Goal: Transaction & Acquisition: Purchase product/service

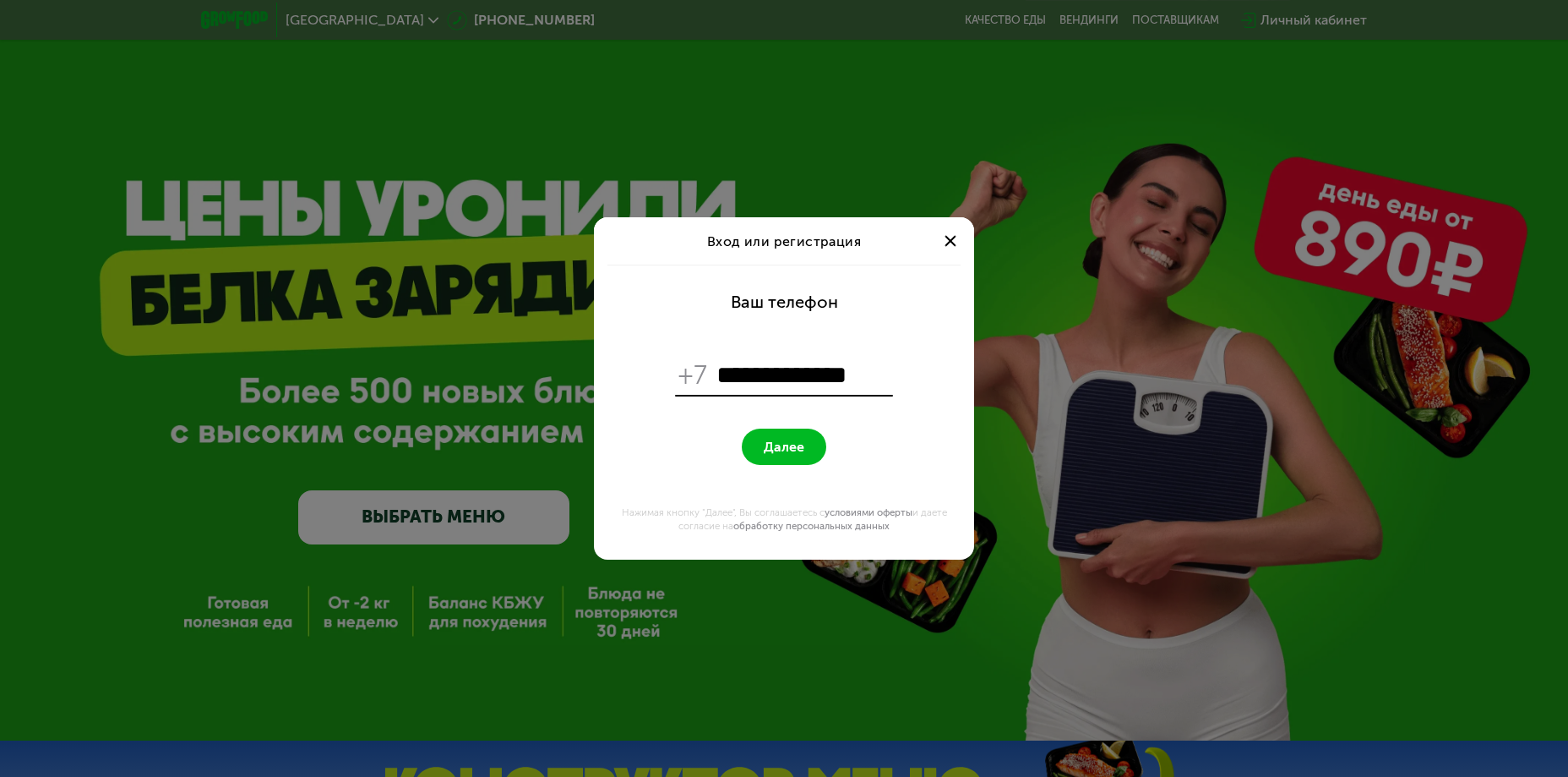
type input "**********"
click at [810, 447] on button "Далее" at bounding box center [784, 446] width 85 height 36
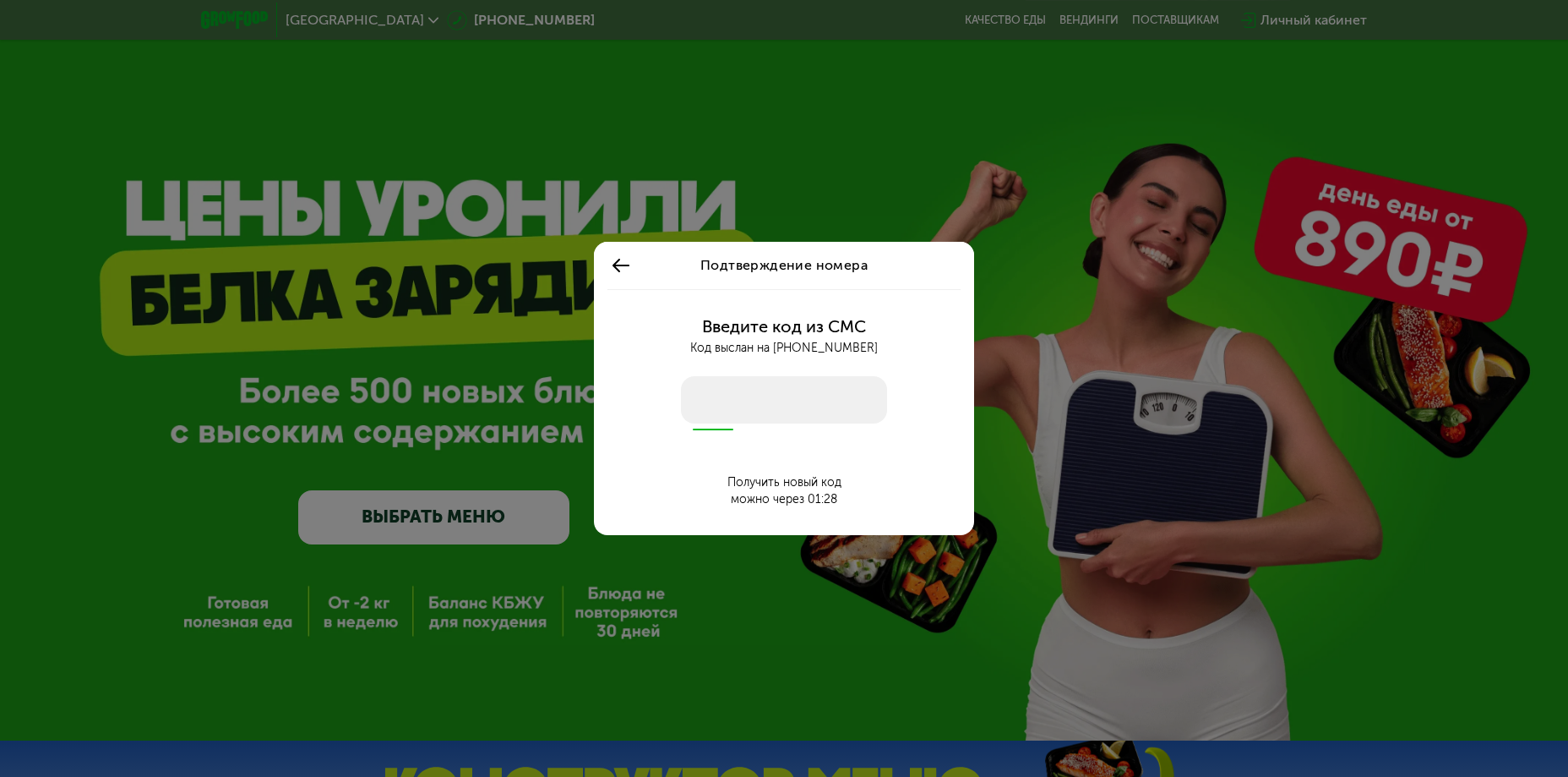
click at [761, 402] on input "number" at bounding box center [784, 399] width 206 height 47
type input "****"
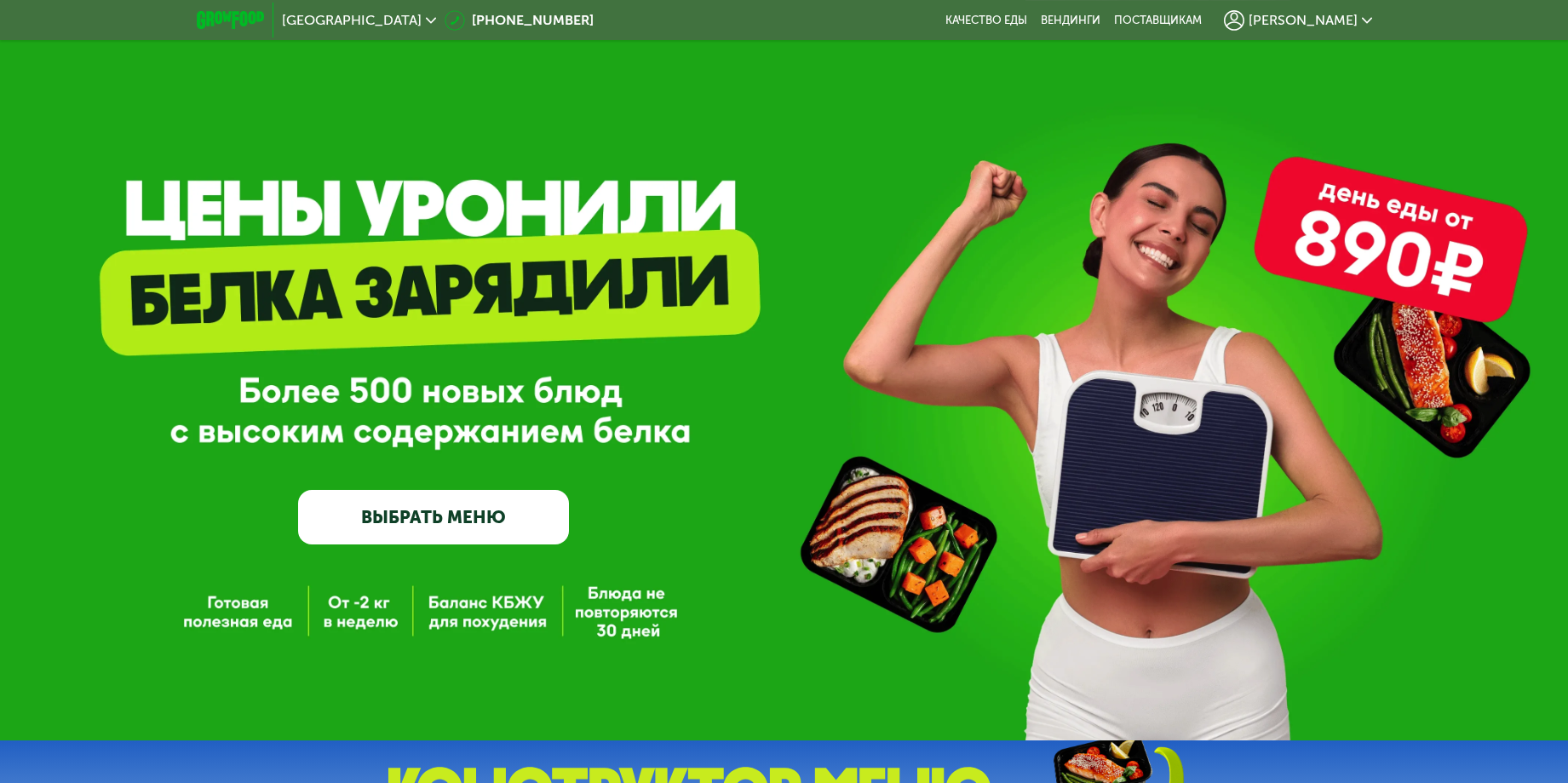
click at [443, 516] on link "ВЫБРАТЬ МЕНЮ" at bounding box center [433, 517] width 271 height 55
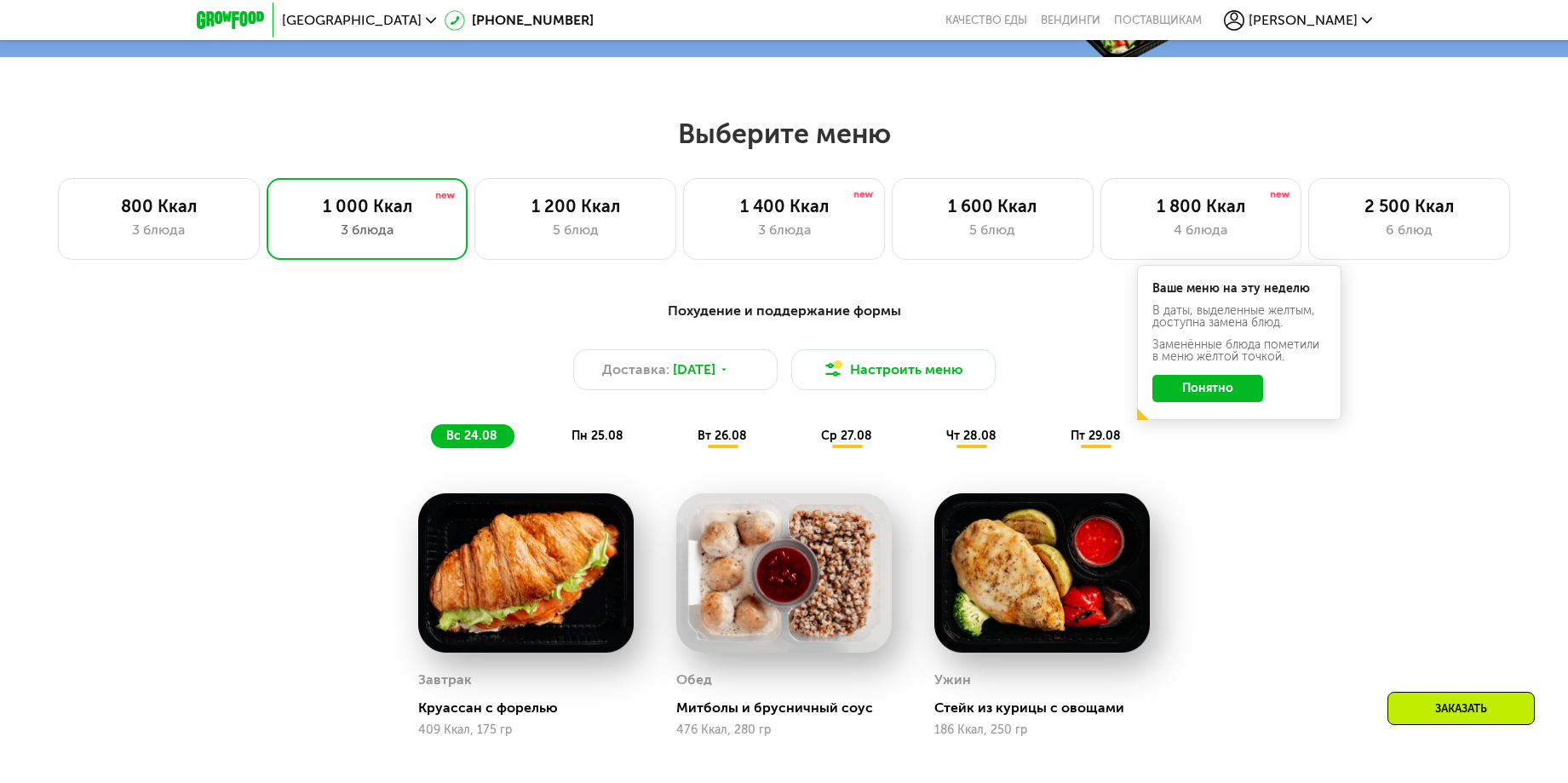
scroll to position [893, 0]
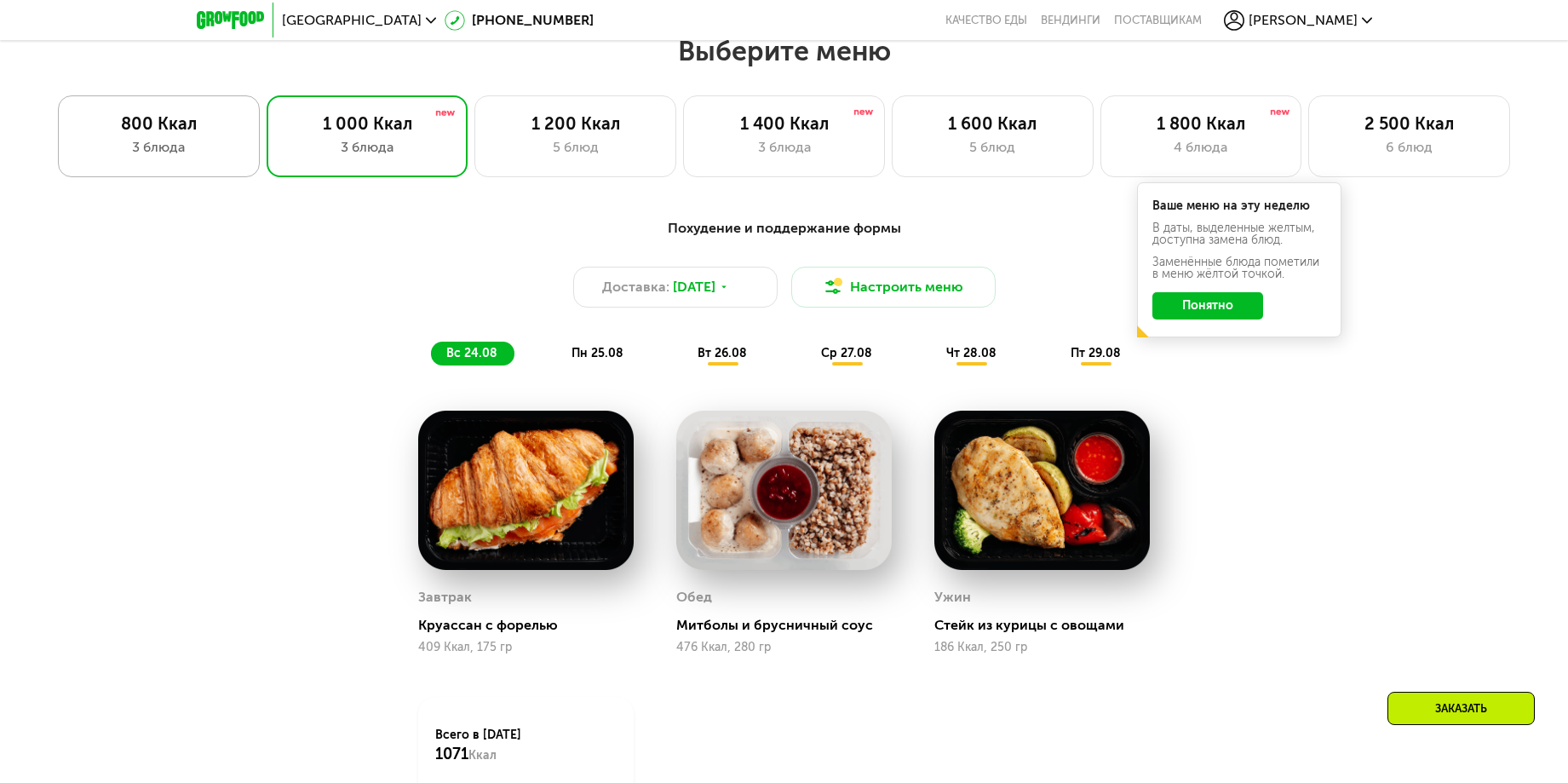
click at [147, 156] on div "3 блюда" at bounding box center [159, 148] width 166 height 20
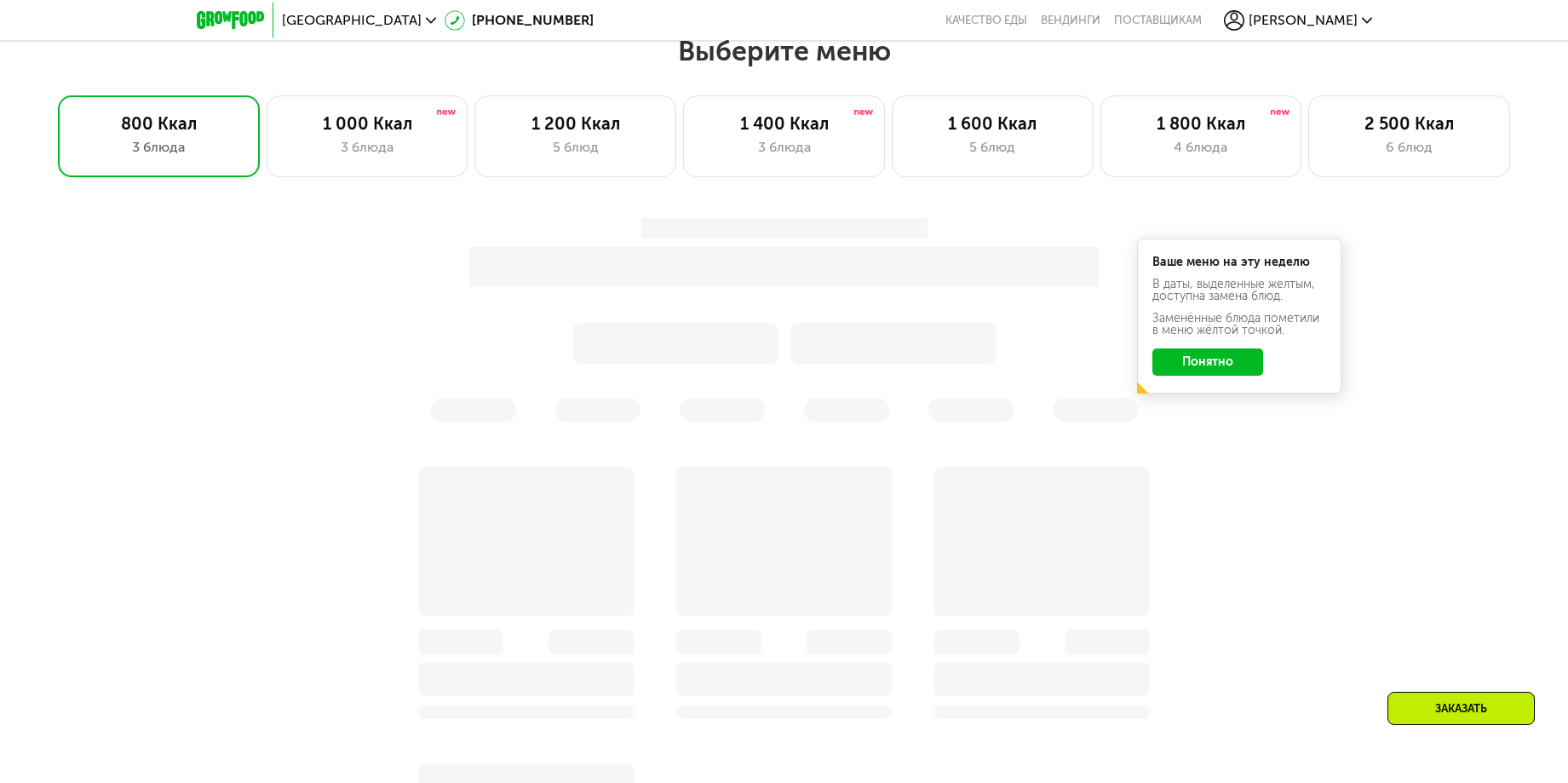
click at [1214, 368] on button "Понятно" at bounding box center [1207, 361] width 110 height 27
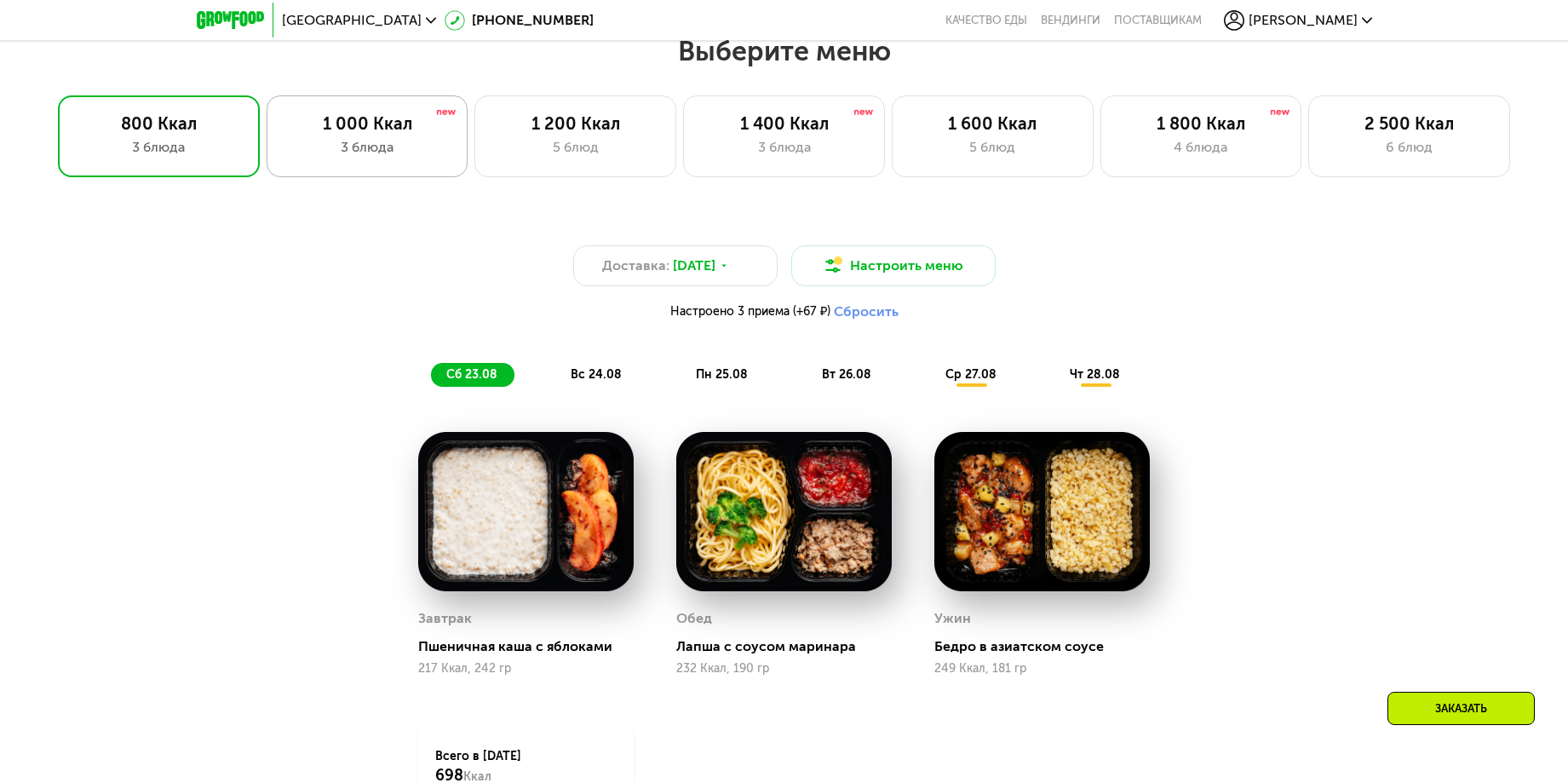
click at [394, 134] on div "1 000 Ккал" at bounding box center [367, 123] width 166 height 20
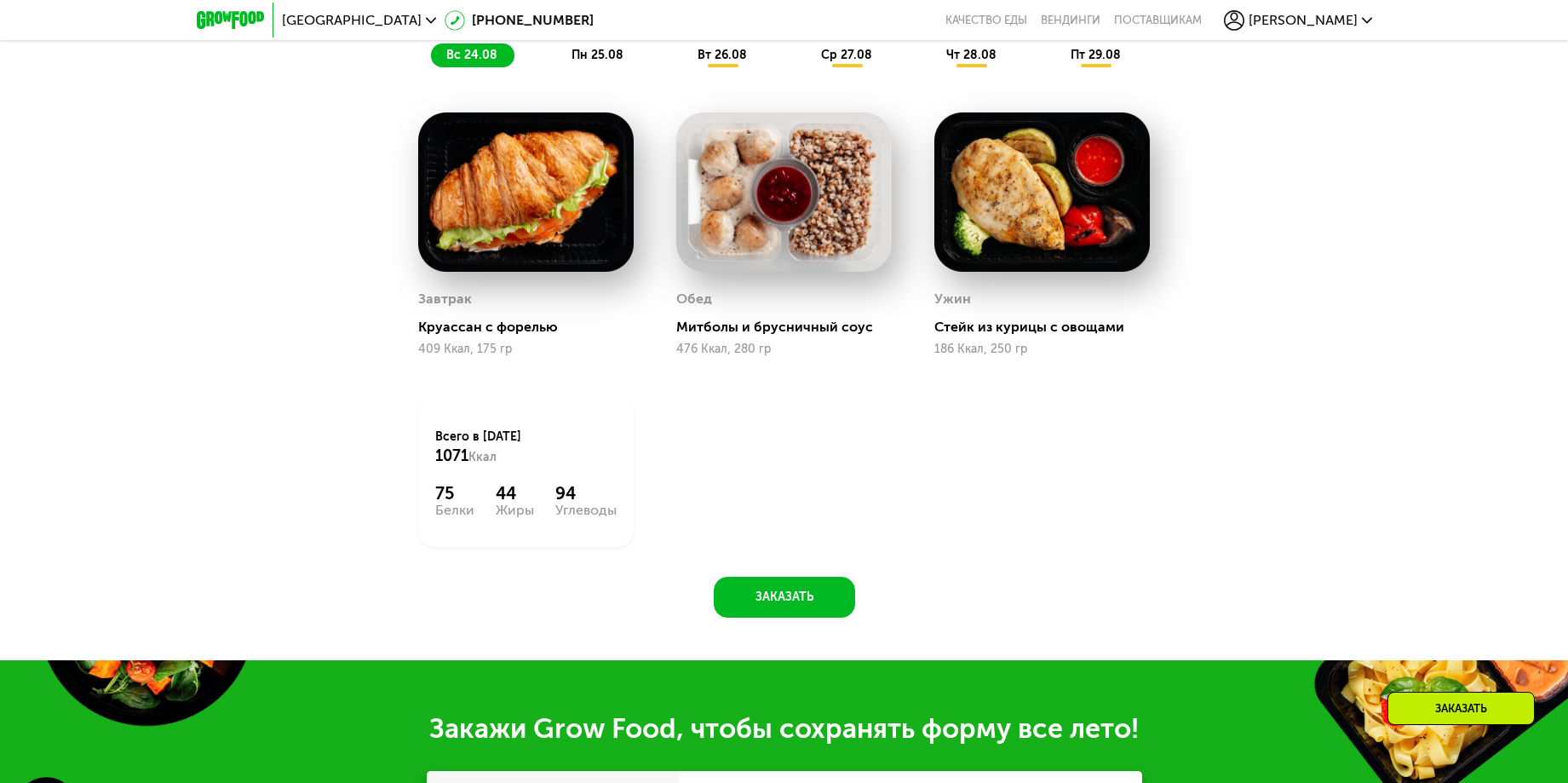
scroll to position [1149, 0]
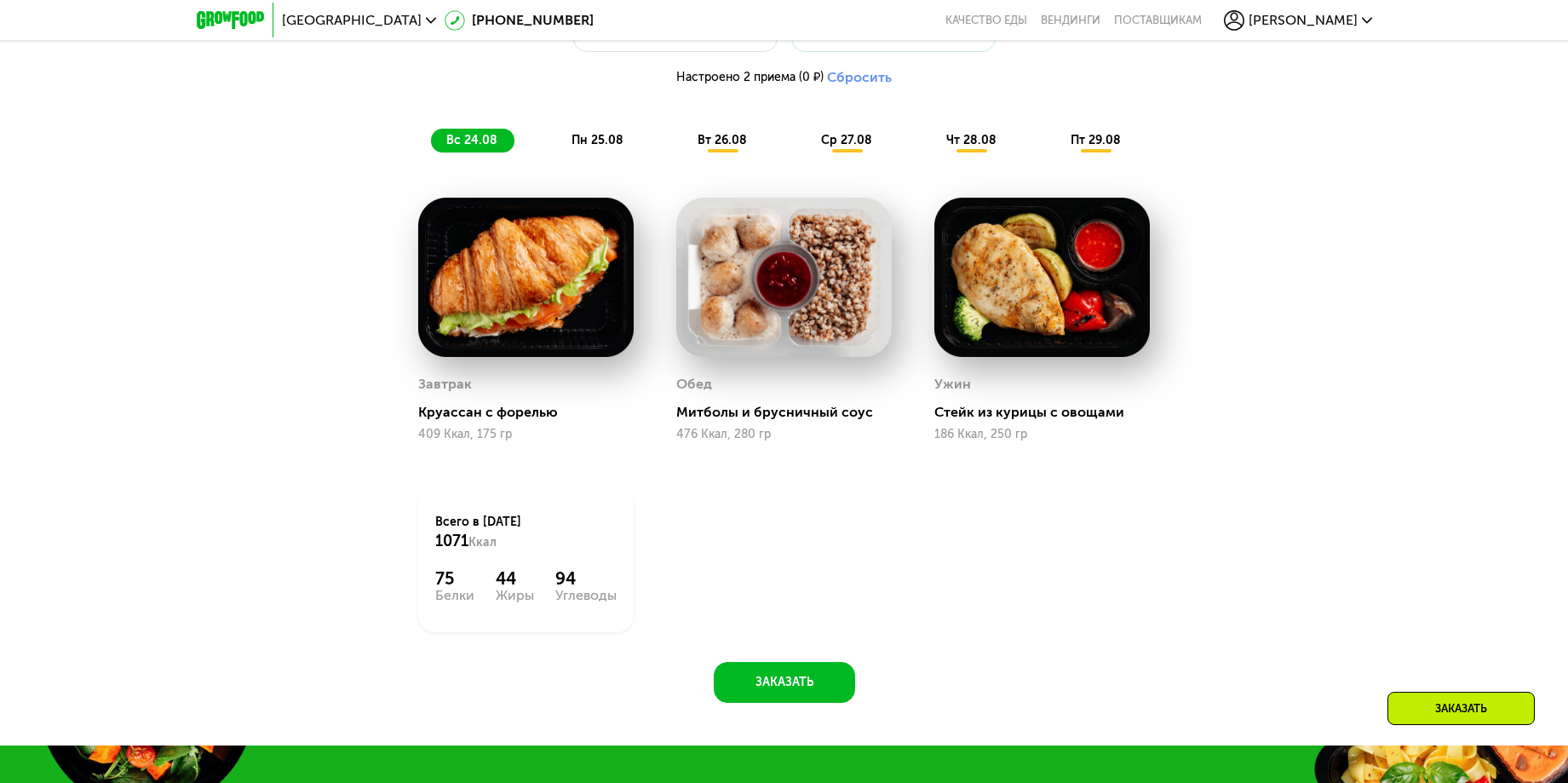
click at [581, 148] on span "пн 25.08" at bounding box center [598, 140] width 52 height 15
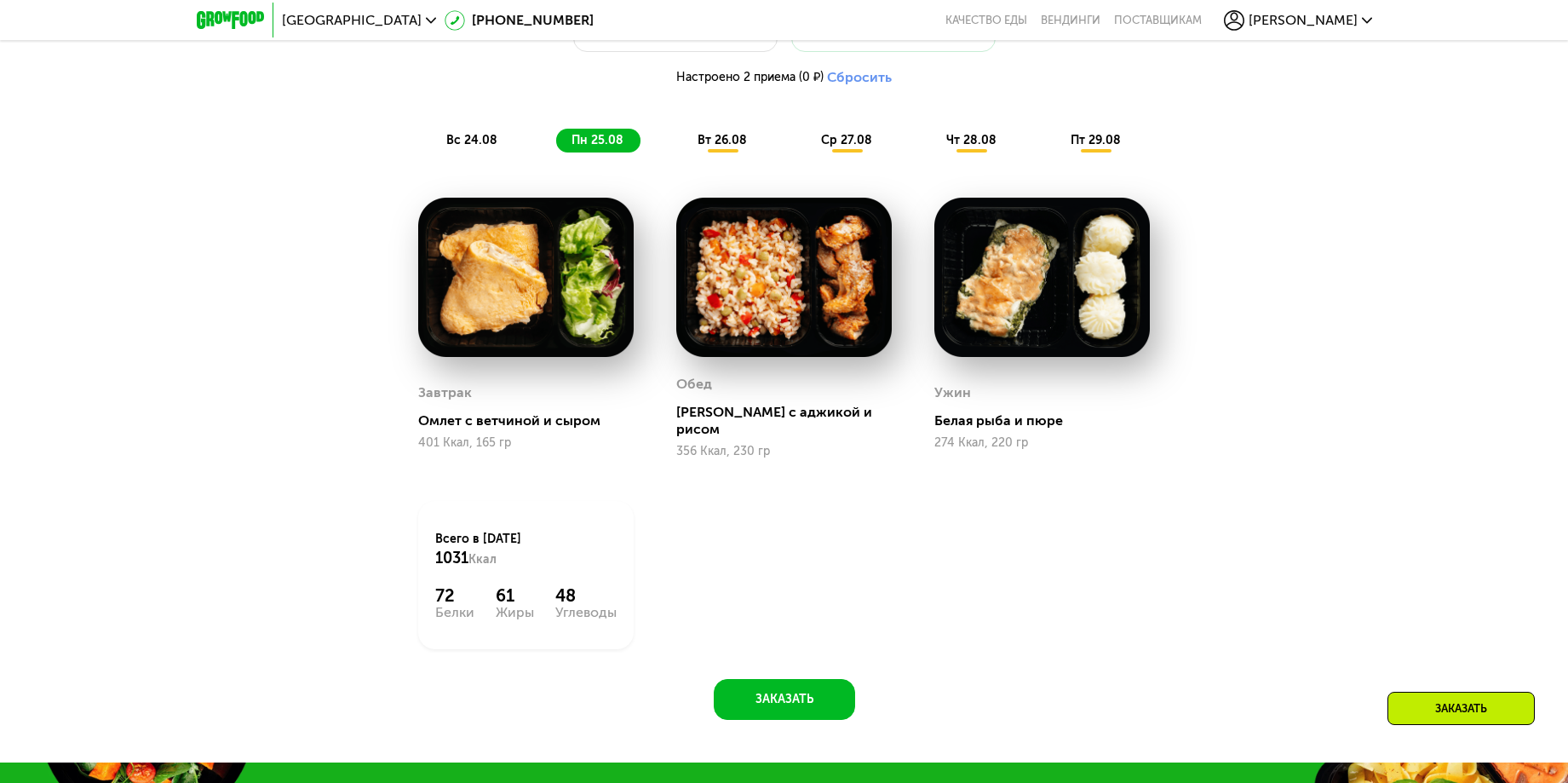
click at [721, 148] on span "вт 26.08" at bounding box center [722, 140] width 49 height 15
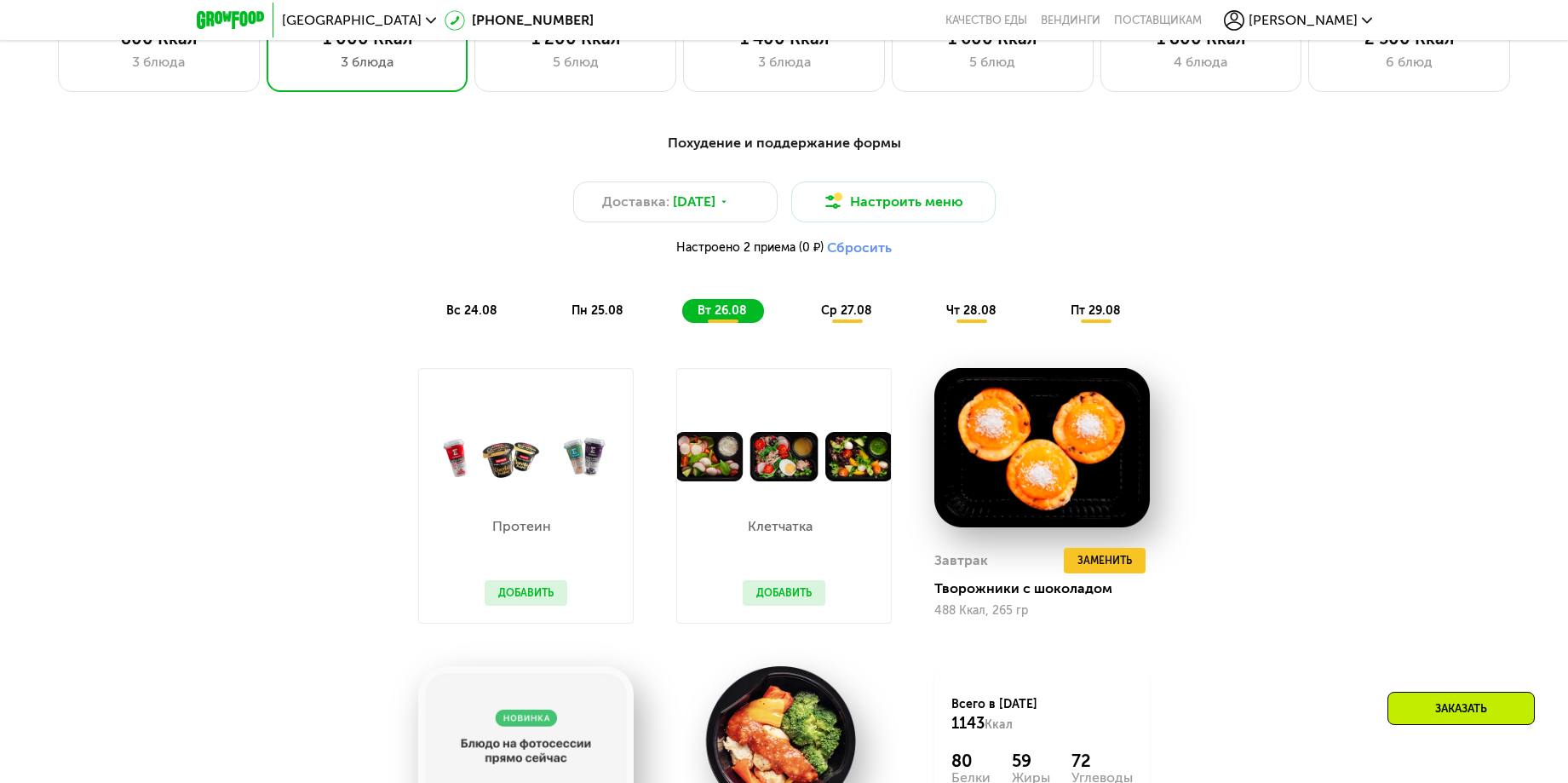
scroll to position [808, 0]
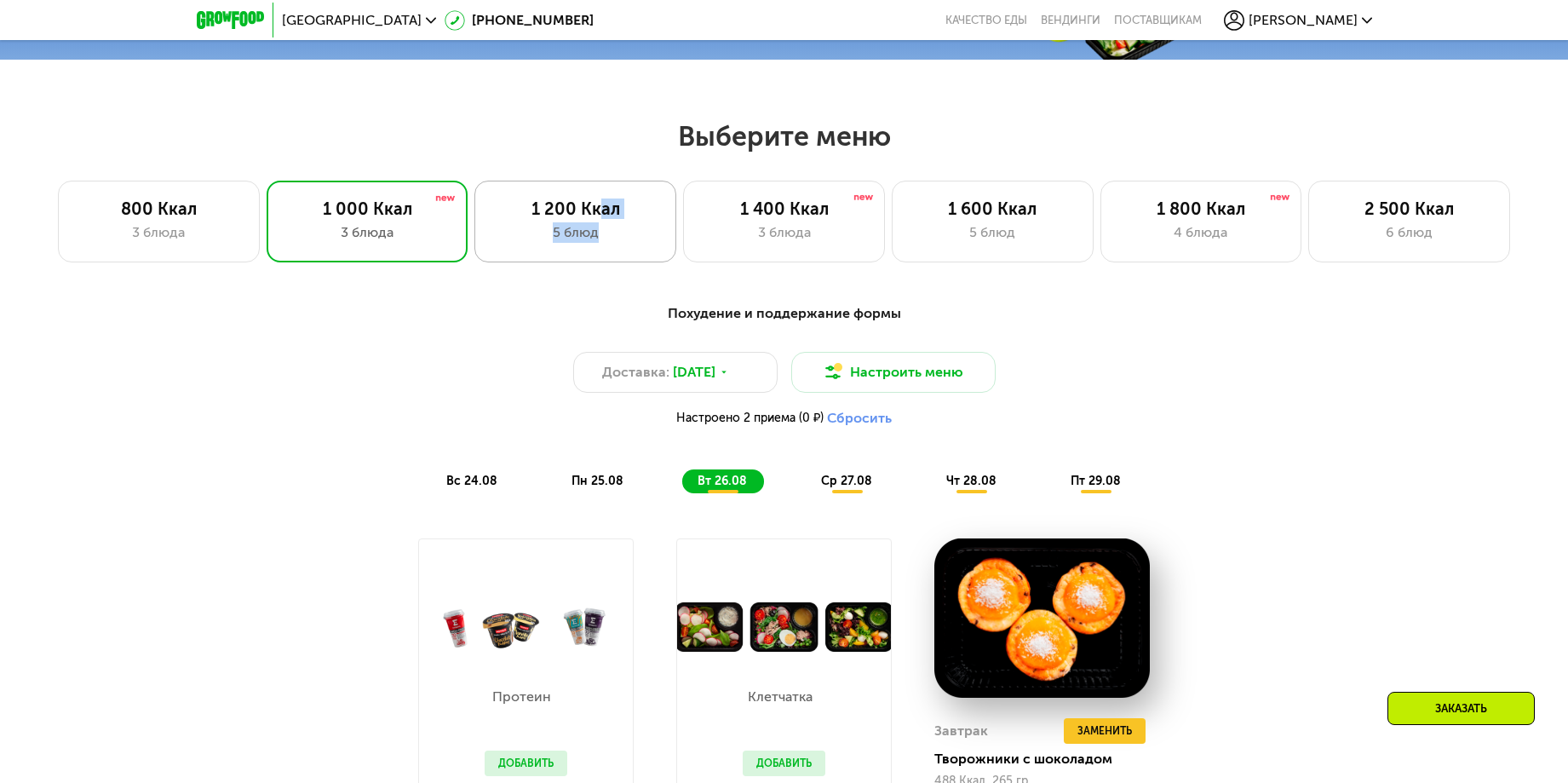
click at [683, 228] on div "1 200 Ккал 5 блюд" at bounding box center [784, 222] width 202 height 82
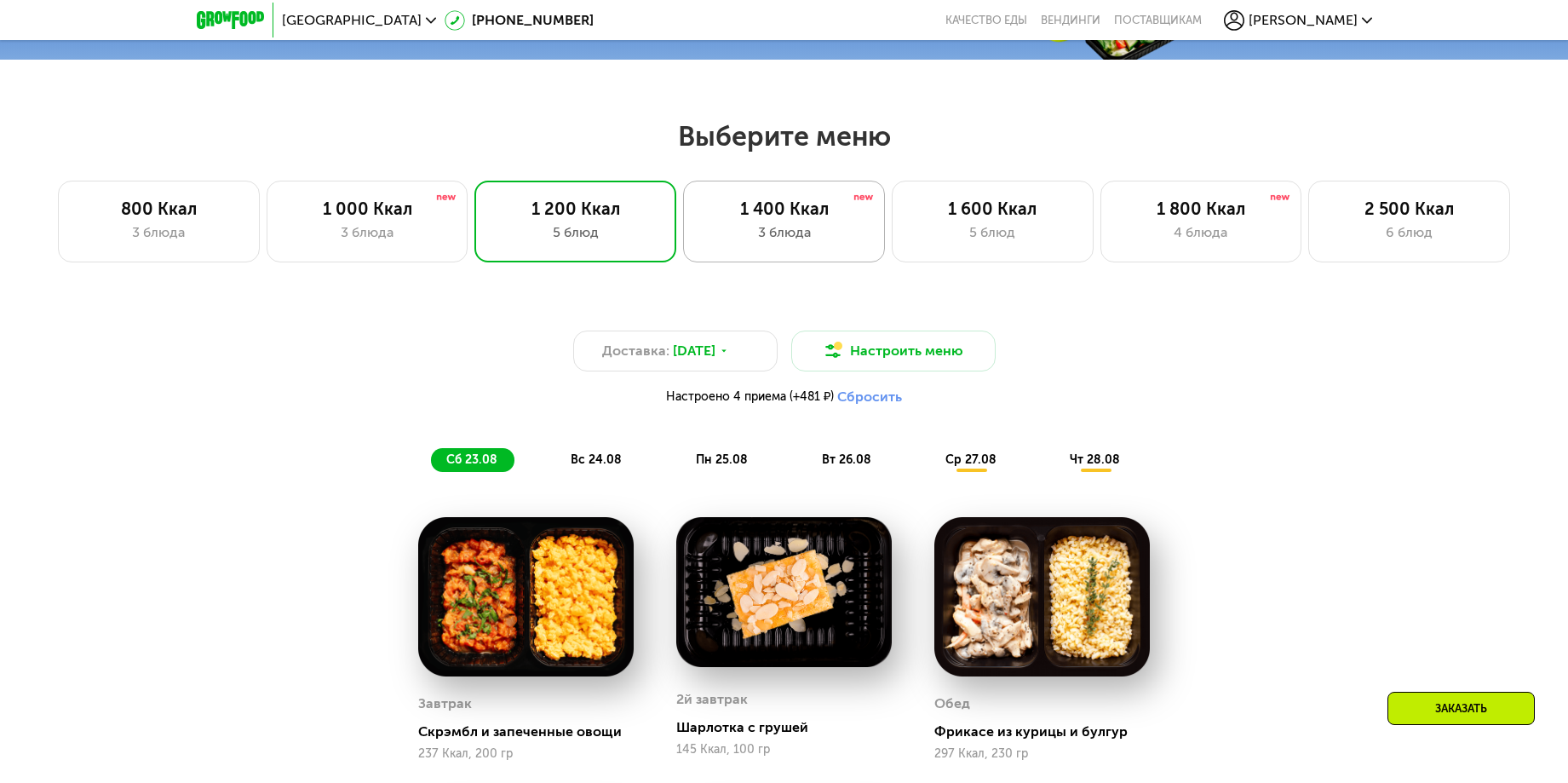
click at [786, 232] on div "3 блюда" at bounding box center [783, 233] width 166 height 20
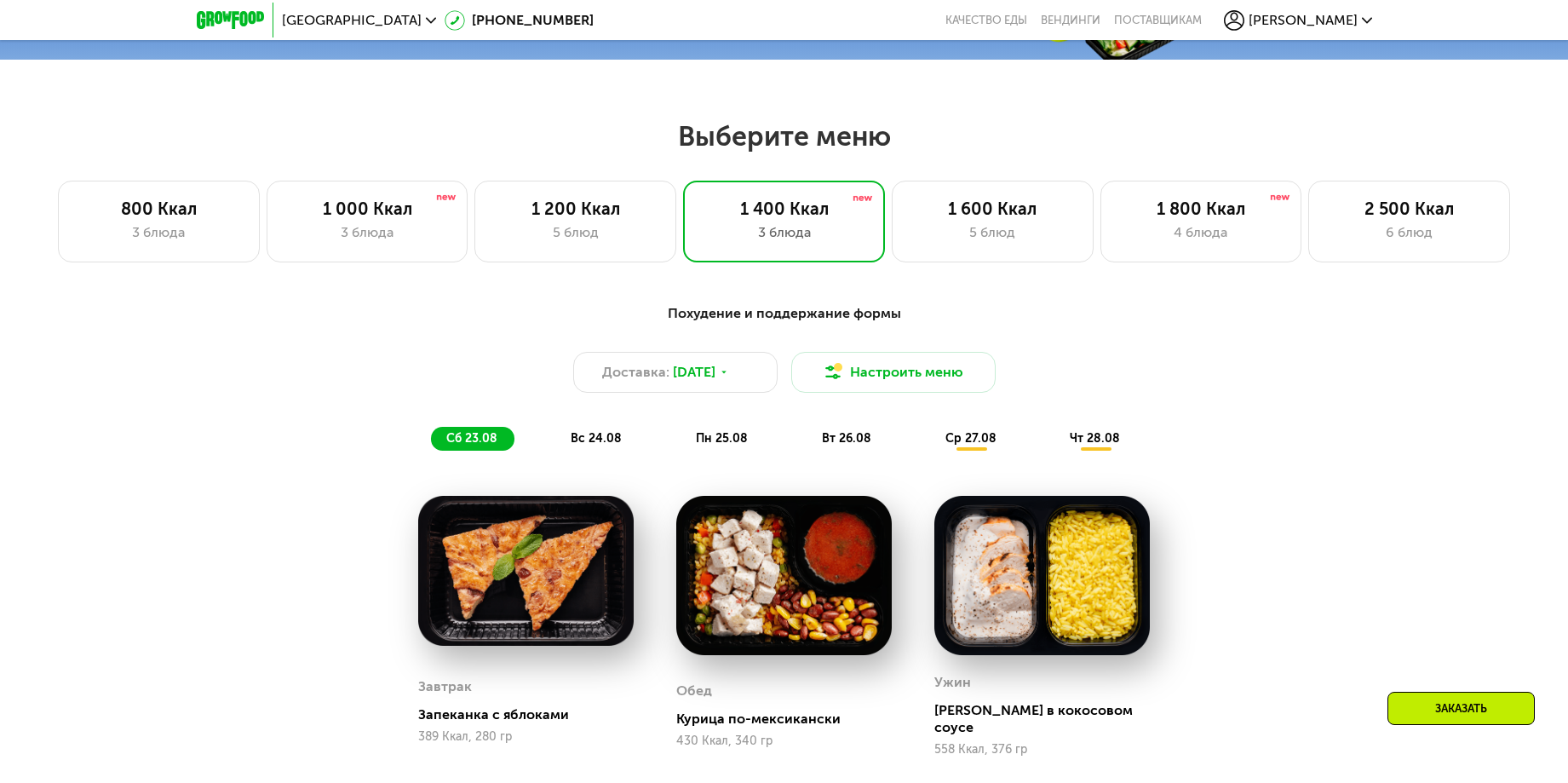
scroll to position [893, 0]
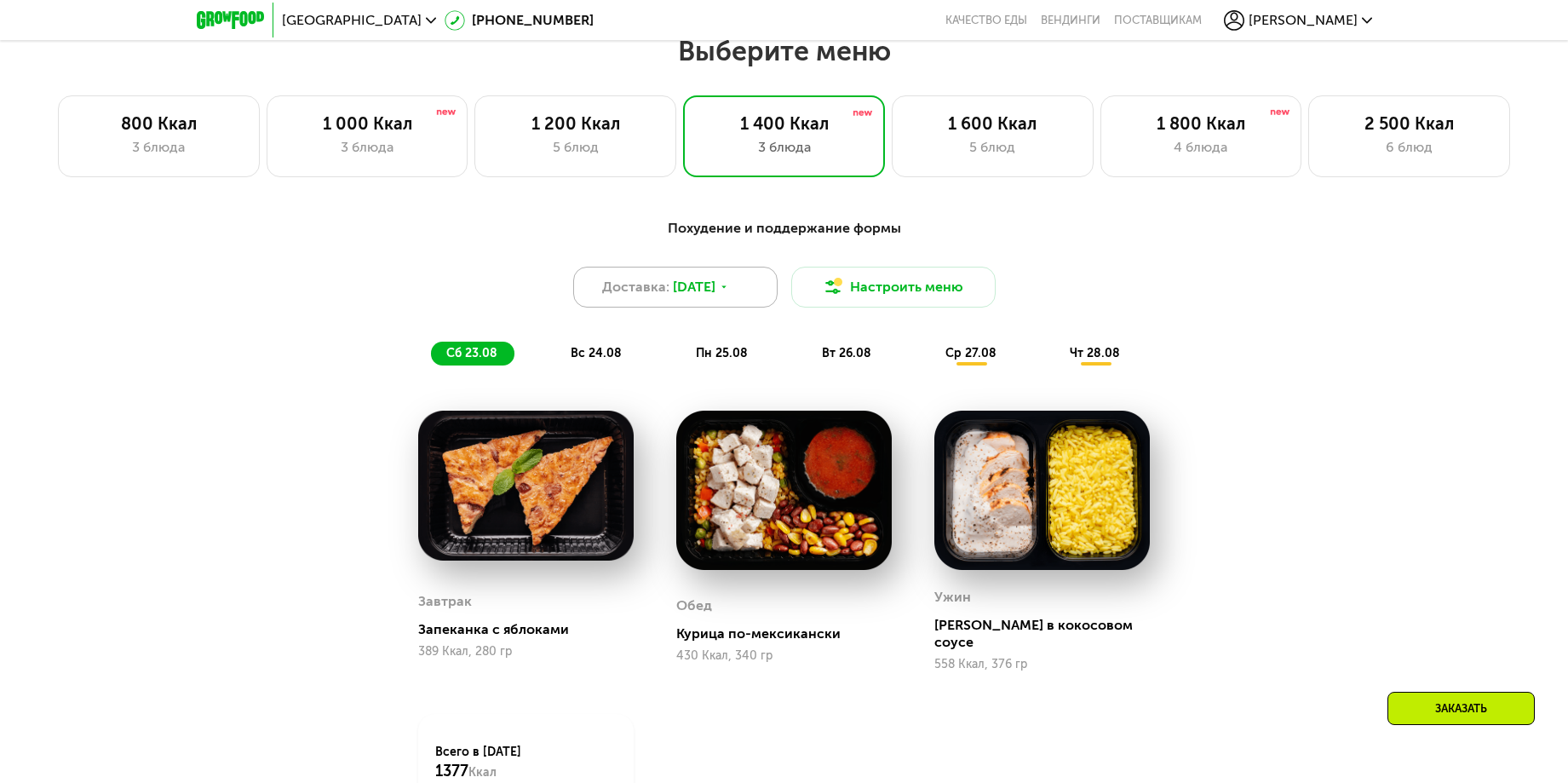
click at [729, 292] on icon at bounding box center [724, 287] width 10 height 10
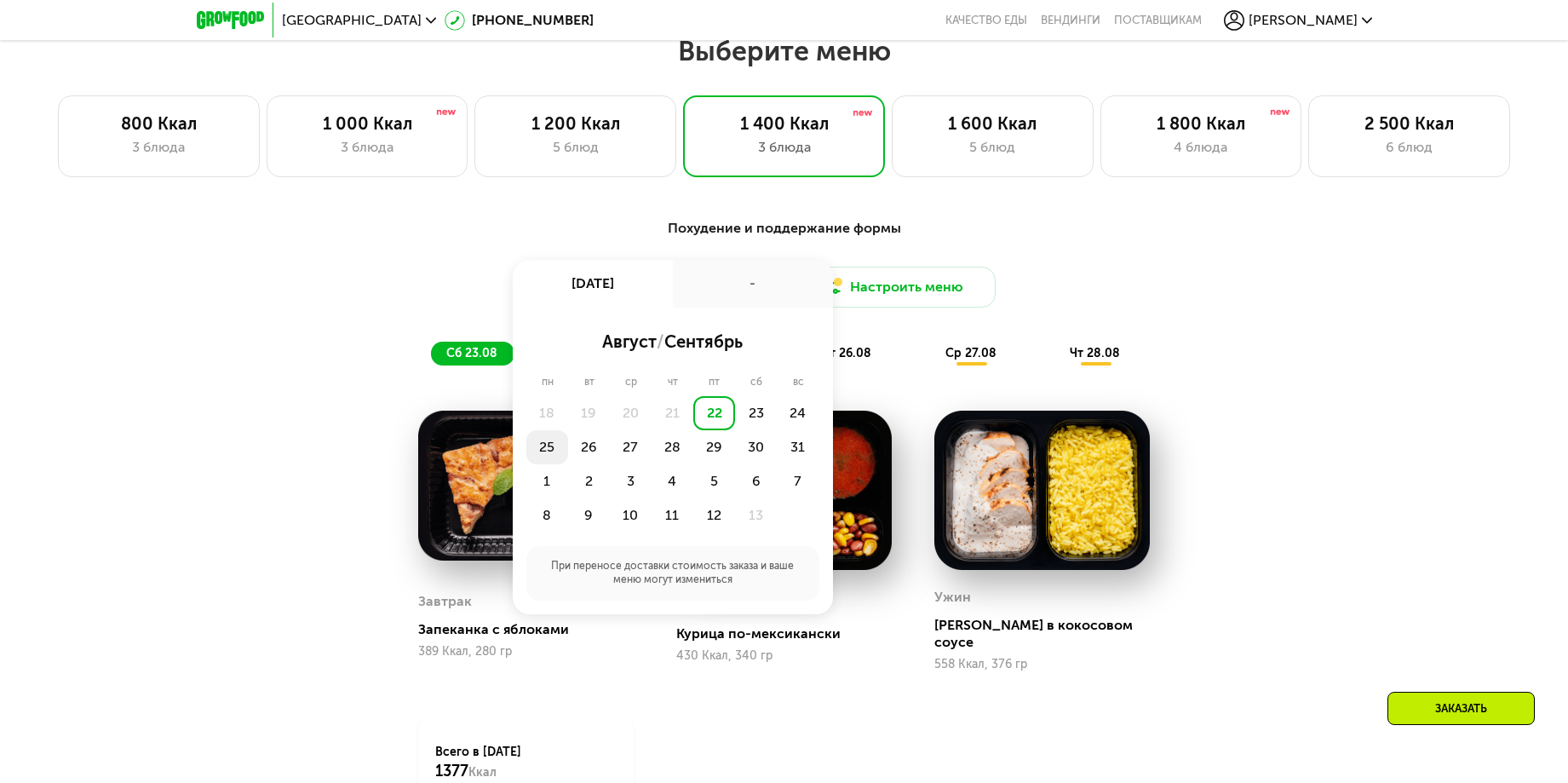
click at [568, 456] on div "25" at bounding box center [588, 447] width 42 height 34
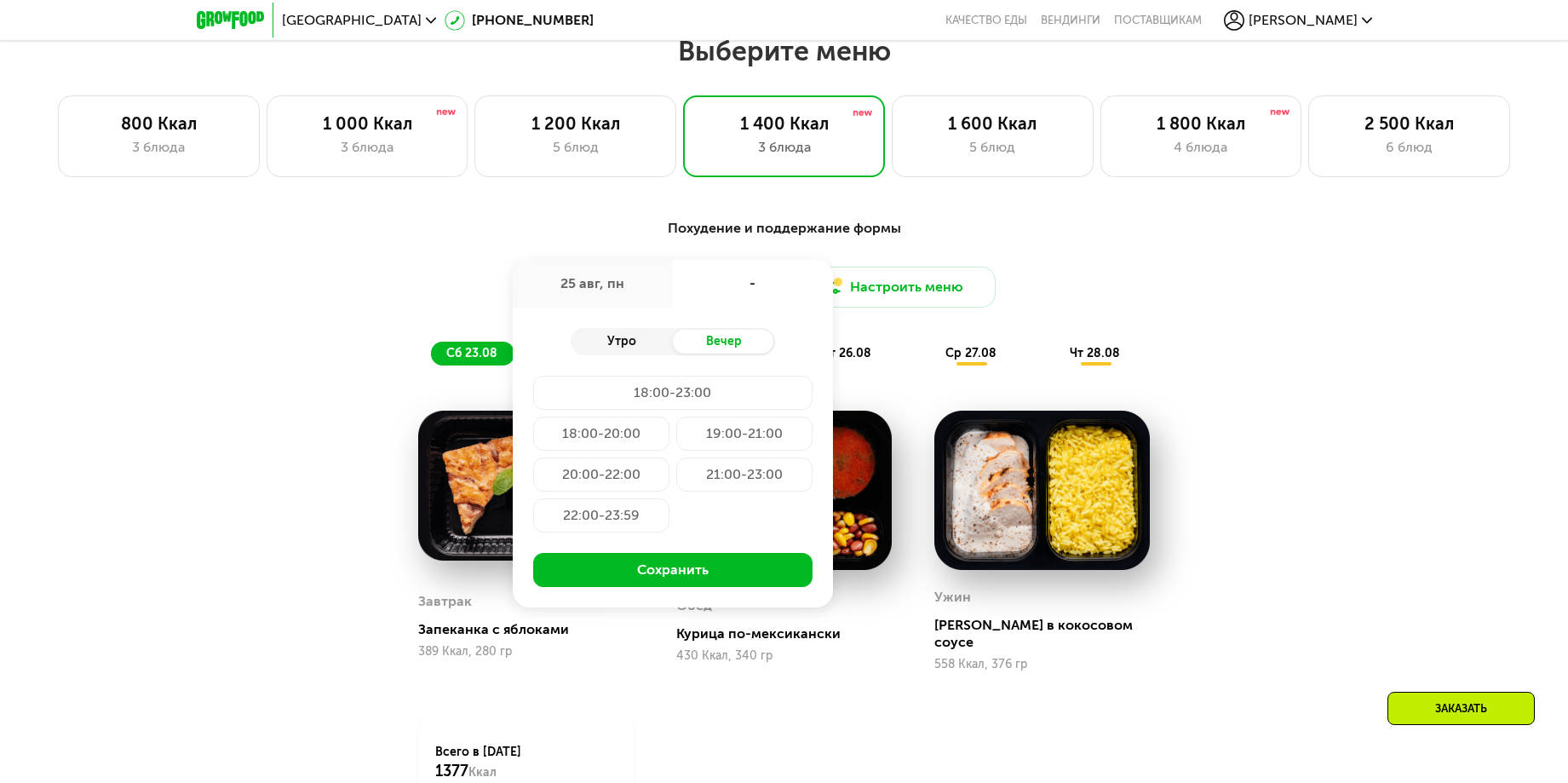
click at [633, 340] on div "Утро" at bounding box center [622, 341] width 102 height 24
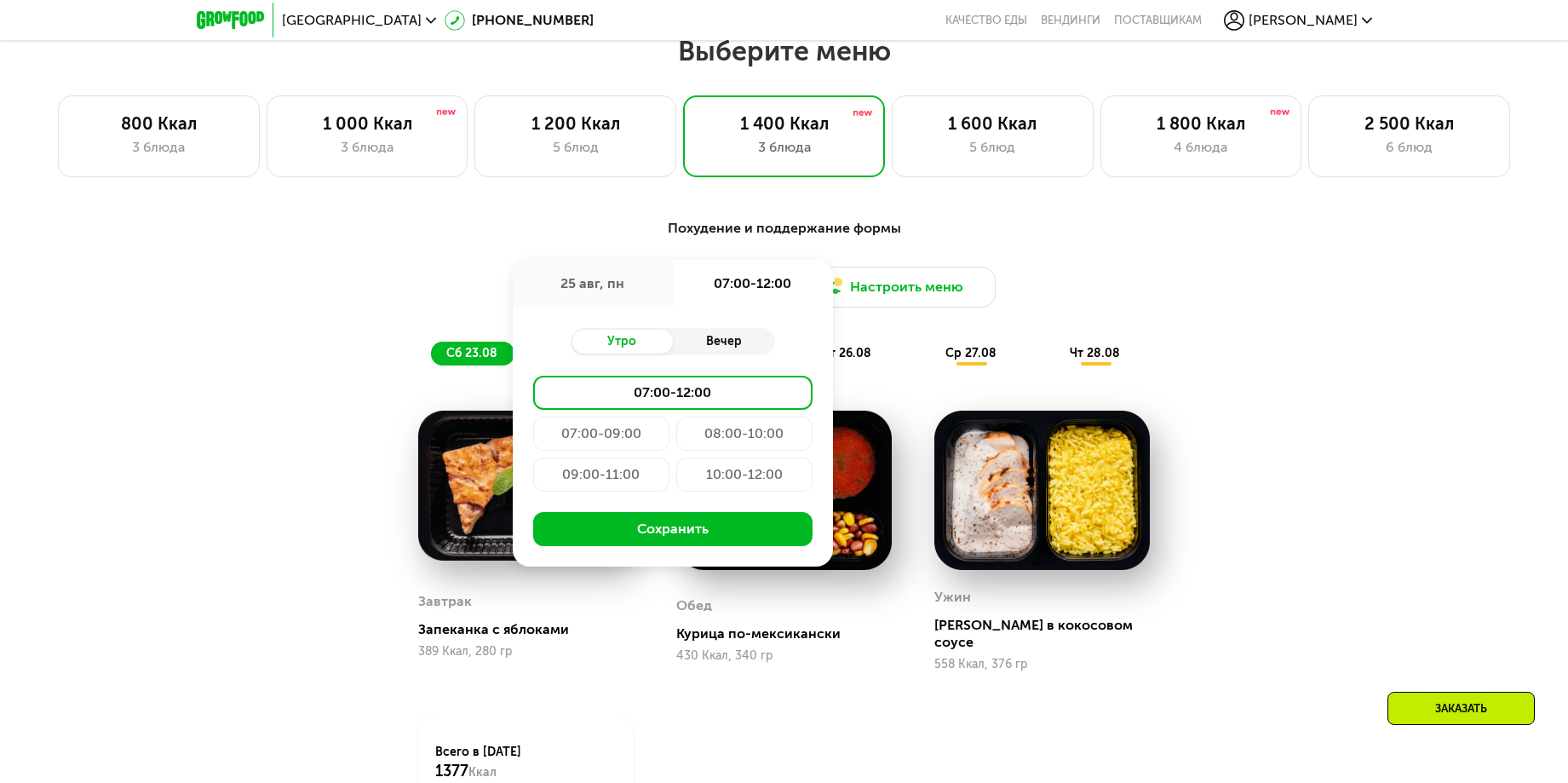
click at [730, 349] on div "Вечер" at bounding box center [724, 341] width 102 height 24
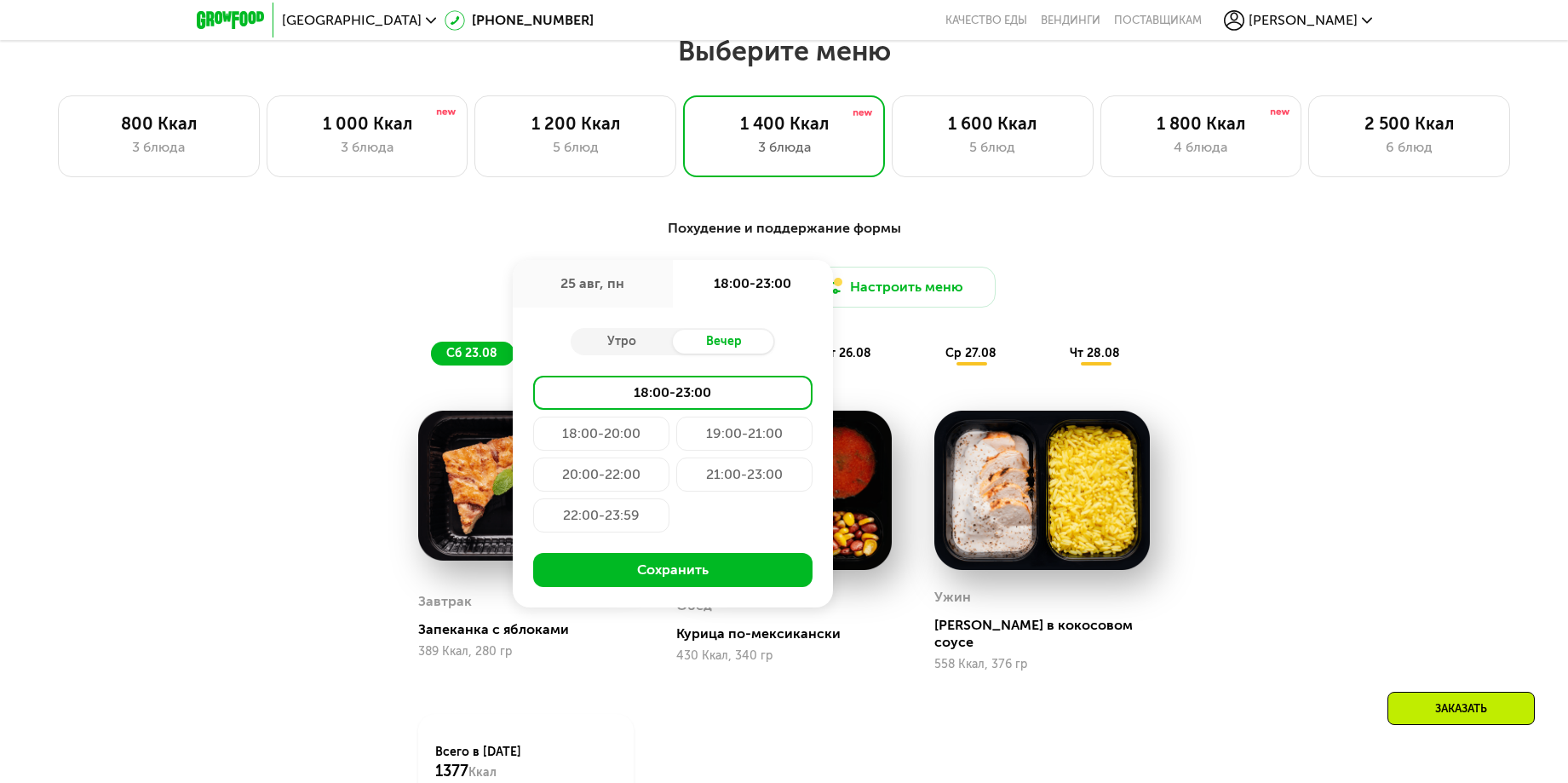
click at [627, 290] on div "25 авг, пн" at bounding box center [593, 283] width 161 height 47
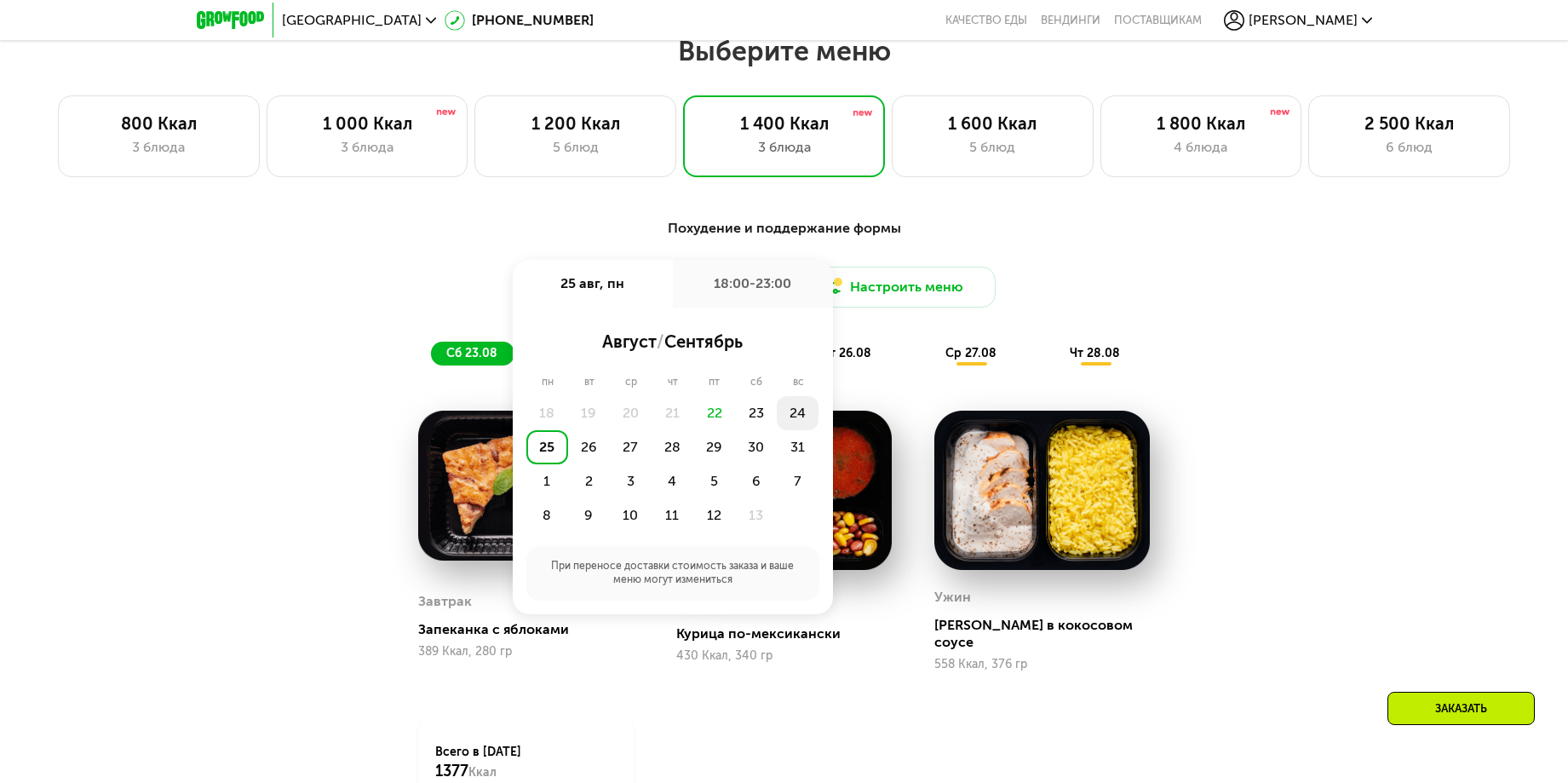
click at [568, 430] on div "24" at bounding box center [546, 447] width 42 height 34
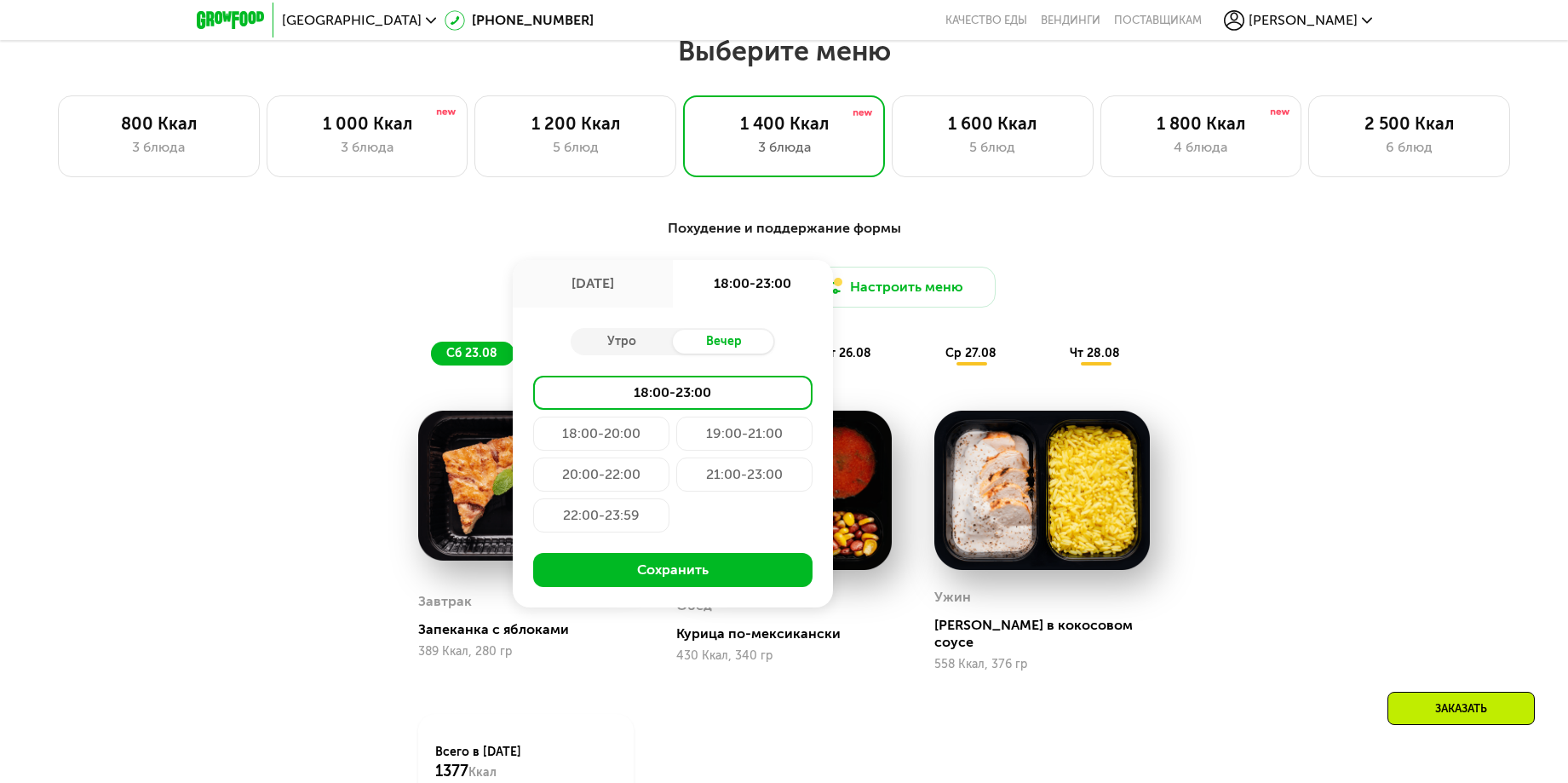
click at [669, 498] on div "21:00-23:00" at bounding box center [601, 515] width 136 height 34
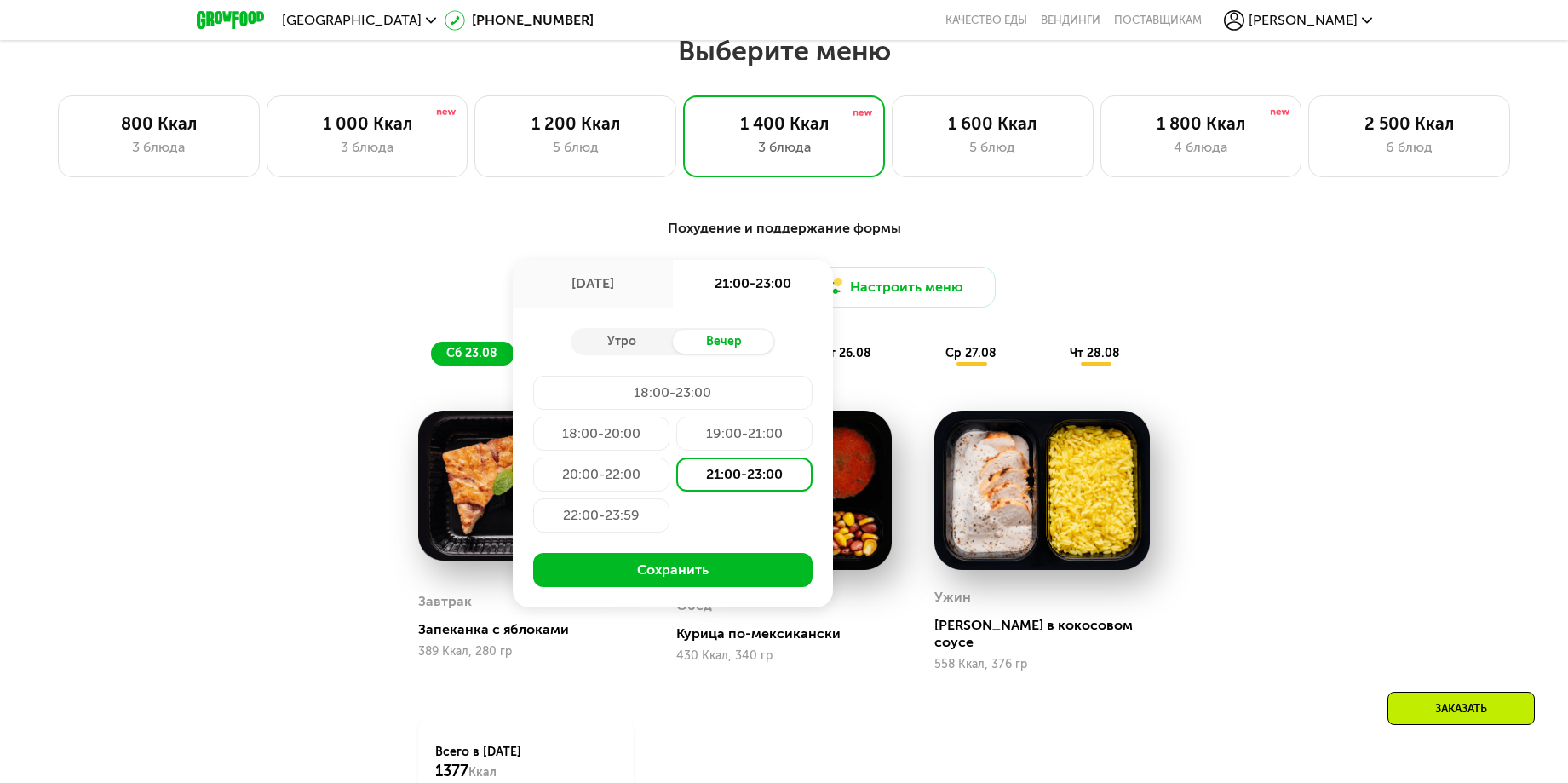
click at [676, 481] on div "20:00-22:00" at bounding box center [744, 474] width 136 height 34
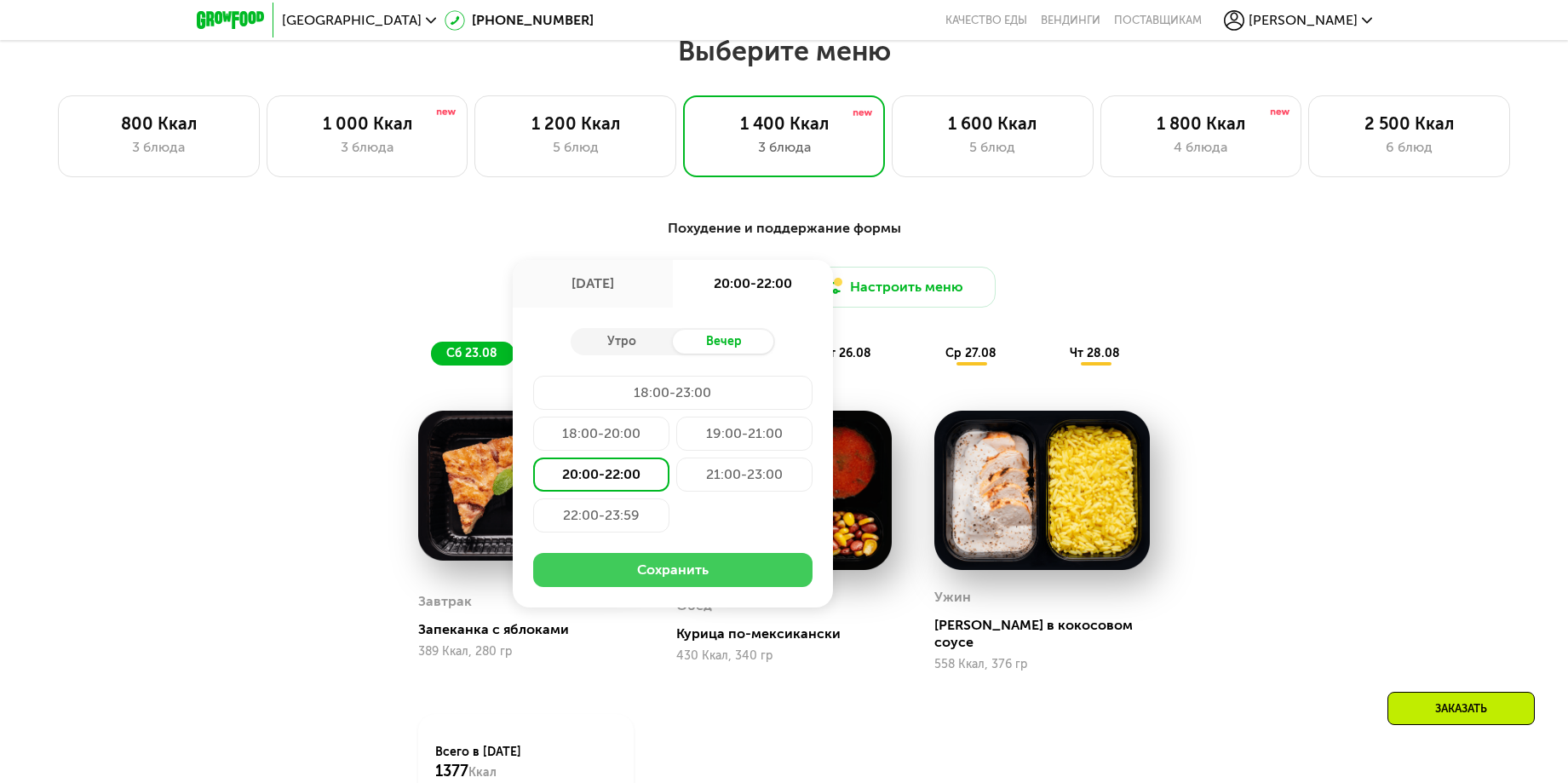
click at [683, 579] on button "Сохранить" at bounding box center [673, 570] width 279 height 34
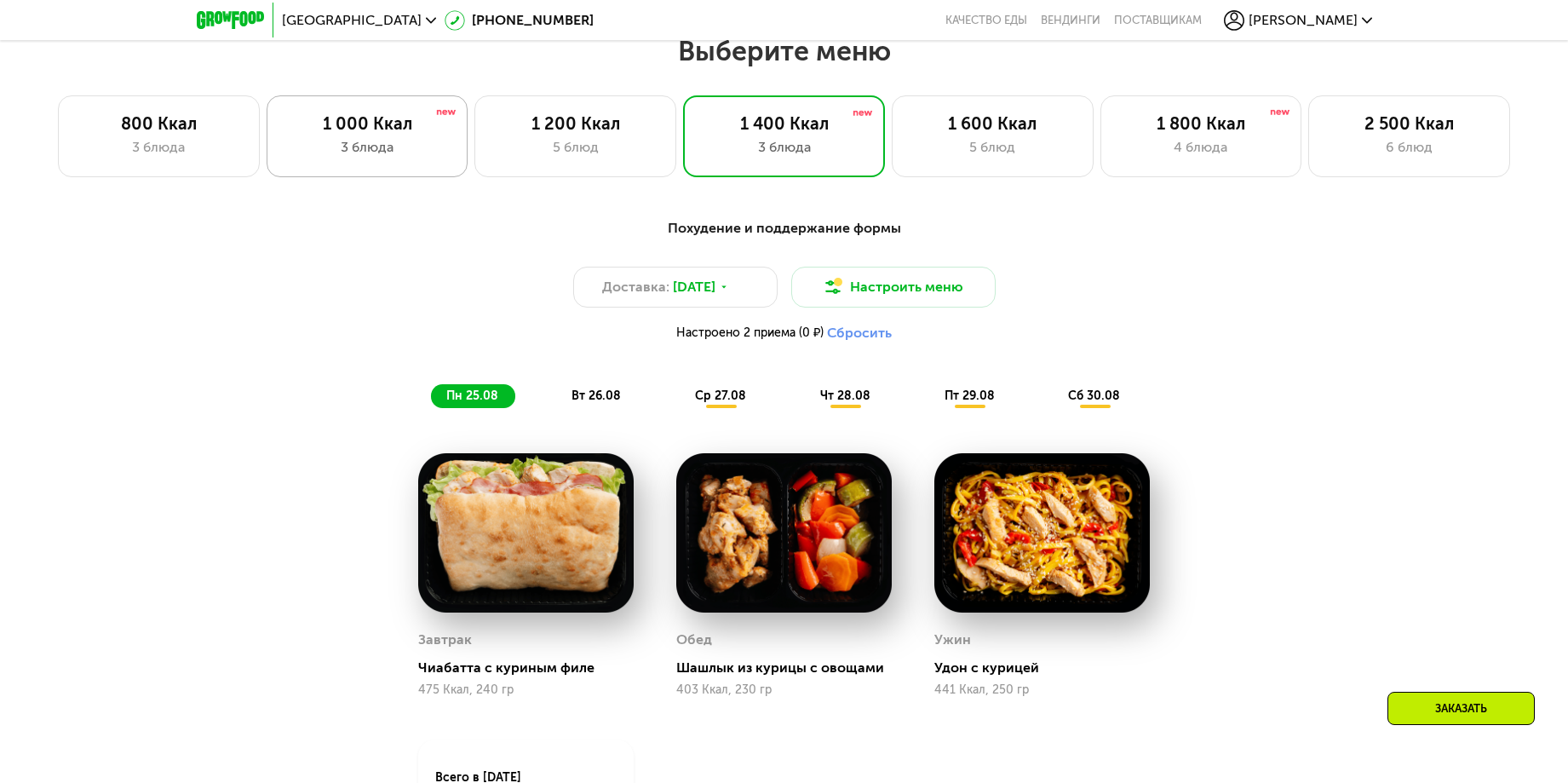
click at [336, 154] on div "3 блюда" at bounding box center [367, 148] width 166 height 20
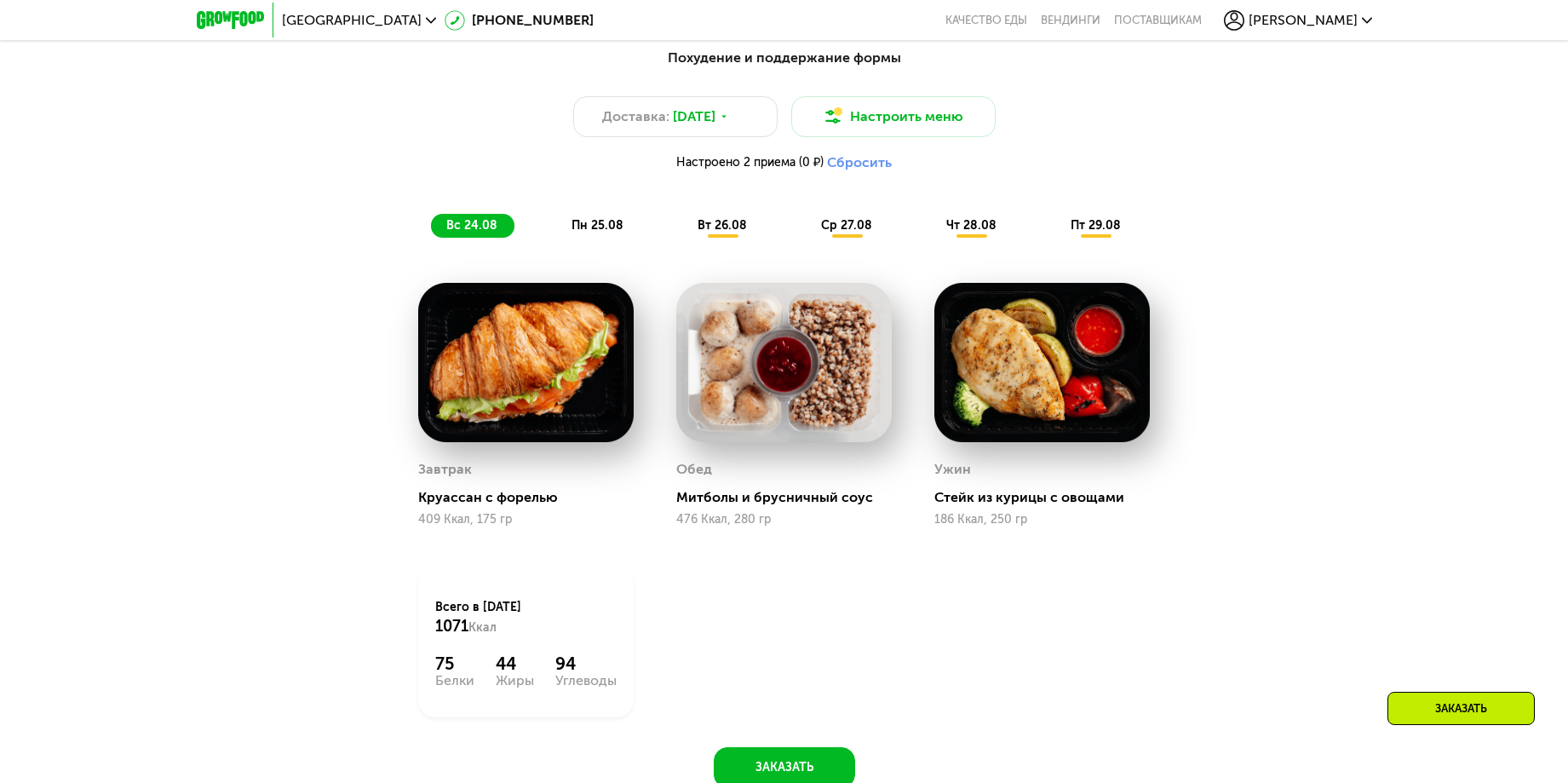
scroll to position [808, 0]
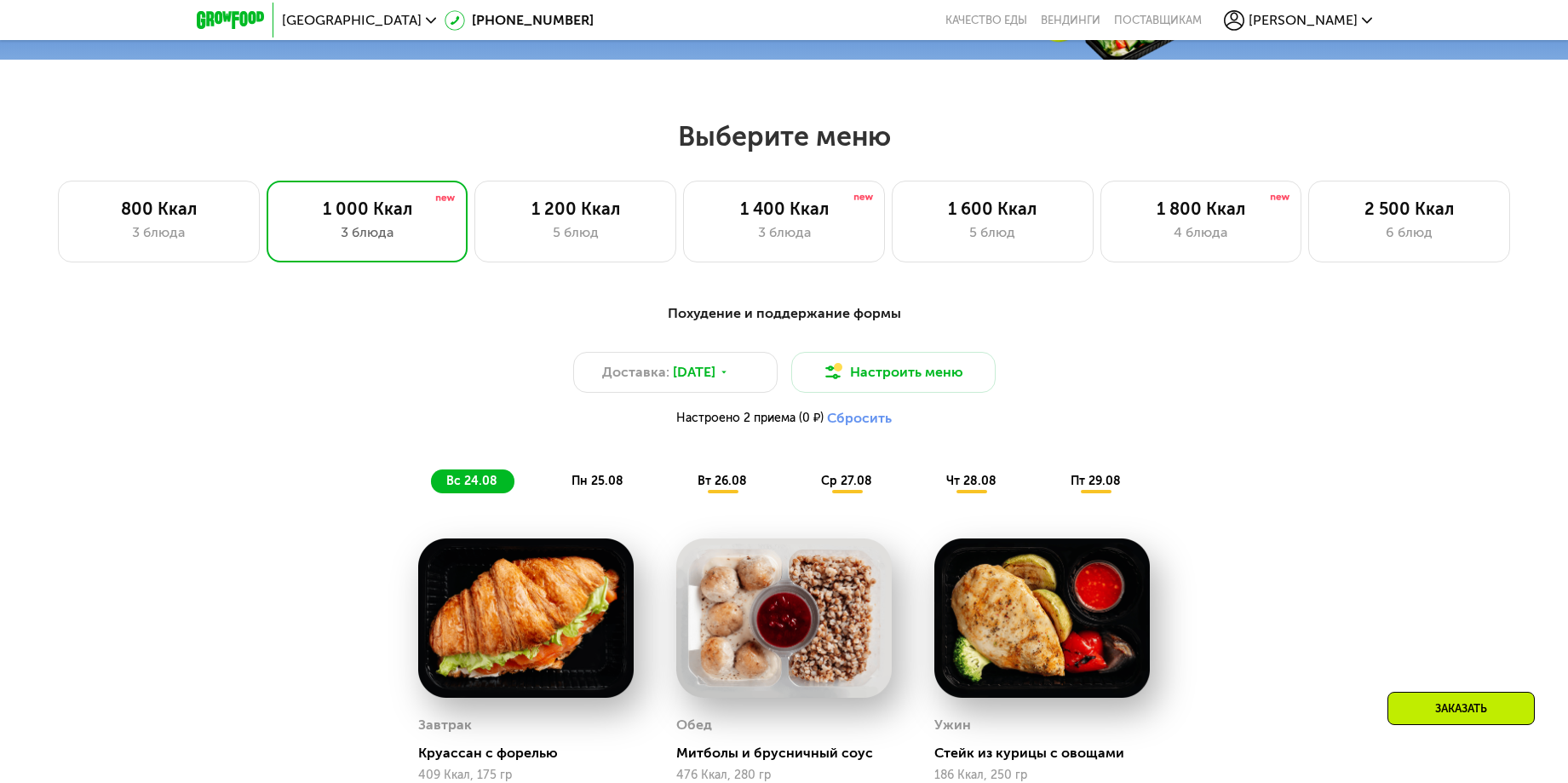
click at [610, 488] on span "пн 25.08" at bounding box center [598, 481] width 52 height 15
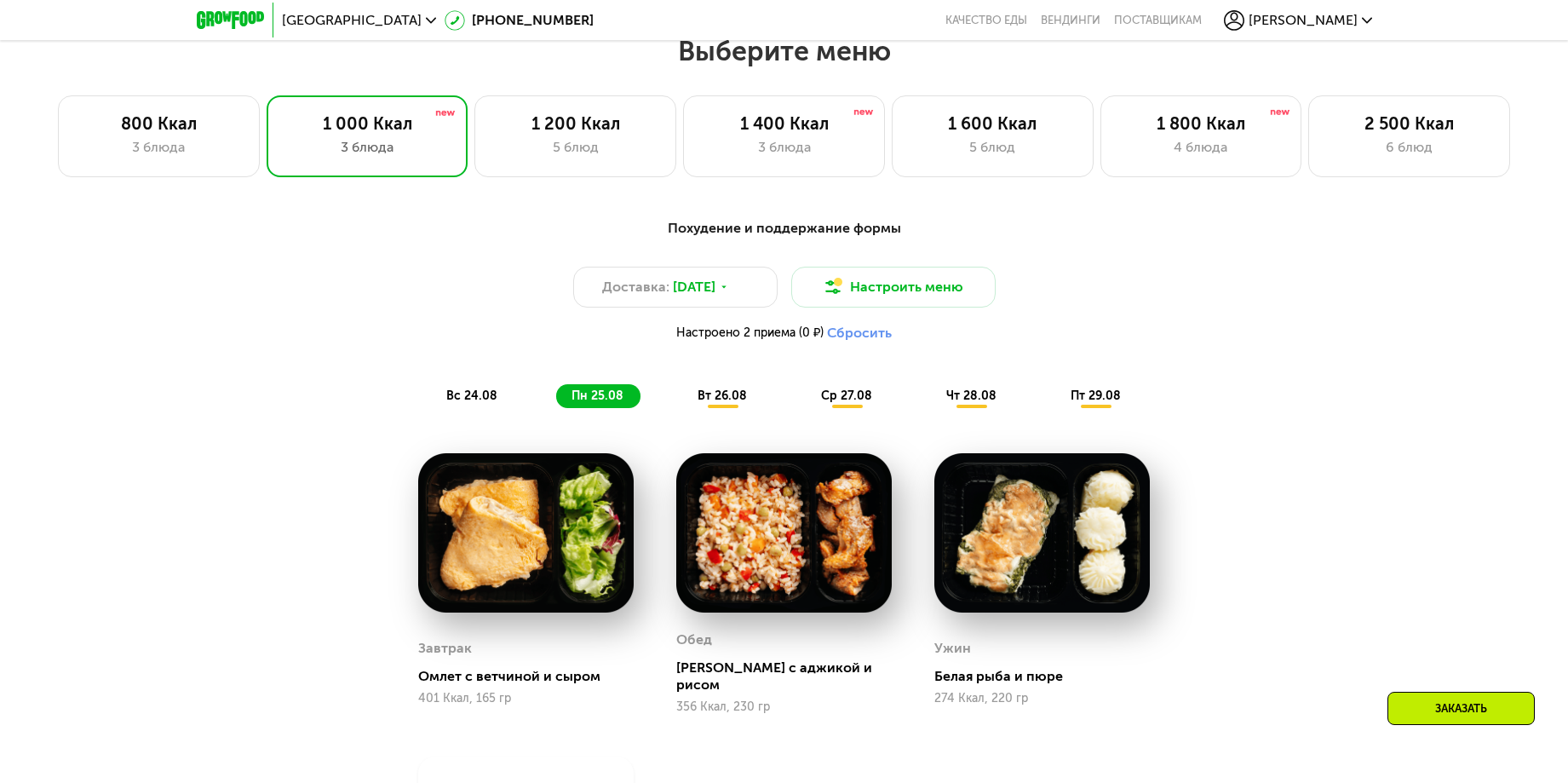
scroll to position [979, 0]
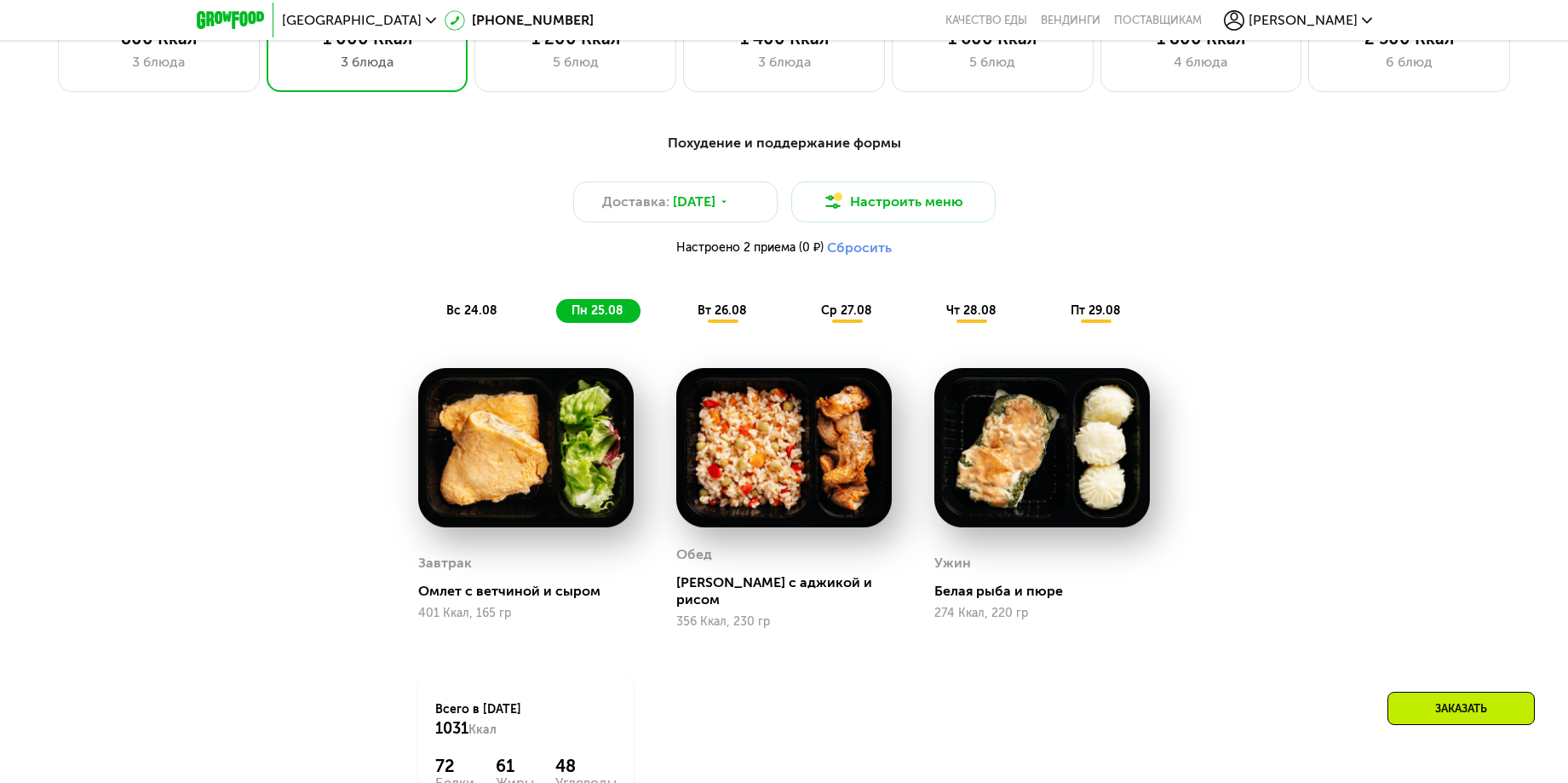
click at [716, 317] on span "вт 26.08" at bounding box center [722, 311] width 49 height 15
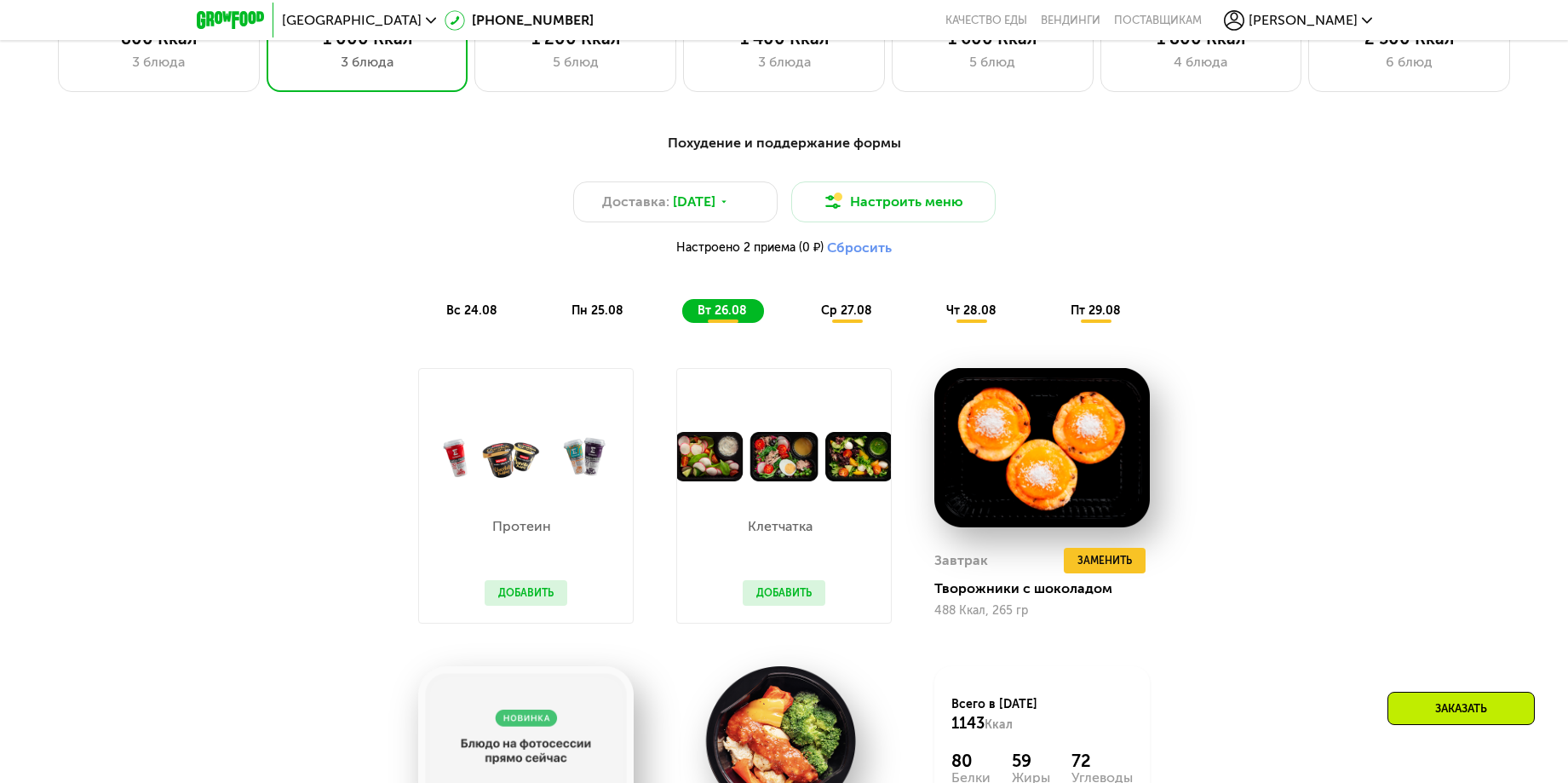
click at [842, 316] on span "ср 27.08" at bounding box center [846, 311] width 51 height 15
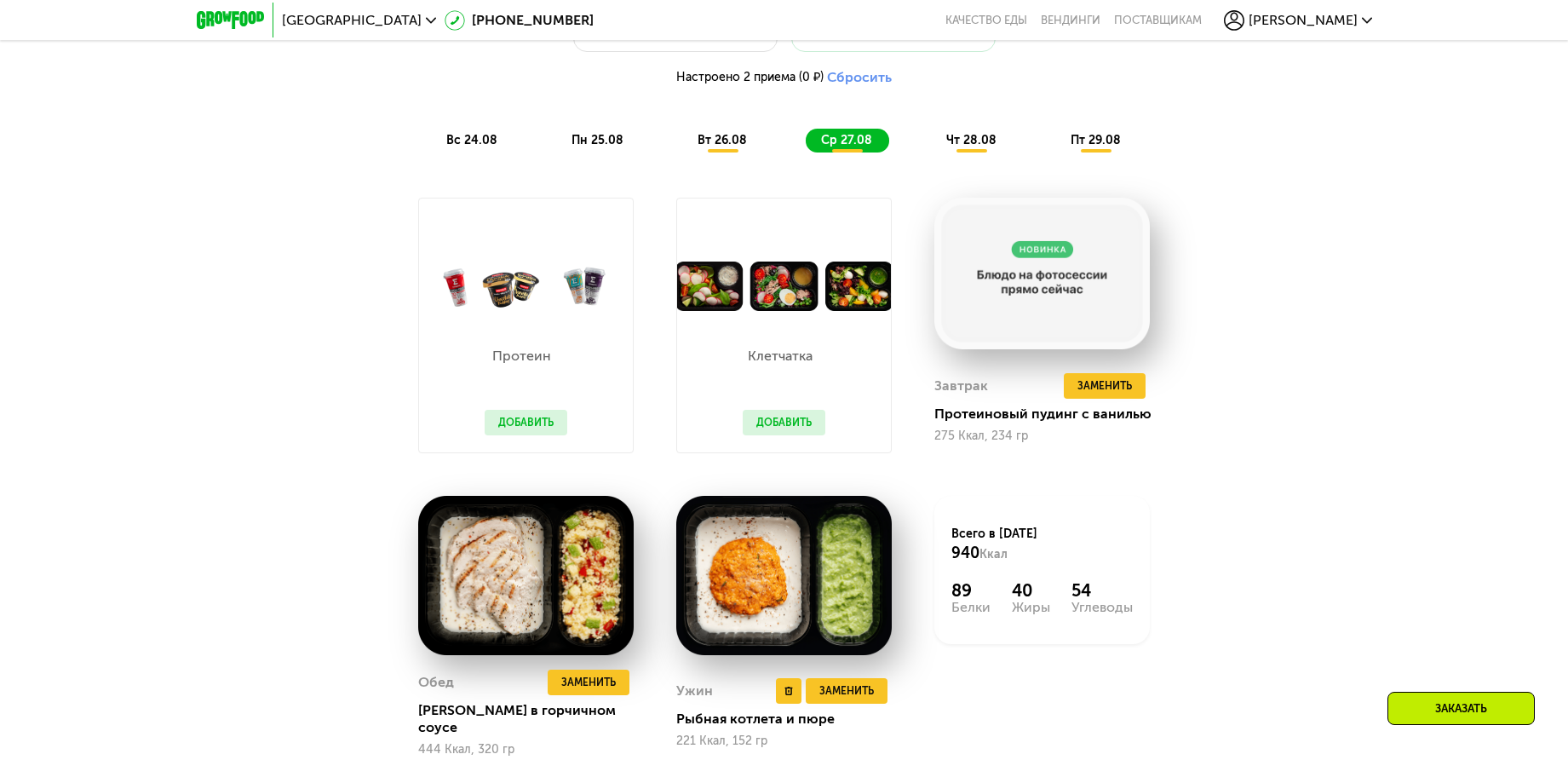
scroll to position [1063, 0]
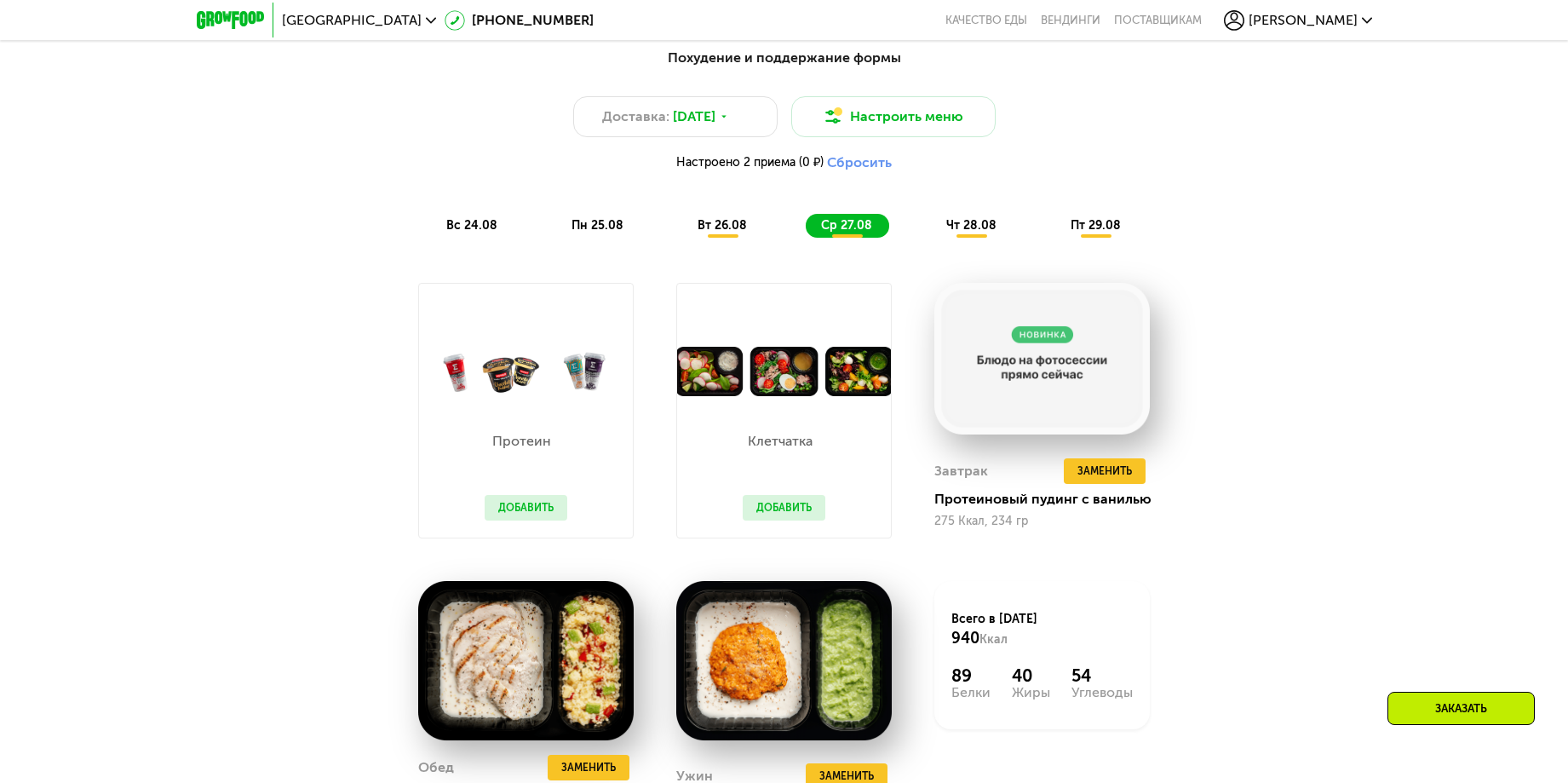
click at [1055, 223] on div "чт 28.08" at bounding box center [1096, 225] width 83 height 24
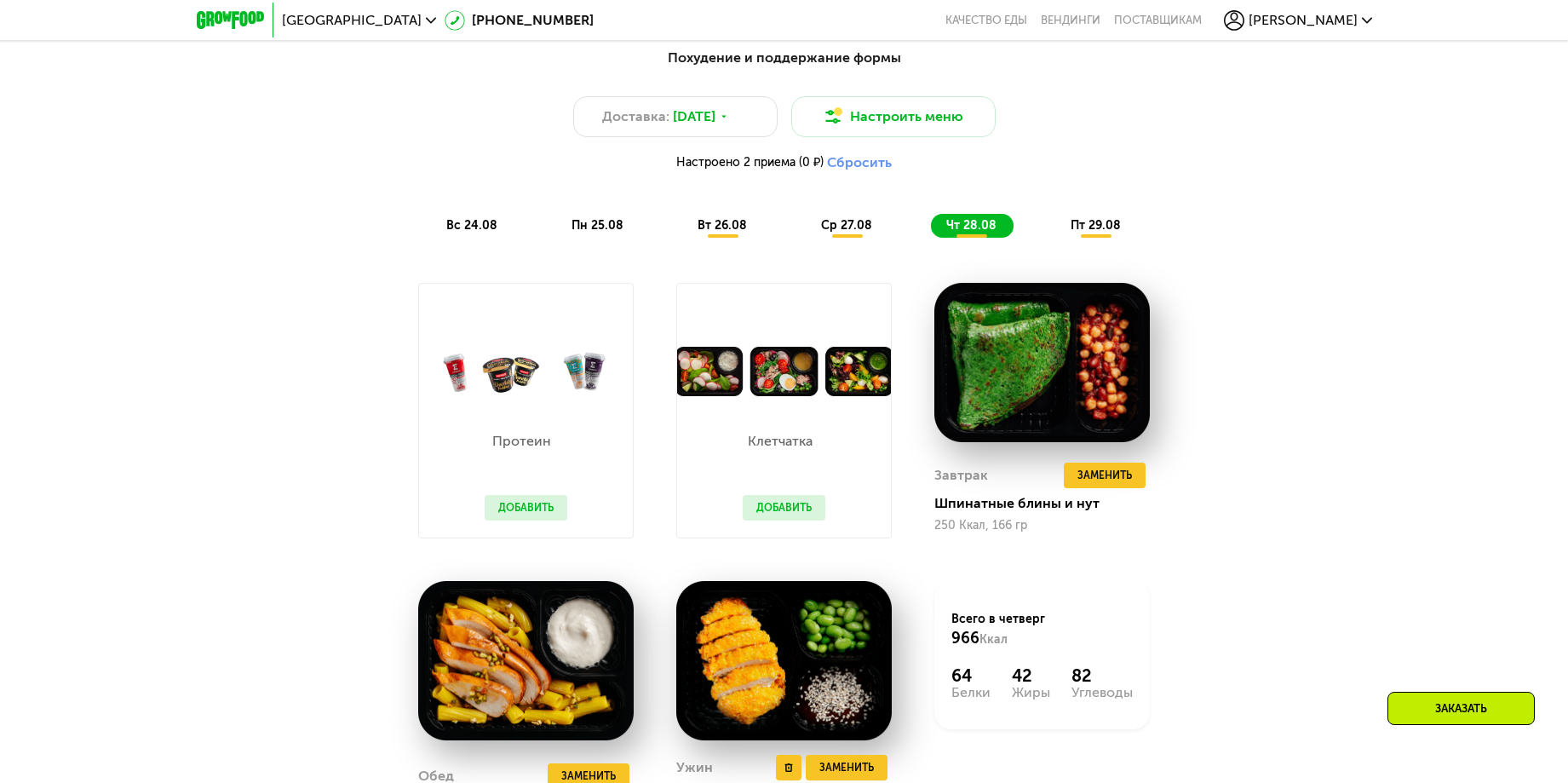
scroll to position [979, 0]
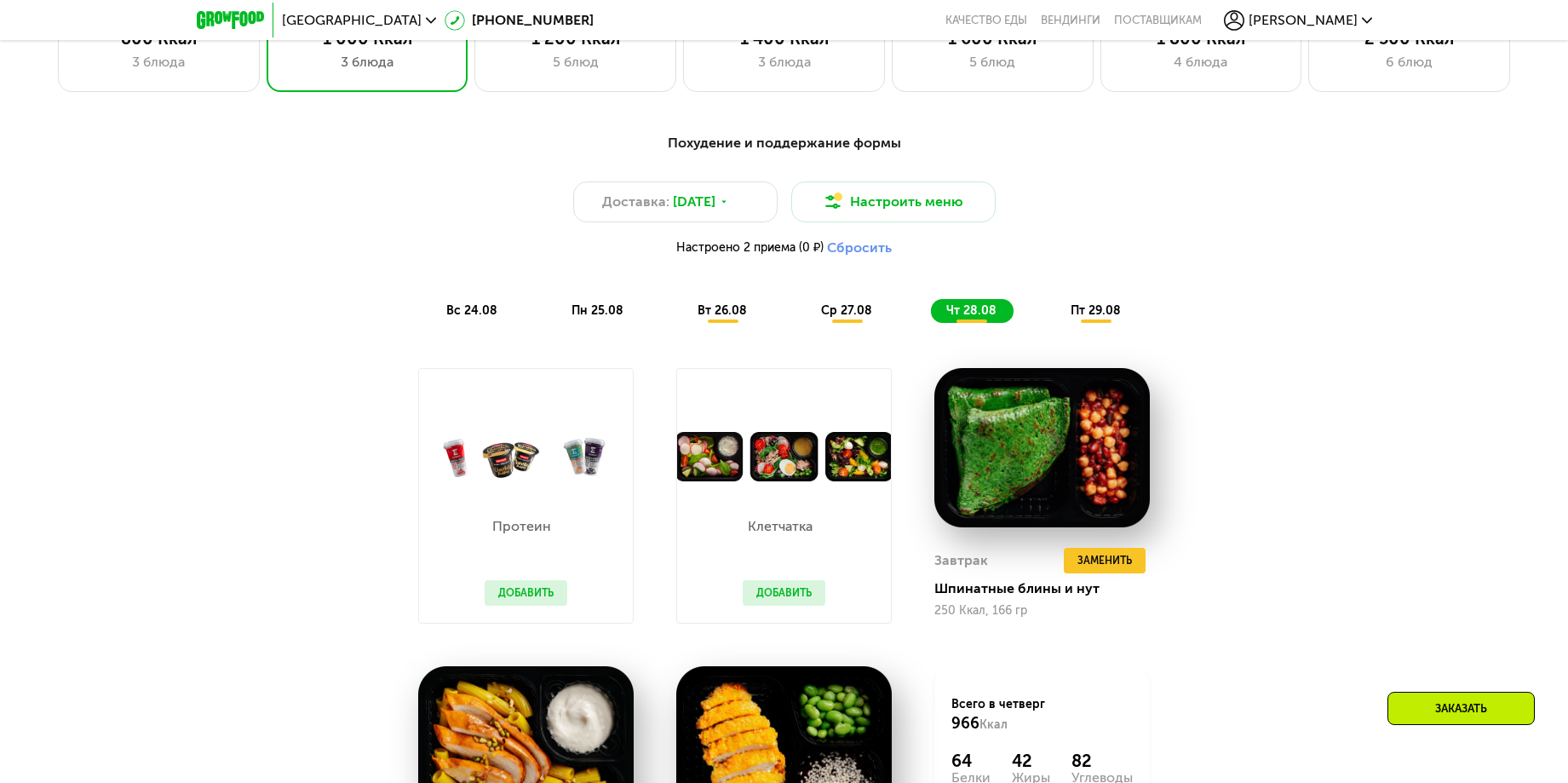
click at [1096, 314] on span "пт 29.08" at bounding box center [1096, 311] width 50 height 15
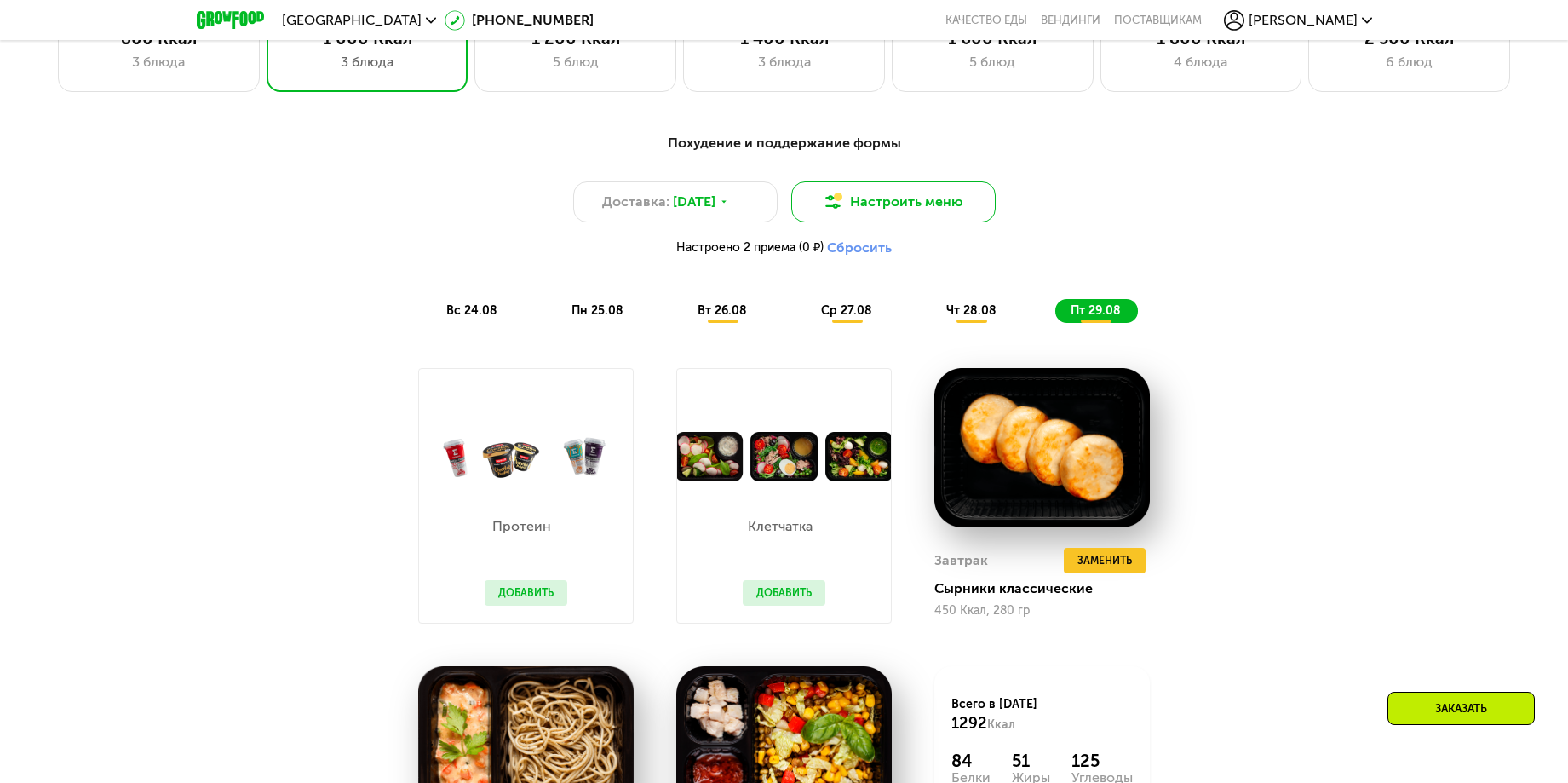
click at [884, 199] on button "Настроить меню" at bounding box center [893, 202] width 204 height 41
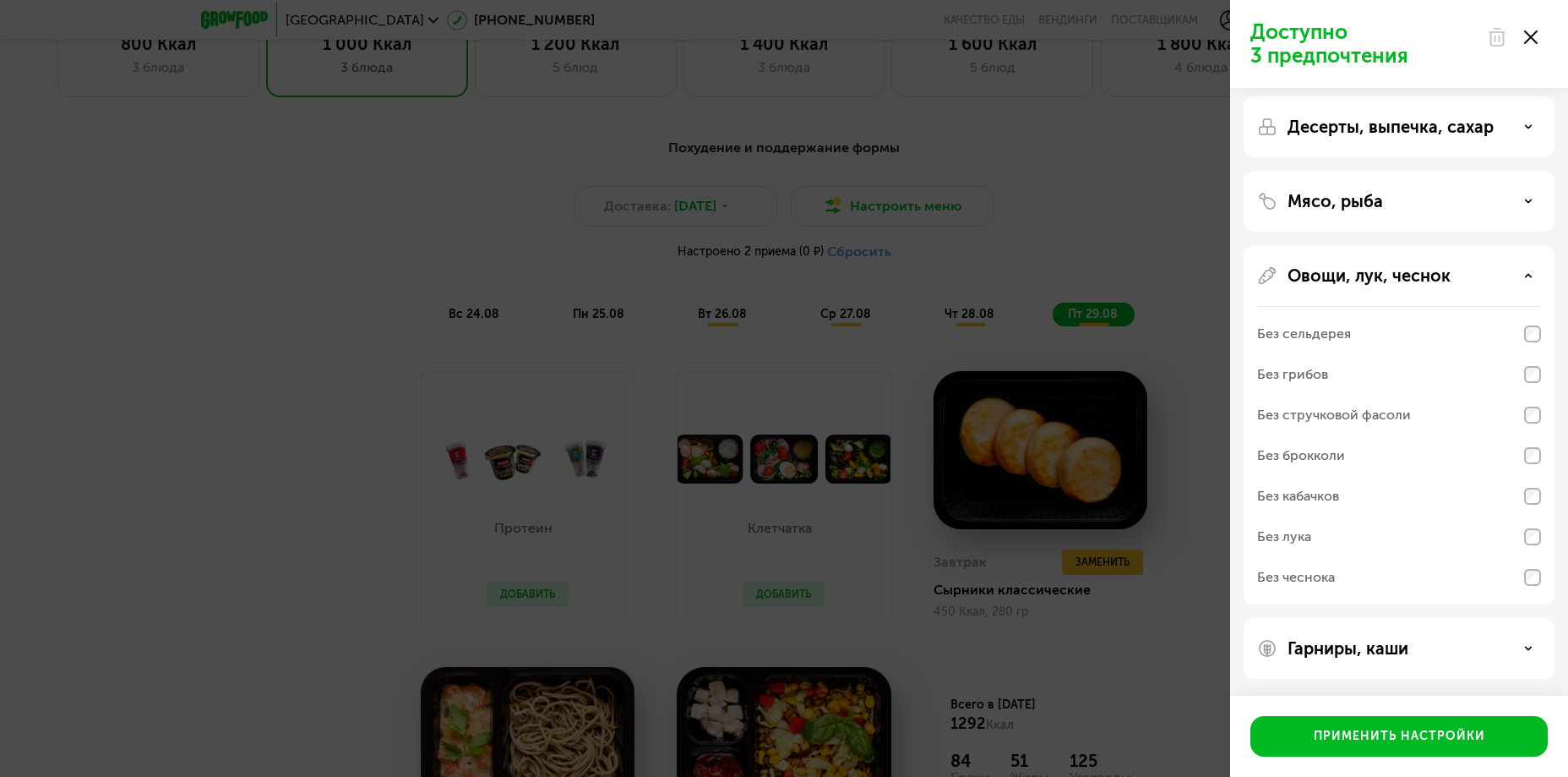
scroll to position [0, 0]
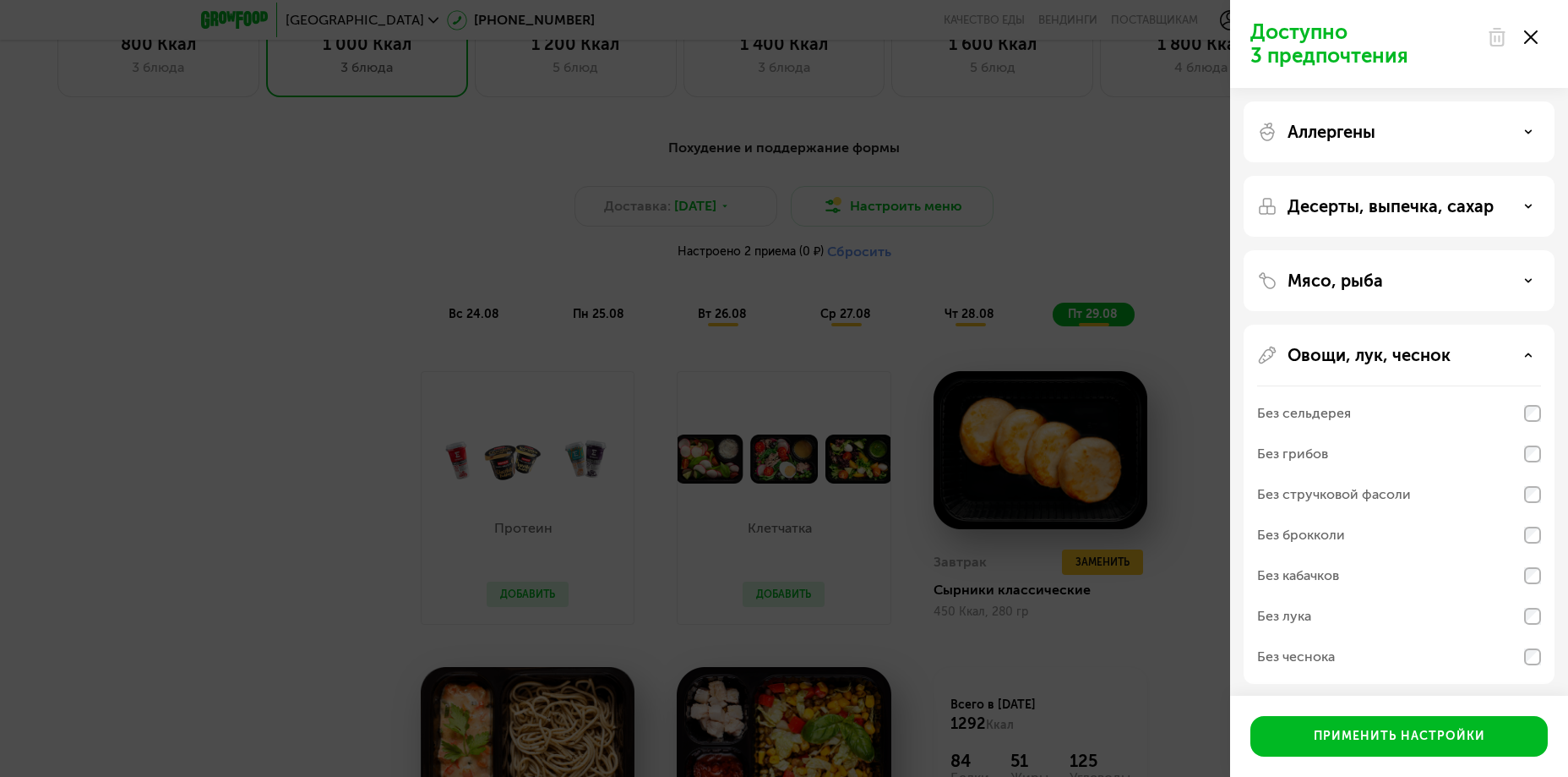
click at [1483, 278] on div "Мясо, рыба" at bounding box center [1399, 281] width 283 height 20
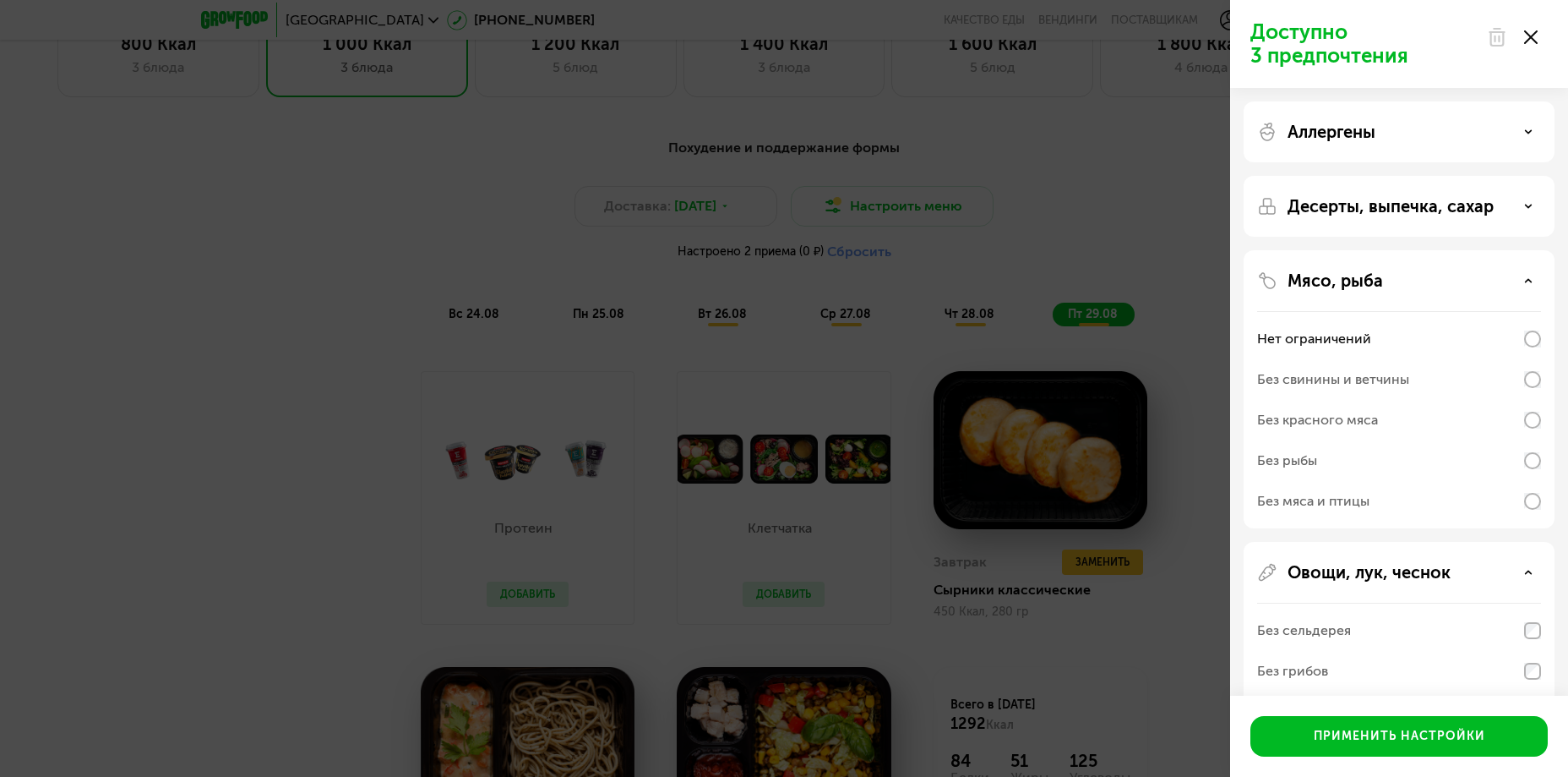
click at [1404, 250] on div "Десерты, выпечка, сахар" at bounding box center [1399, 389] width 311 height 278
click at [1500, 201] on div "Десерты, выпечка, сахар" at bounding box center [1399, 206] width 283 height 20
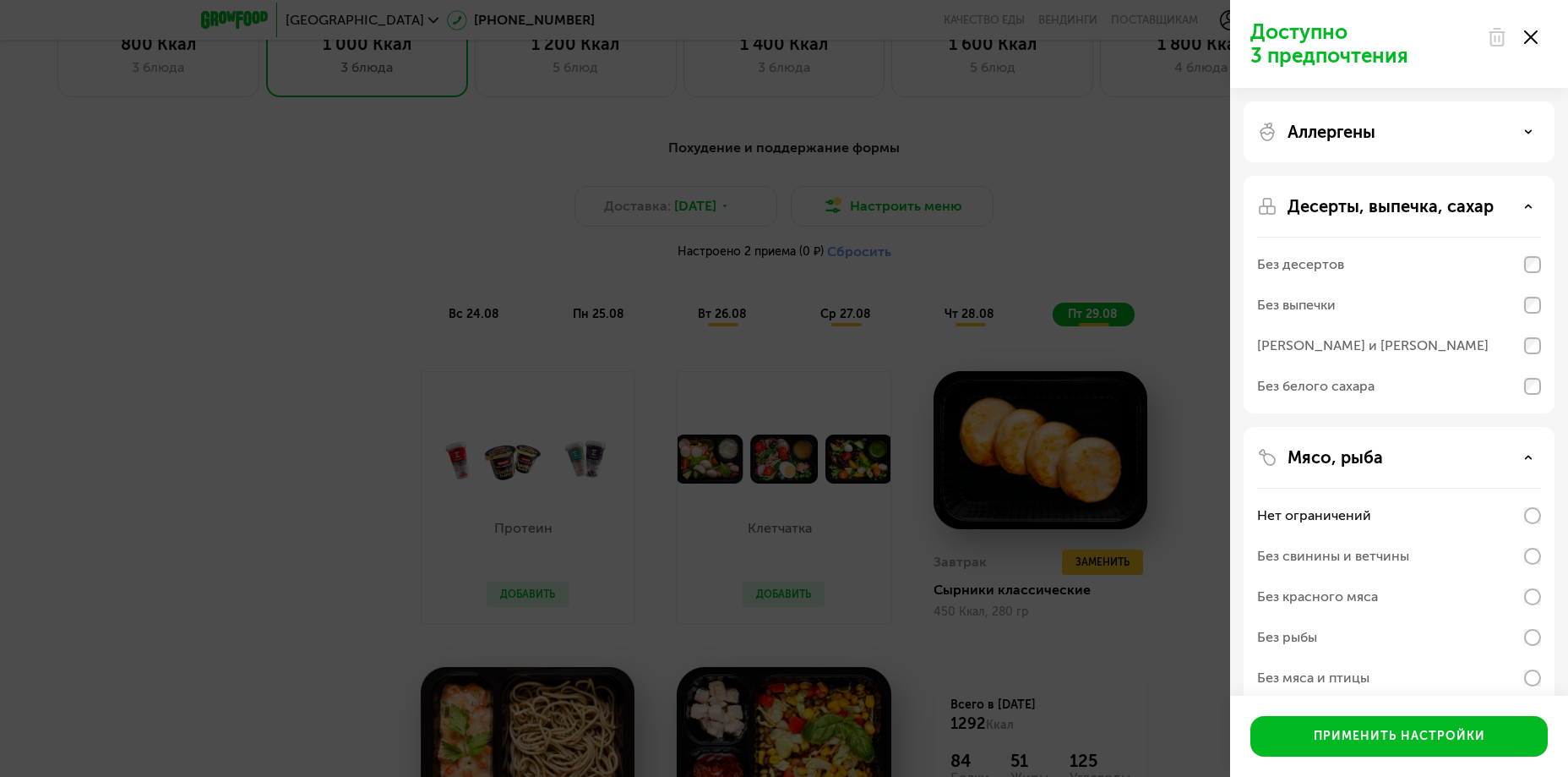
click at [1432, 176] on div "Аллергены" at bounding box center [1399, 295] width 311 height 238
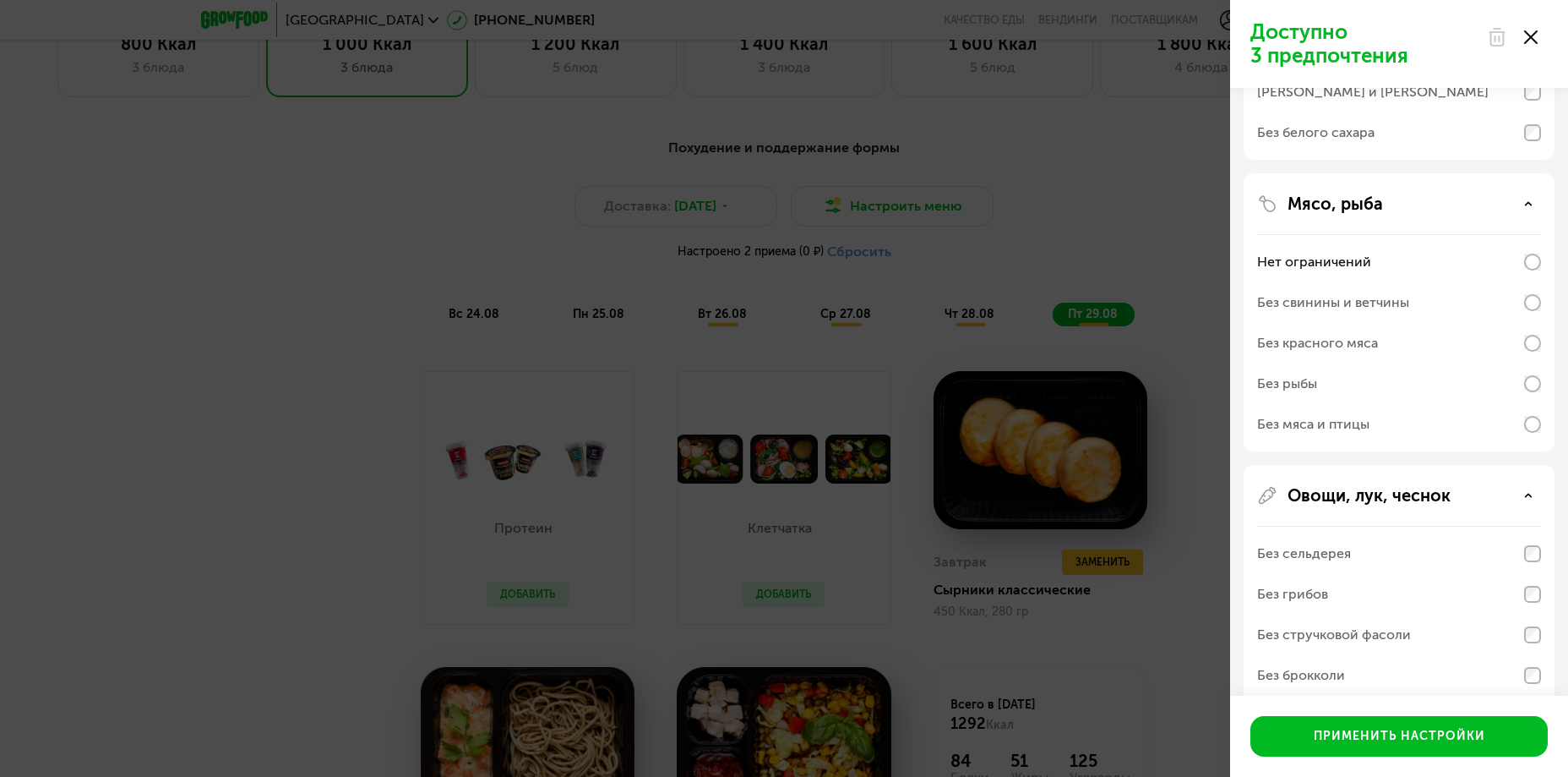
scroll to position [473, 0]
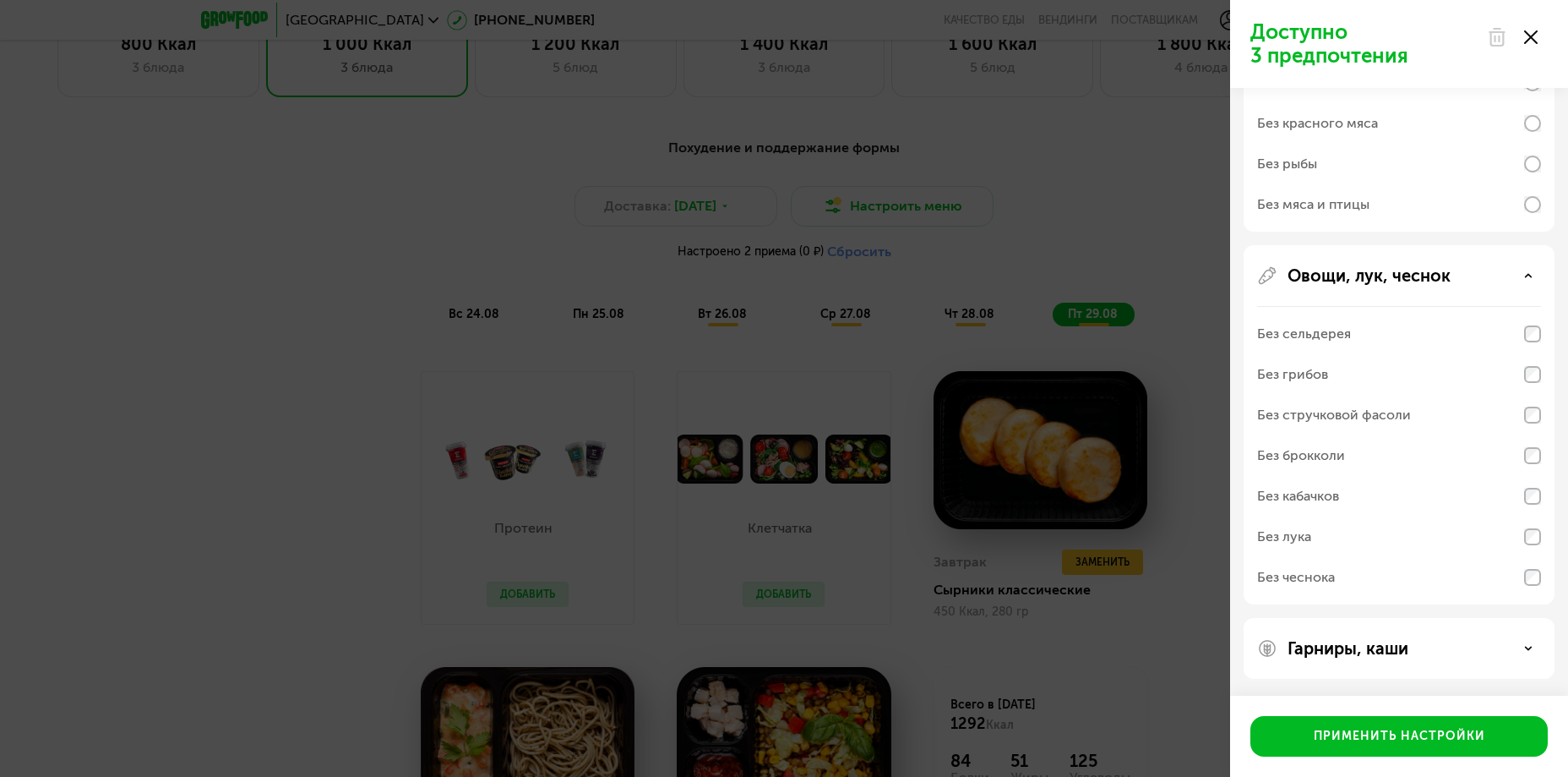
click at [1434, 644] on div "Гарниры, каши" at bounding box center [1399, 648] width 283 height 20
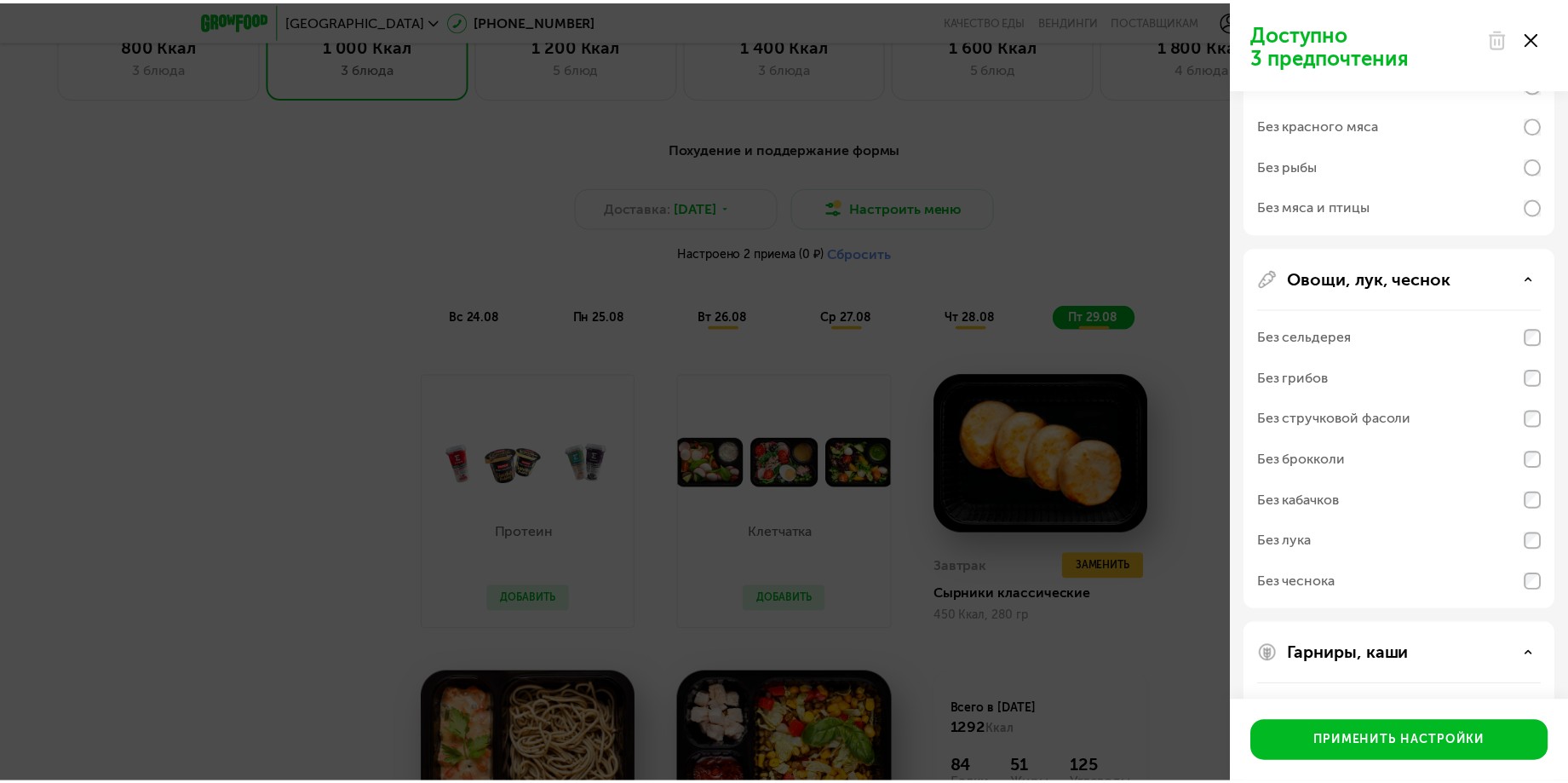
scroll to position [696, 0]
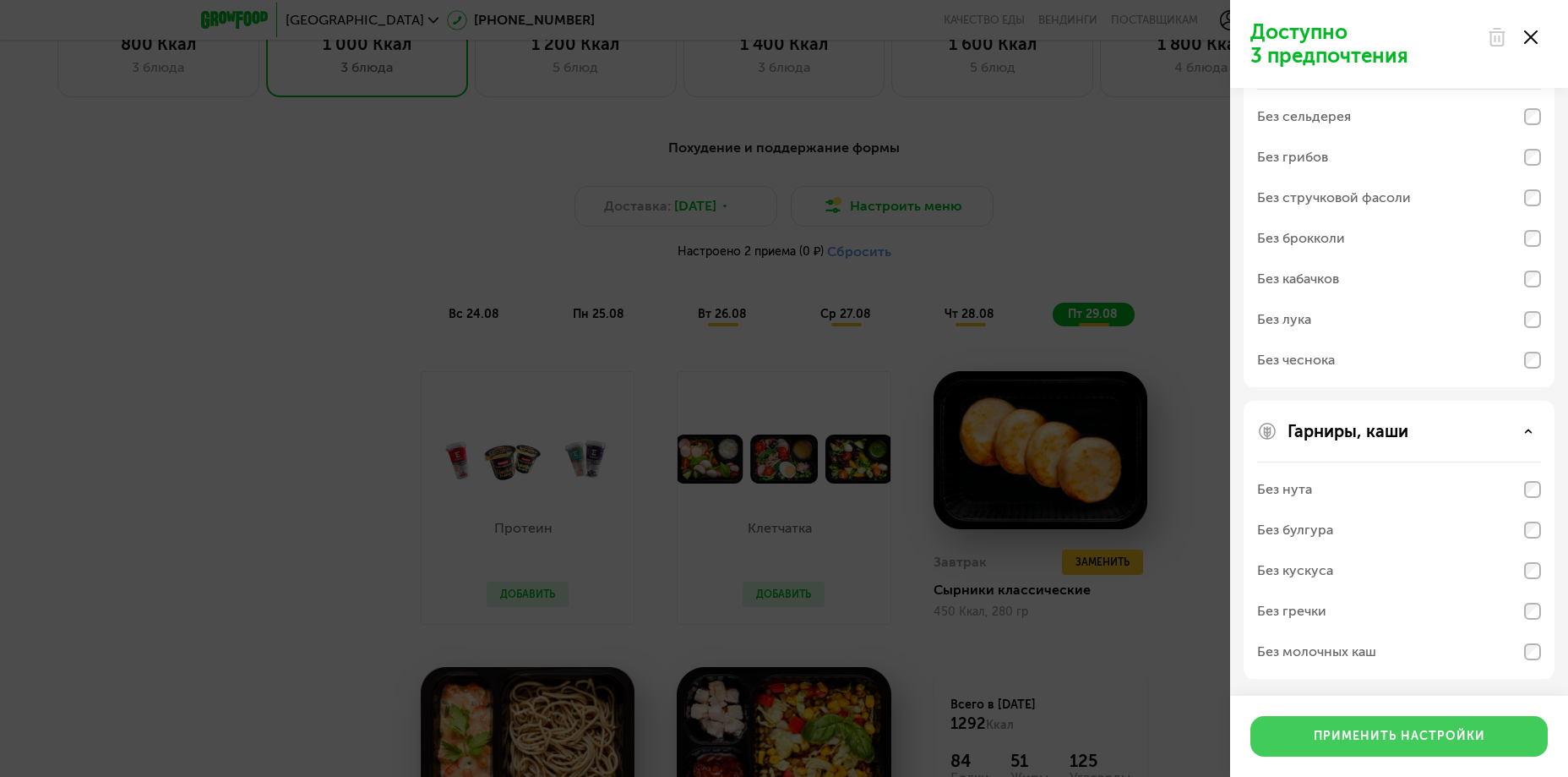
click at [1417, 734] on div "Применить настройки" at bounding box center [1399, 736] width 171 height 17
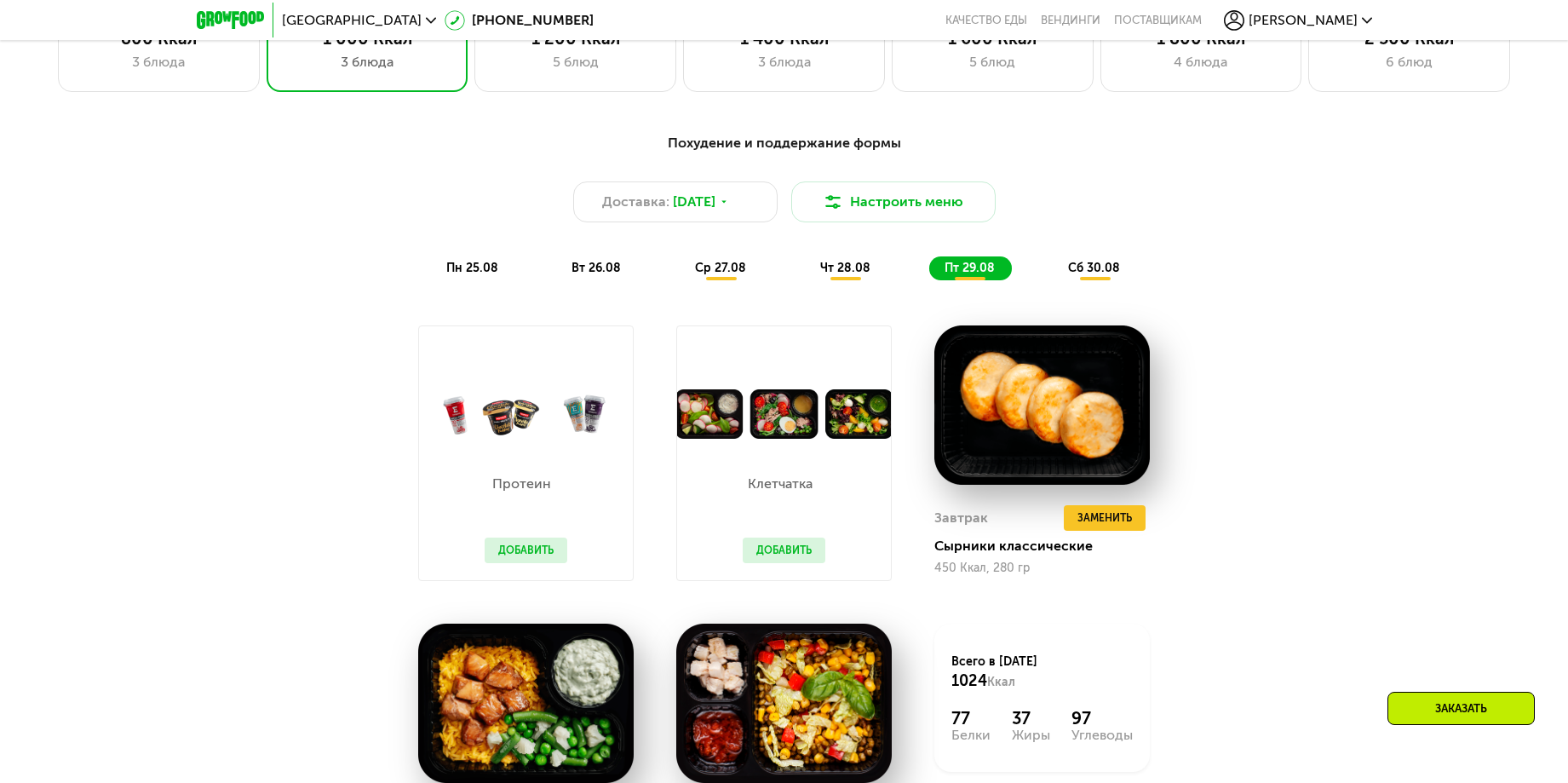
scroll to position [1063, 0]
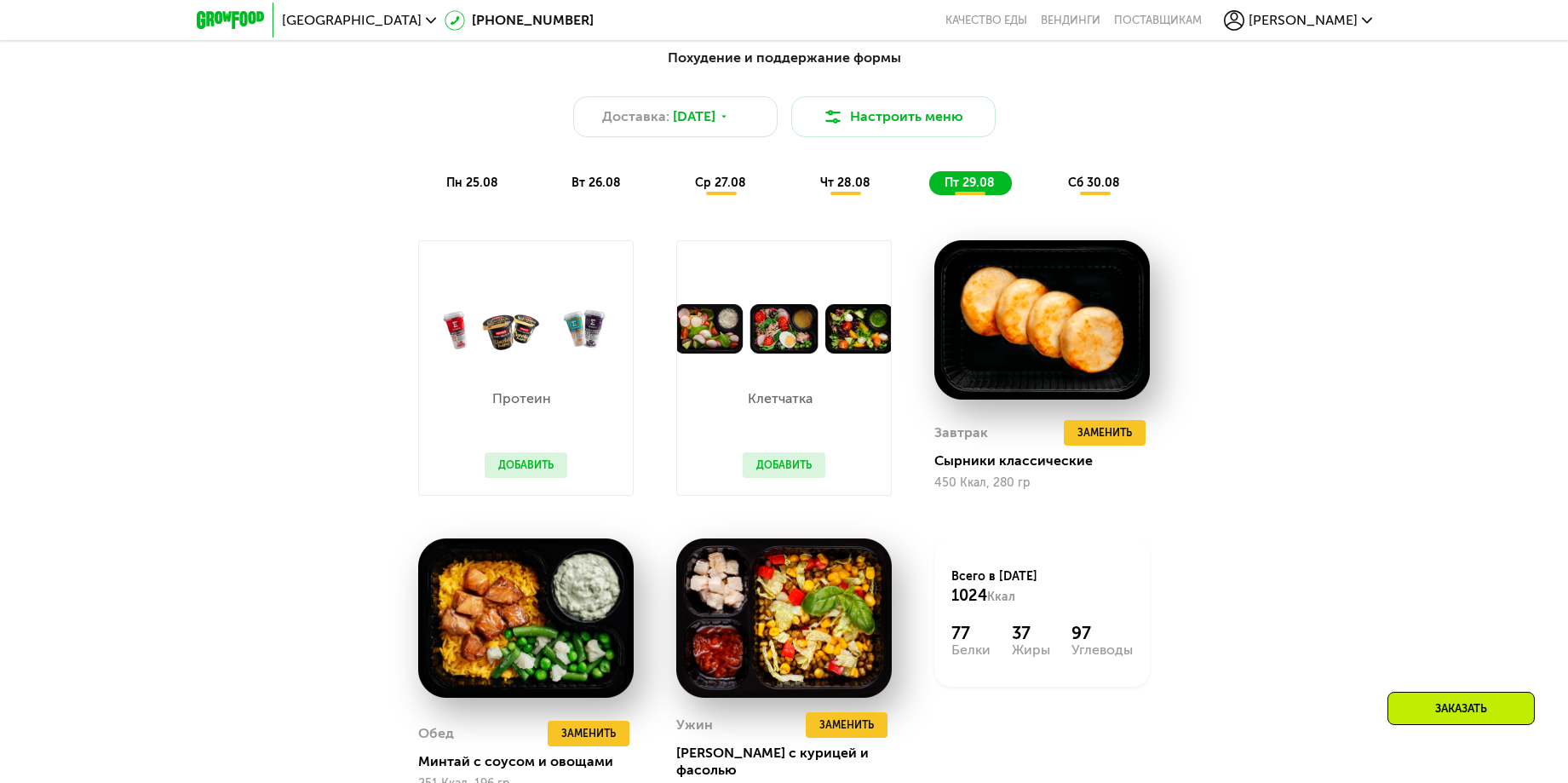
click at [1099, 184] on span "сб 30.08" at bounding box center [1094, 183] width 52 height 15
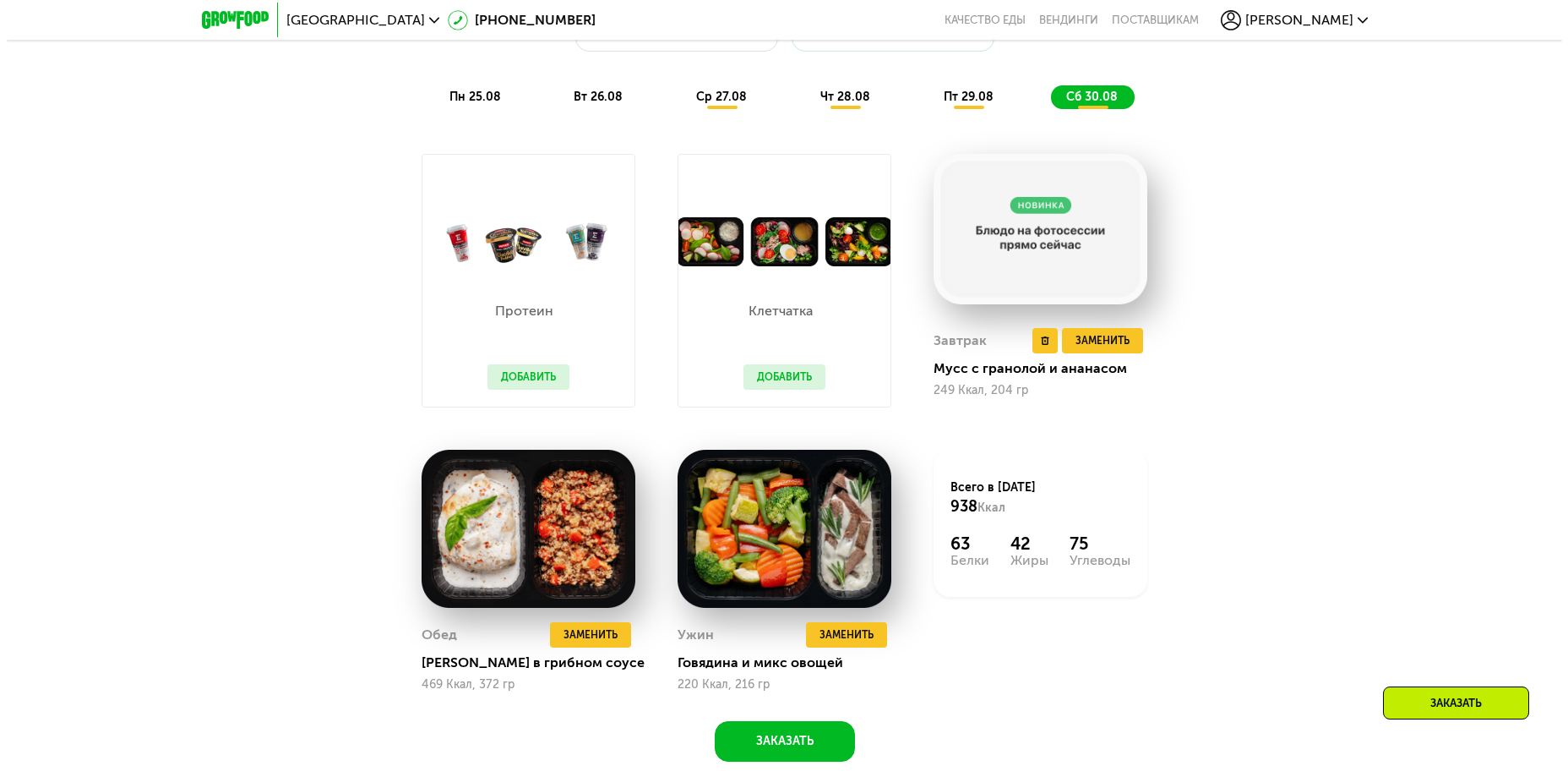
scroll to position [887, 0]
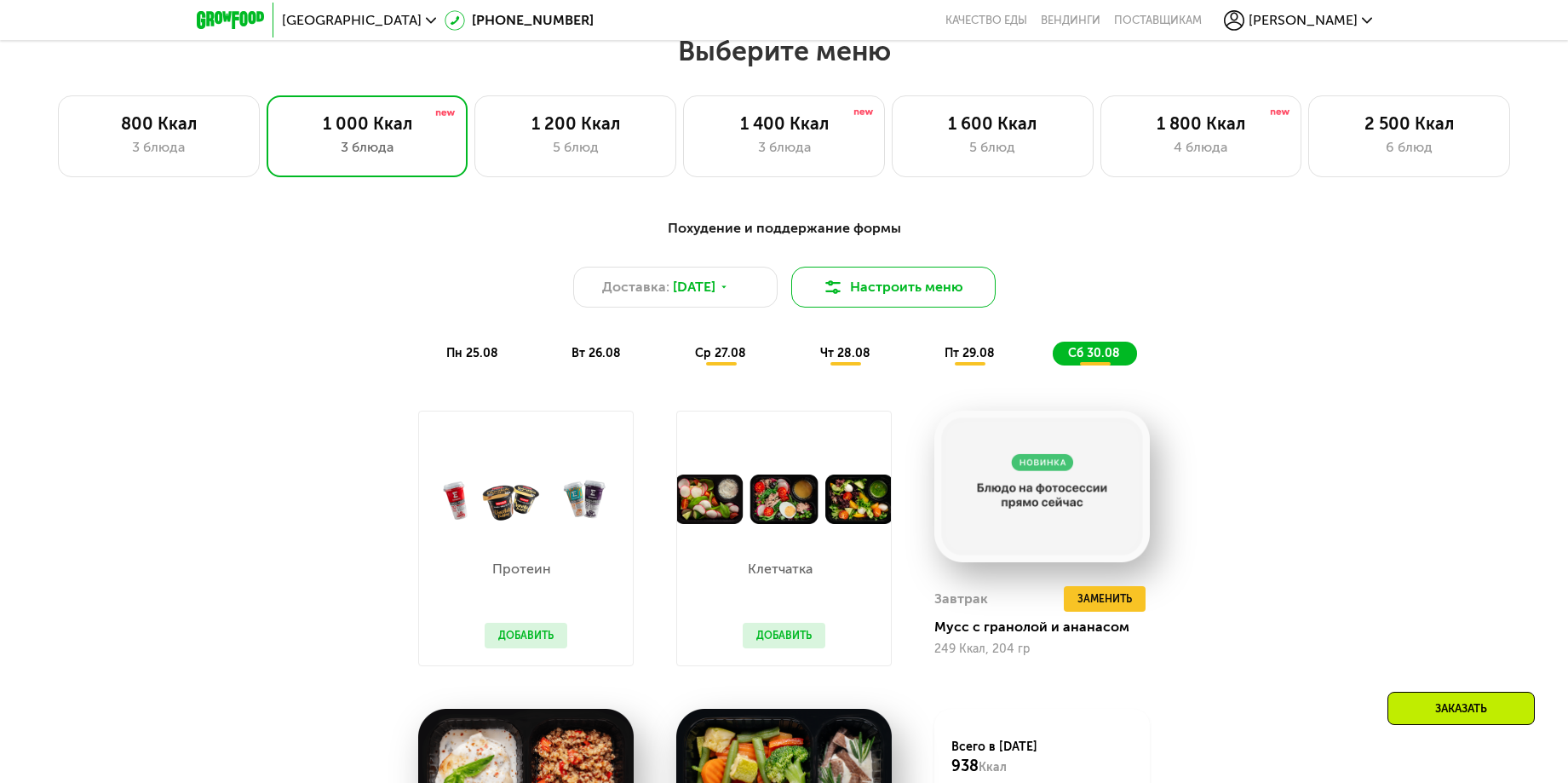
click at [874, 285] on button "Настроить меню" at bounding box center [893, 287] width 204 height 41
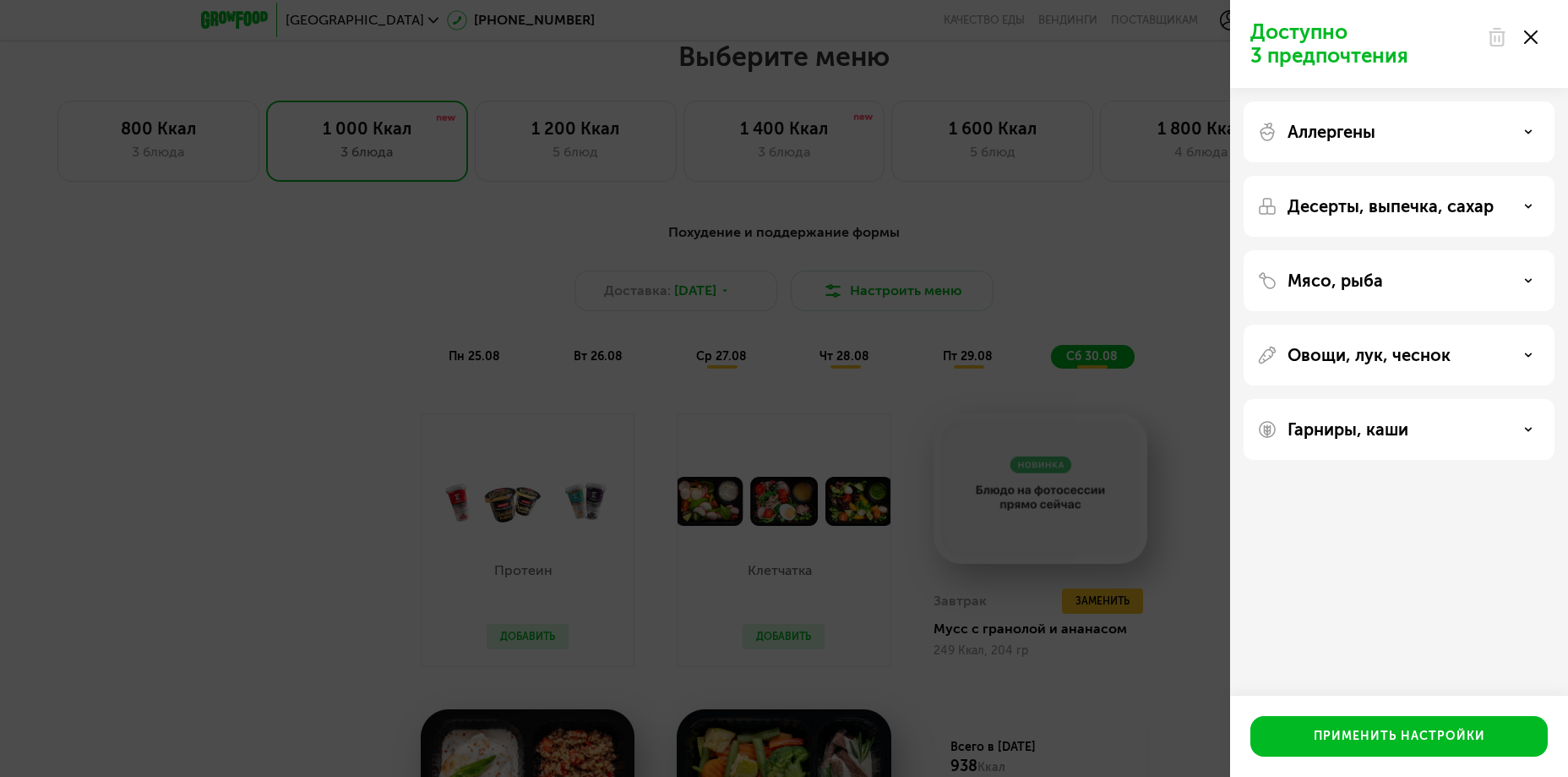
click at [1356, 348] on p "Овощи, лук, чеснок" at bounding box center [1368, 354] width 163 height 20
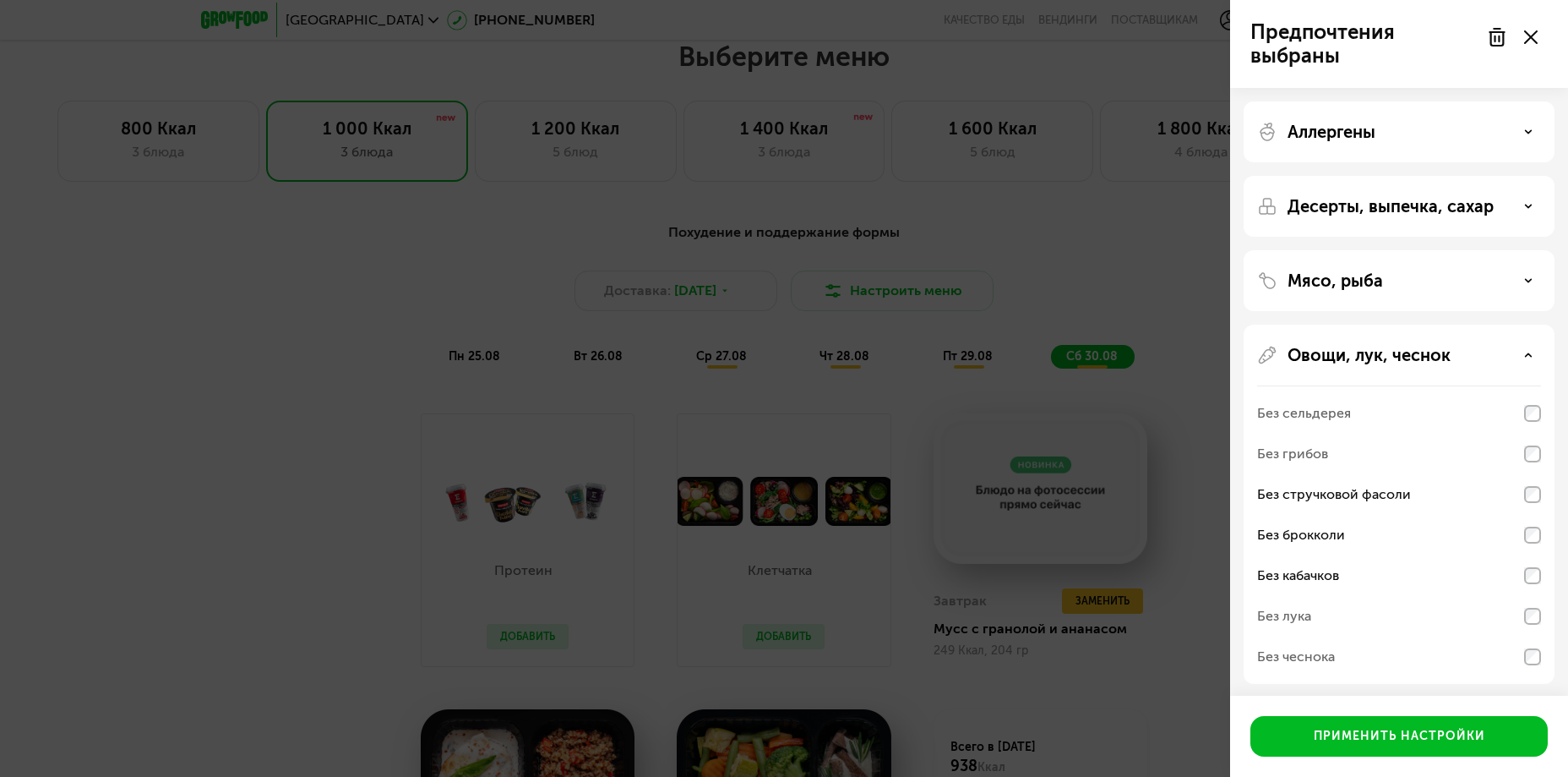
click at [1537, 474] on div "Без грибов" at bounding box center [1399, 494] width 283 height 41
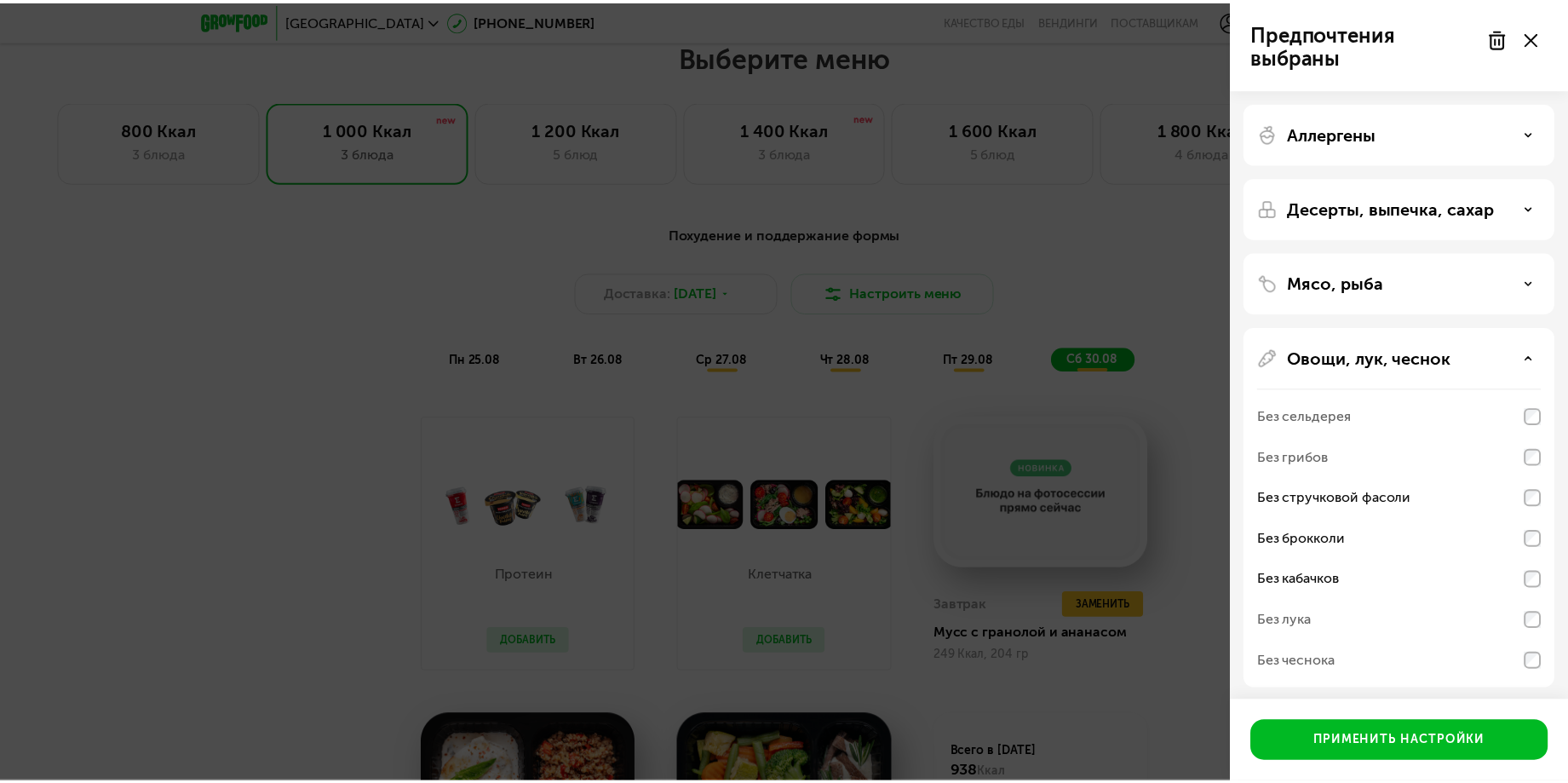
scroll to position [80, 0]
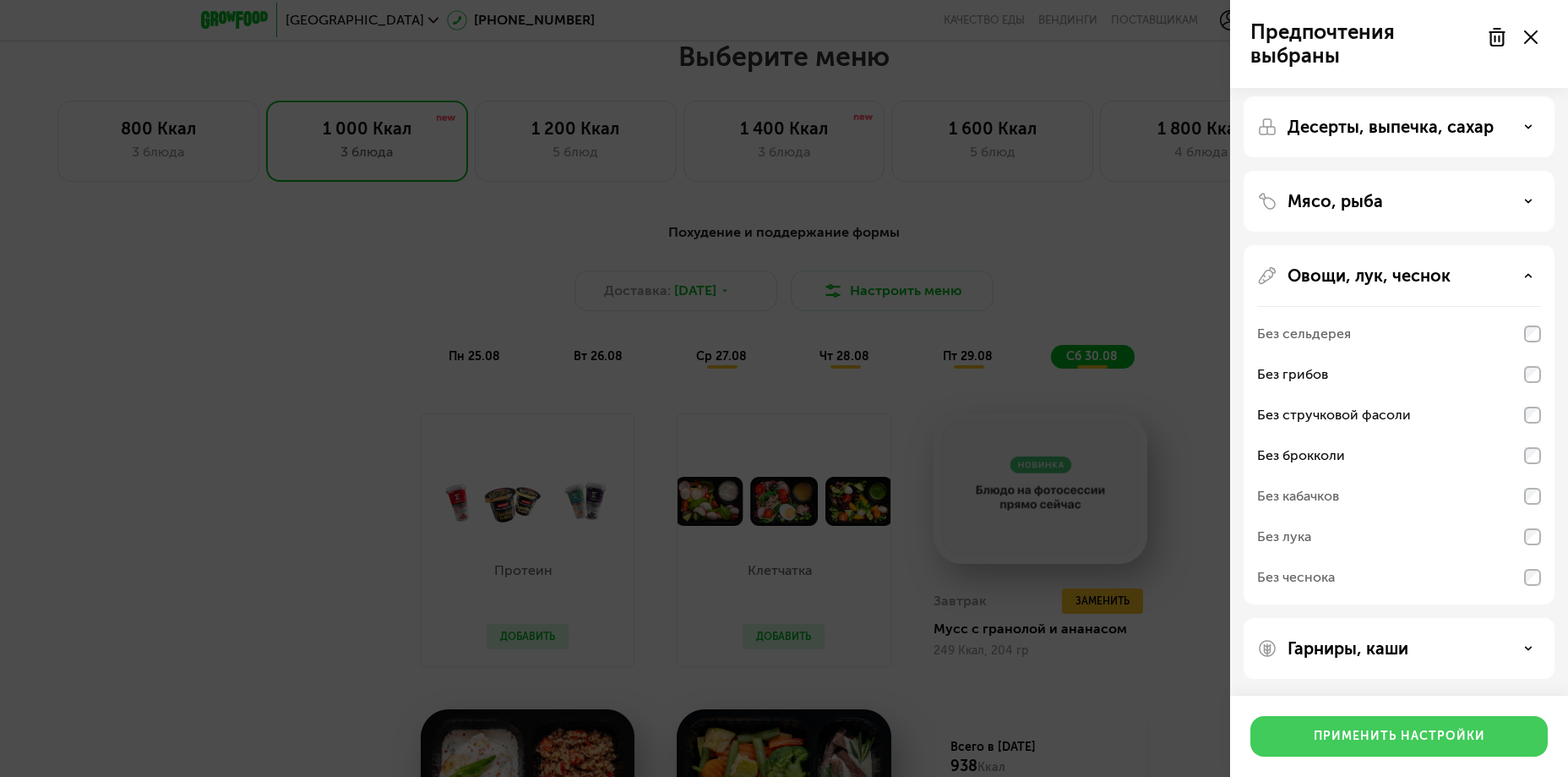
click at [1396, 736] on div "Применить настройки" at bounding box center [1399, 736] width 171 height 17
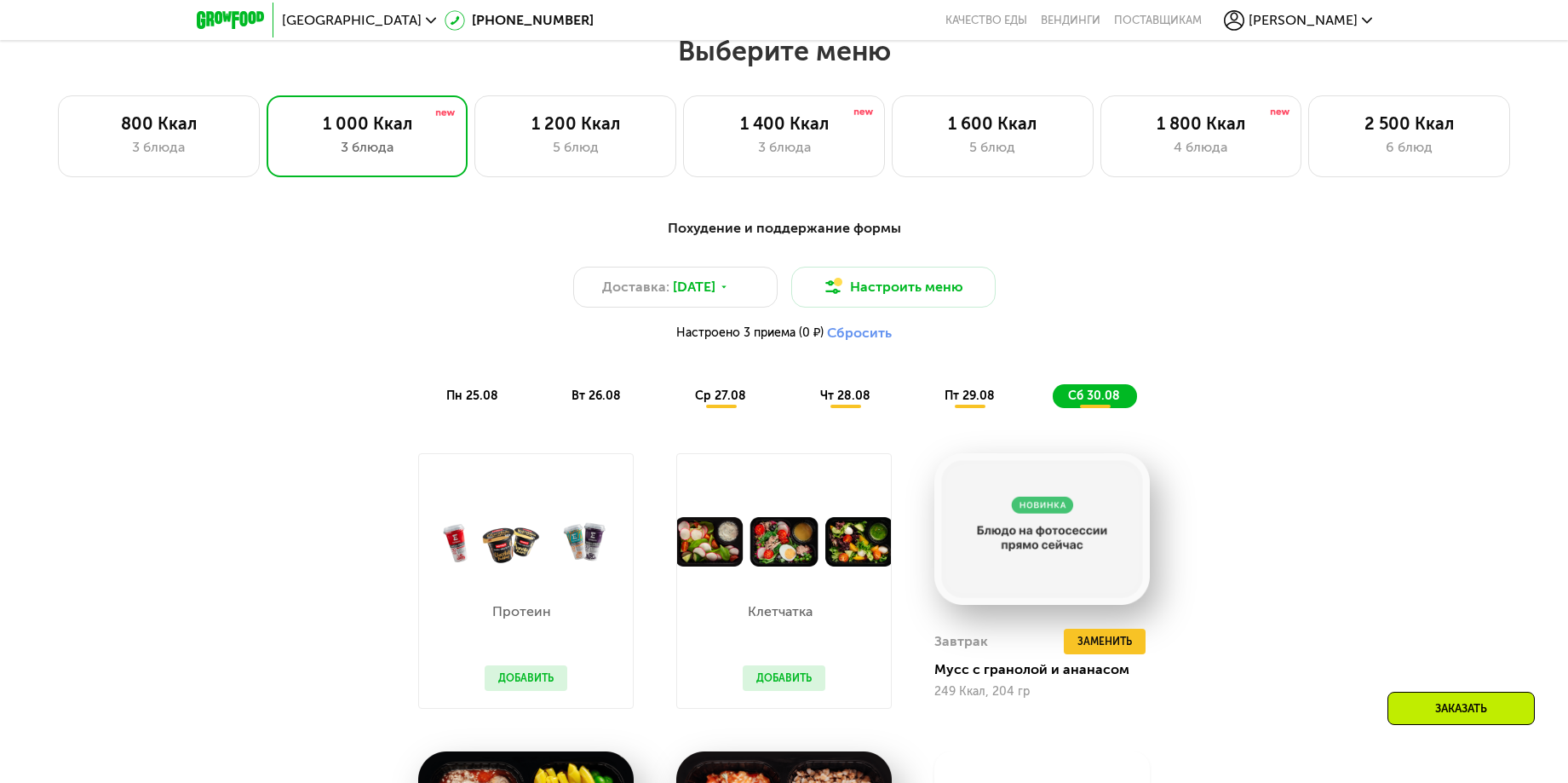
scroll to position [1063, 0]
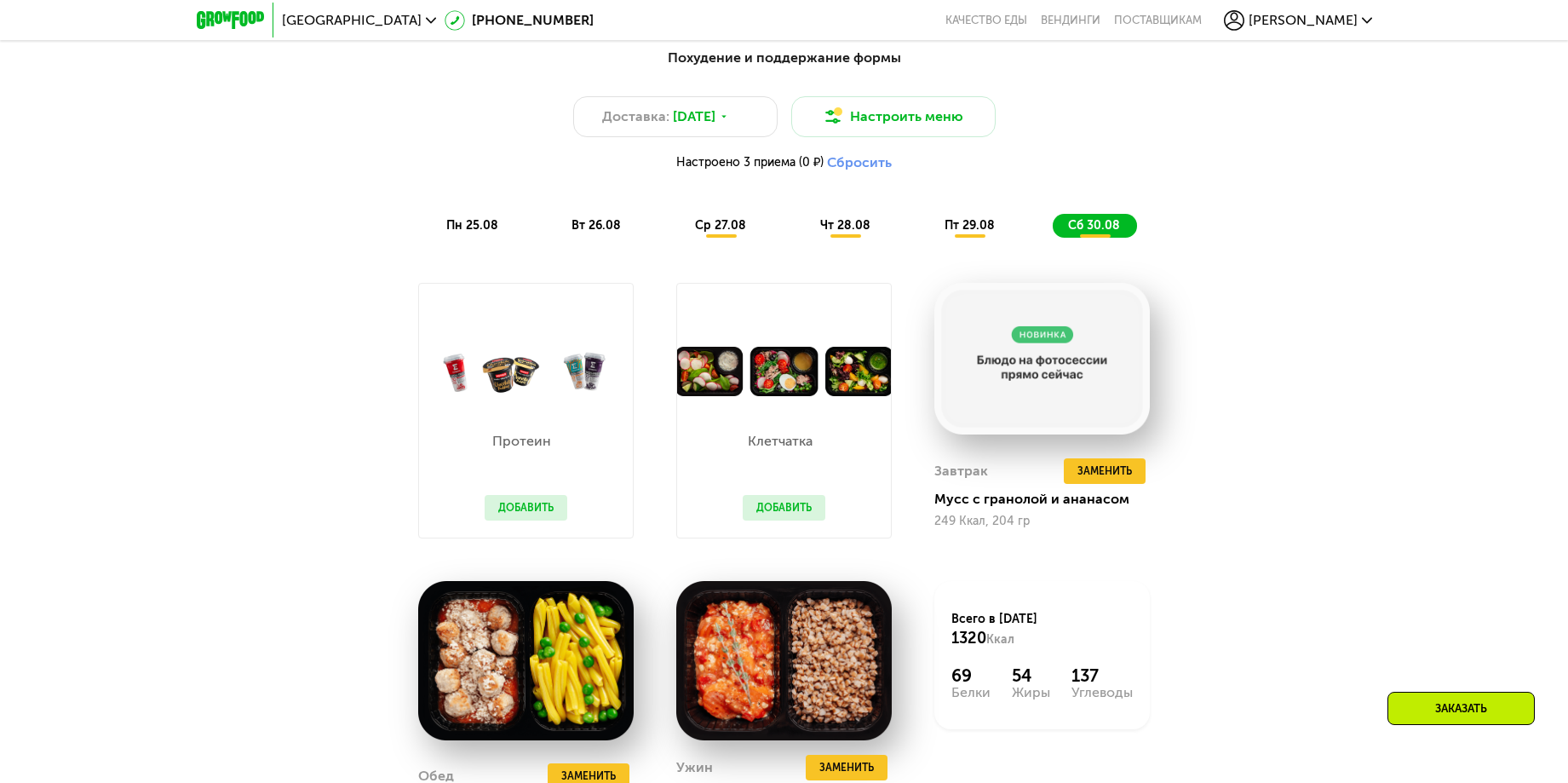
click at [461, 225] on span "пн 25.08" at bounding box center [472, 225] width 52 height 15
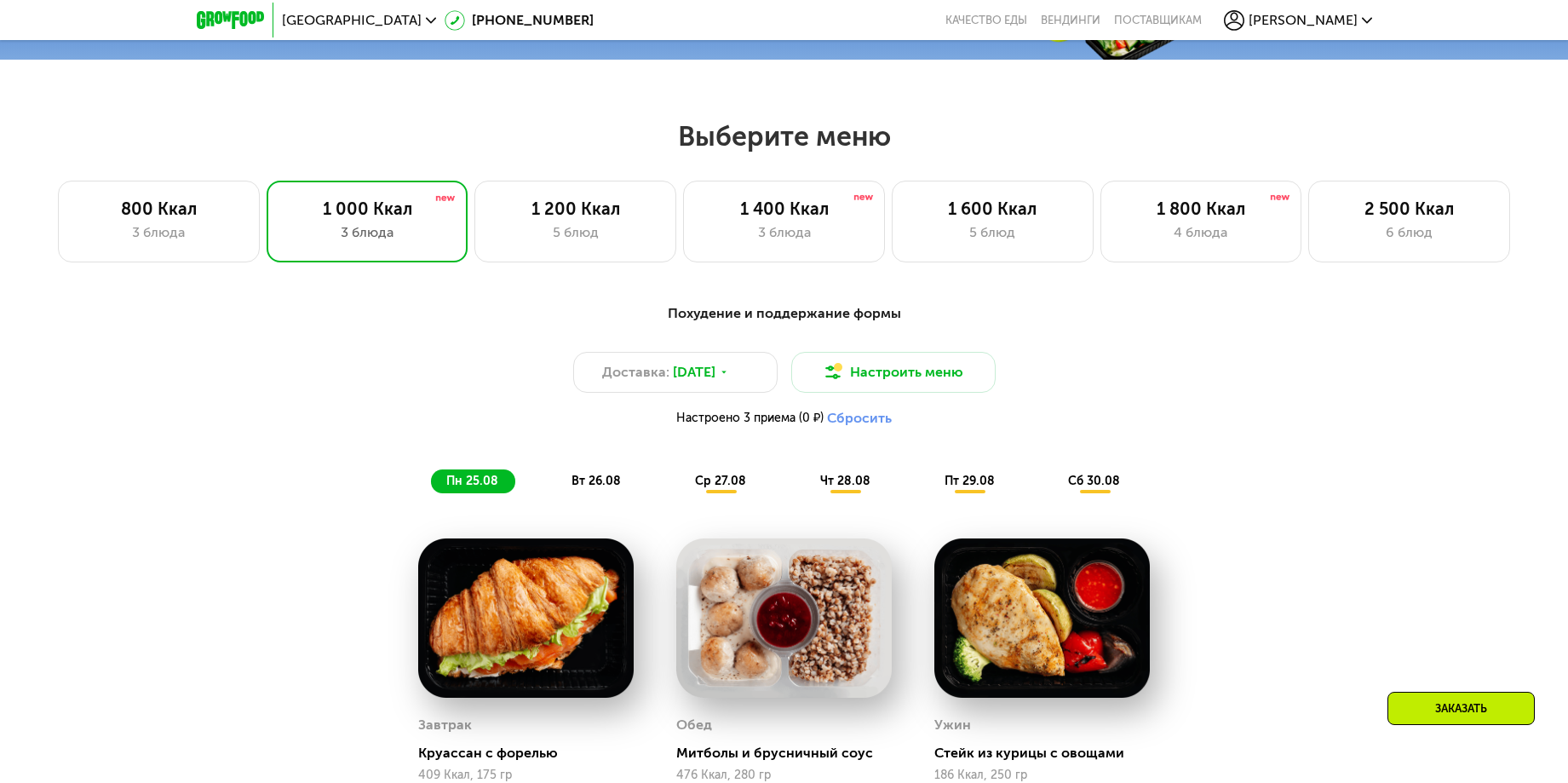
scroll to position [979, 0]
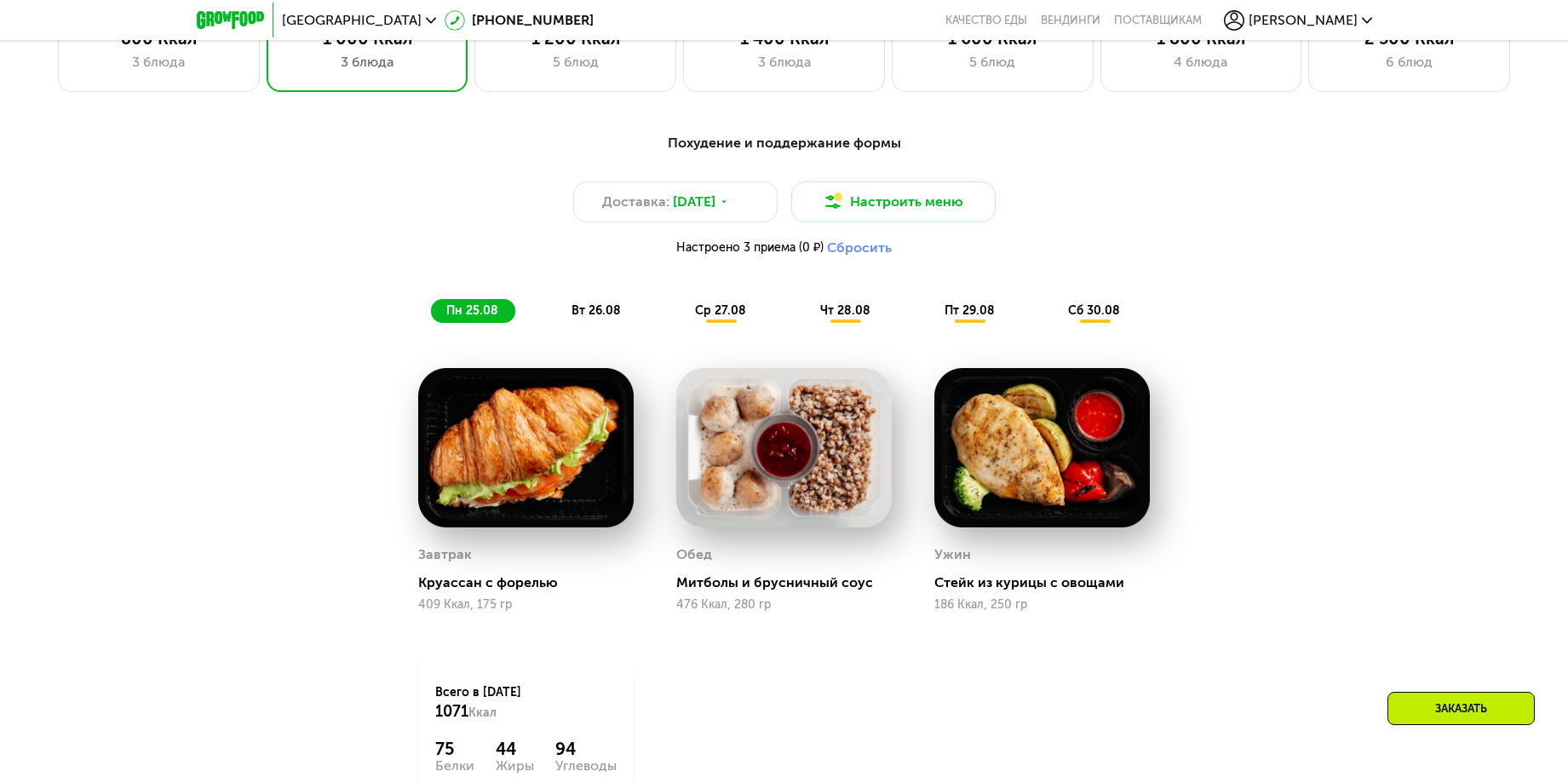
click at [679, 307] on div "вт 26.08" at bounding box center [721, 311] width 84 height 24
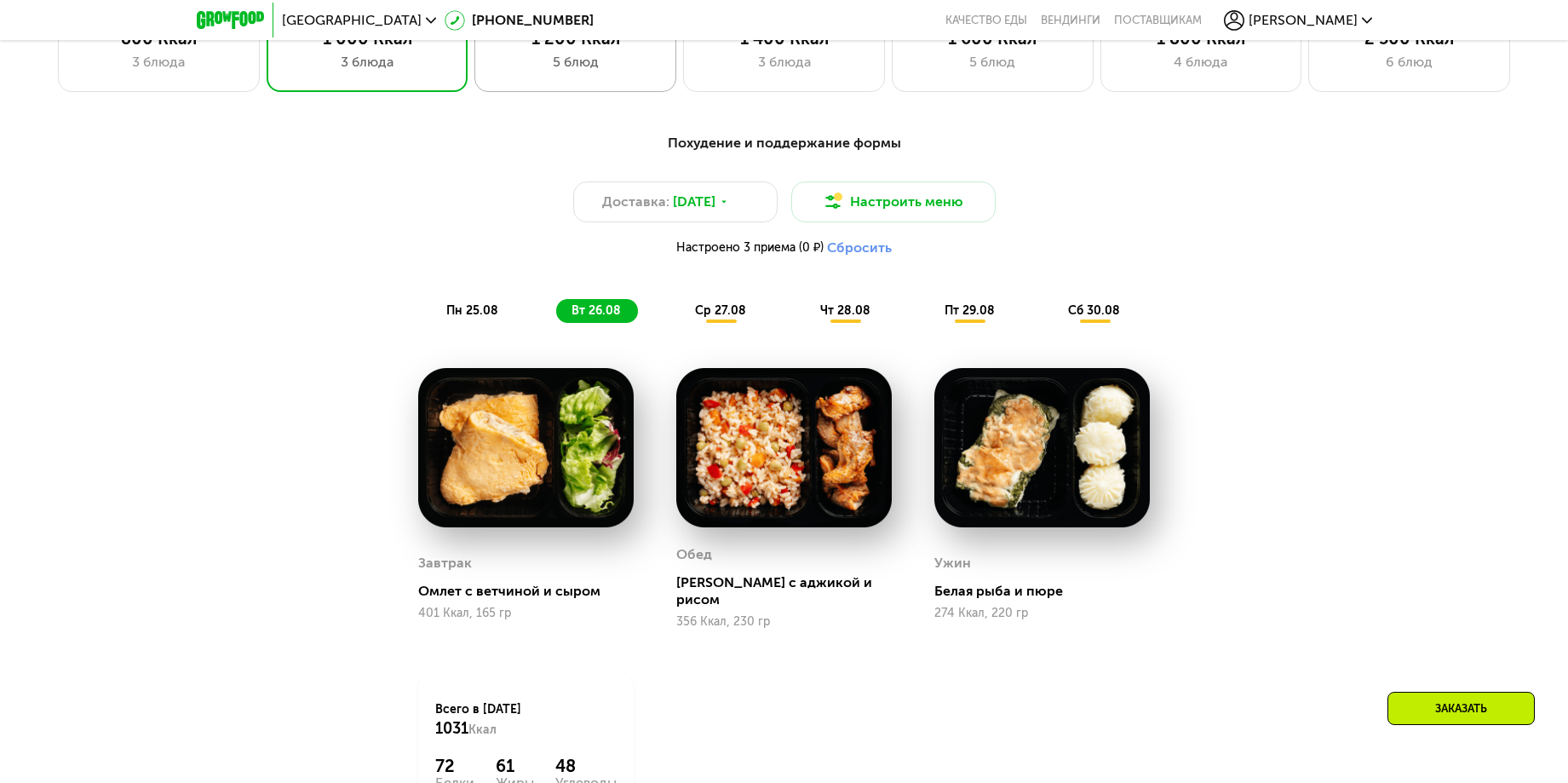
click at [572, 72] on div "5 блюд" at bounding box center [575, 62] width 166 height 20
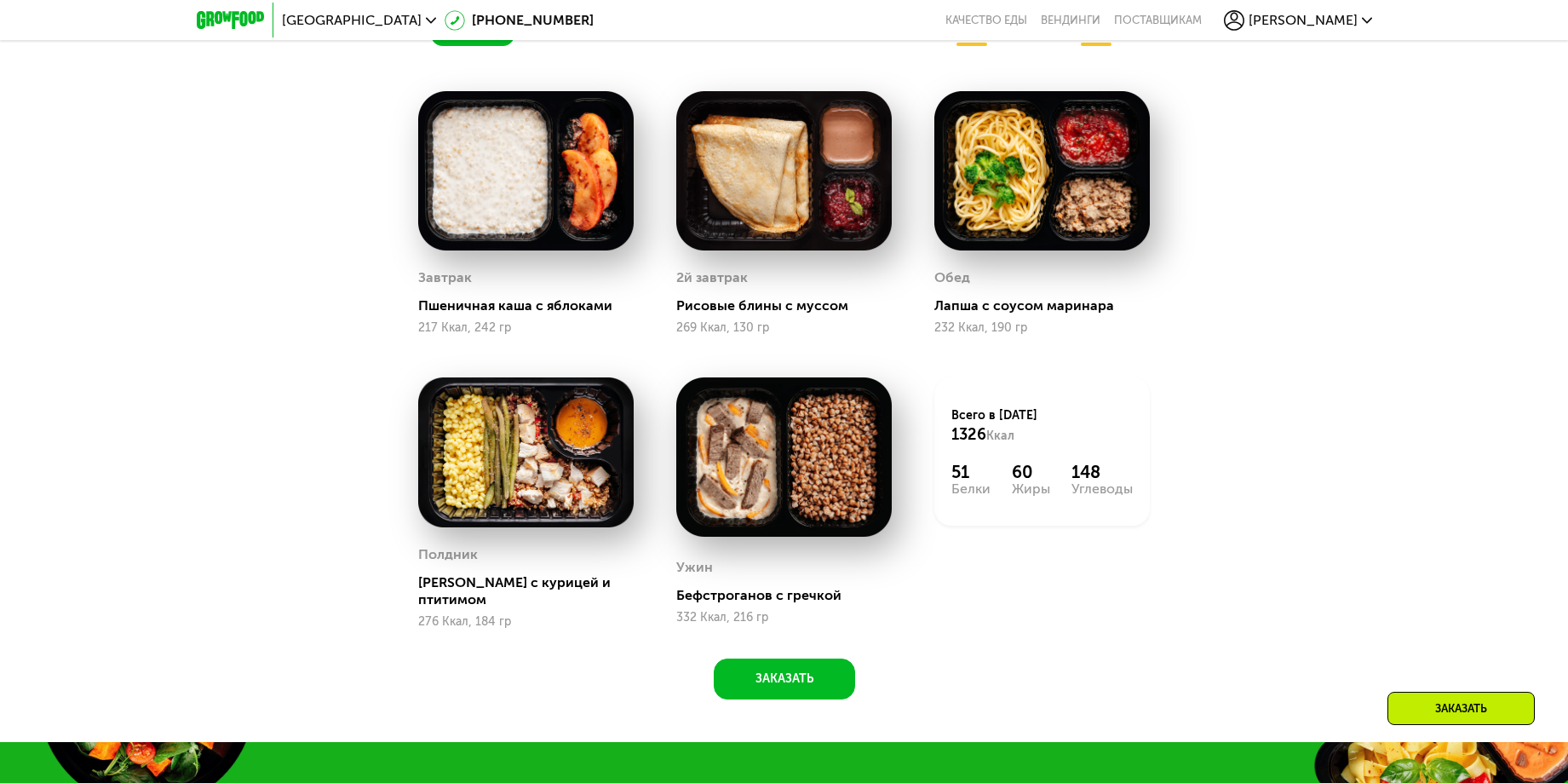
scroll to position [1063, 0]
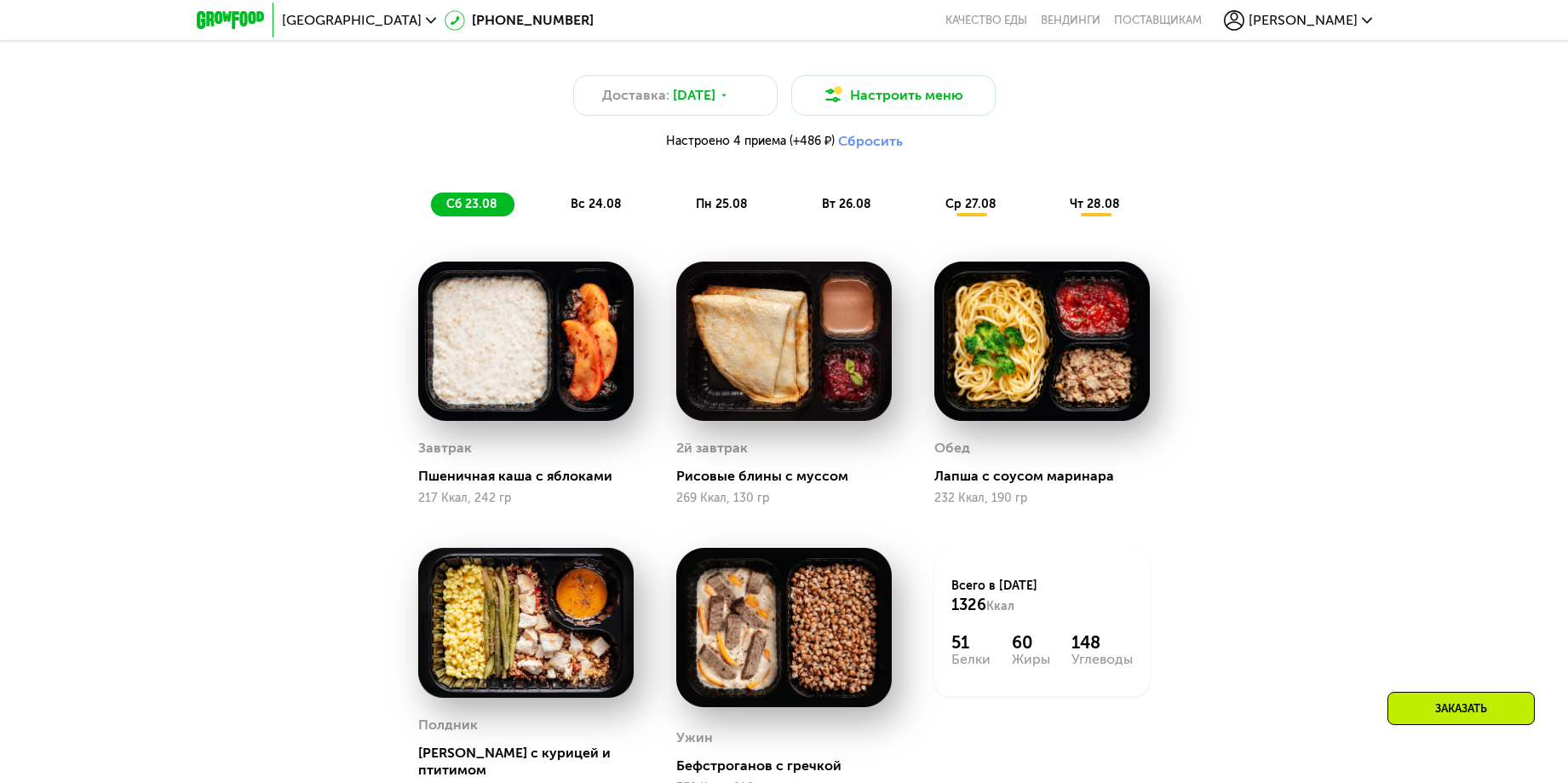
click at [600, 209] on span "вс 24.08" at bounding box center [596, 204] width 51 height 15
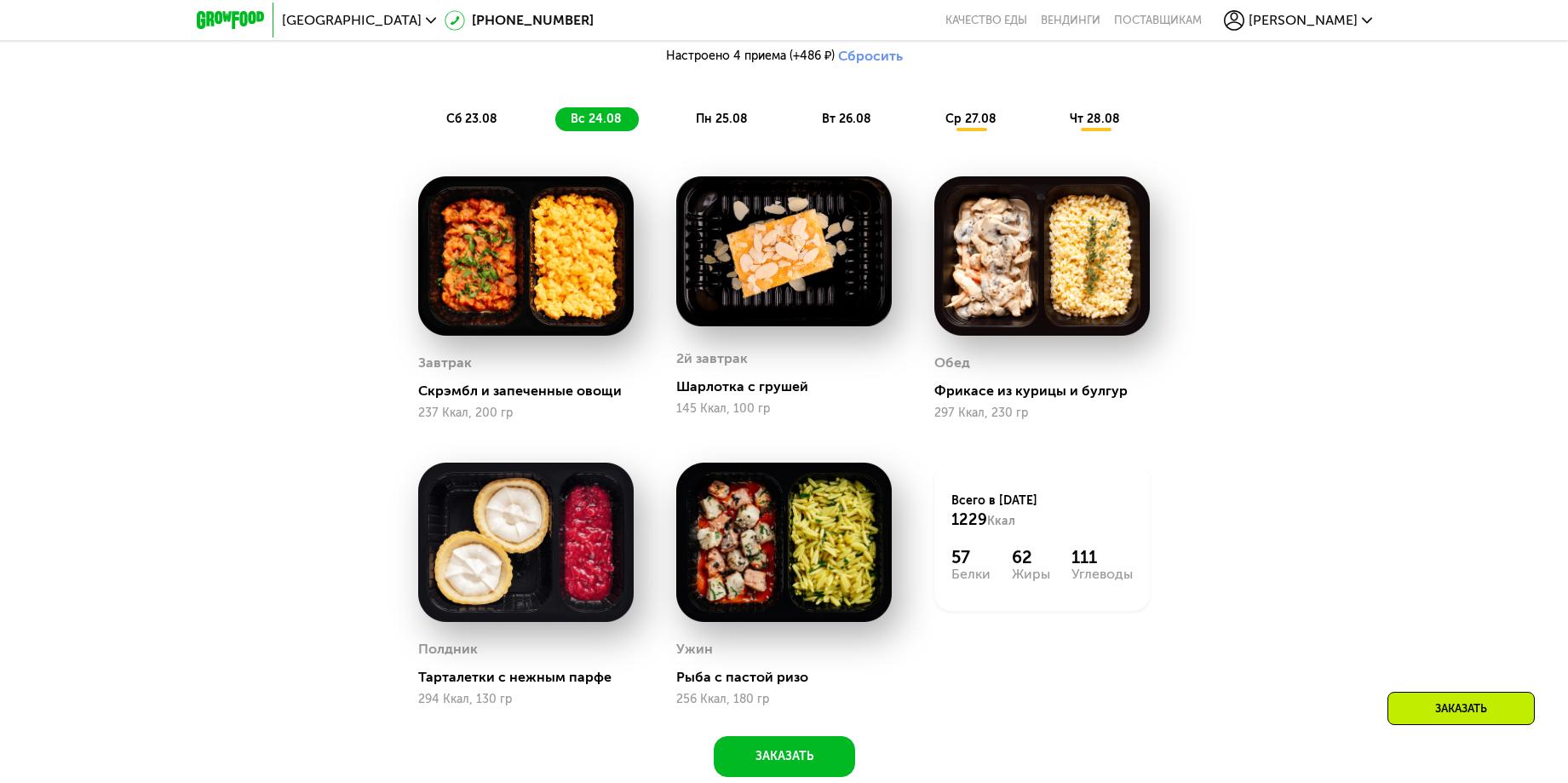
scroll to position [979, 0]
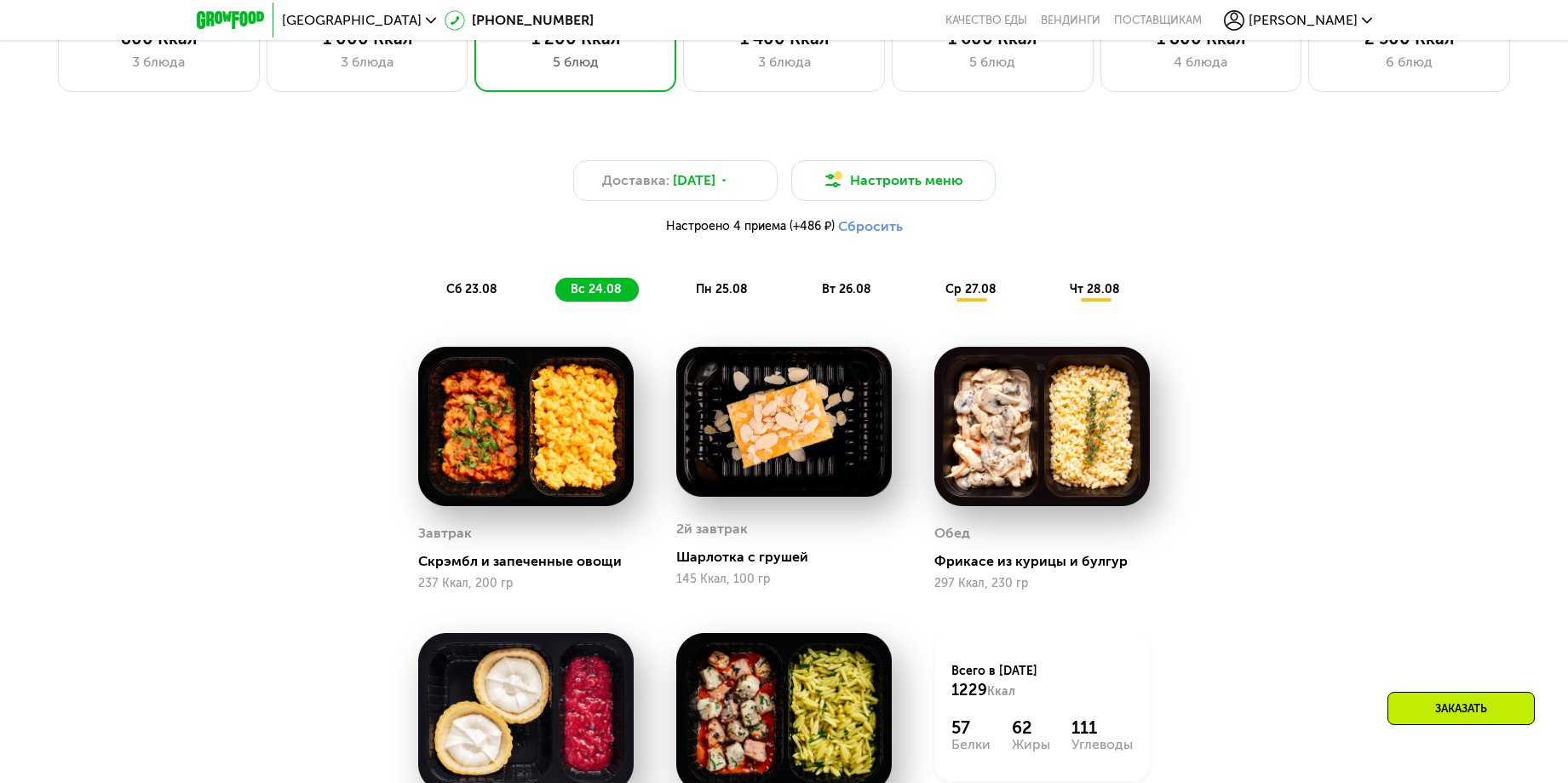
click at [713, 290] on span "пн 25.08" at bounding box center [722, 289] width 52 height 15
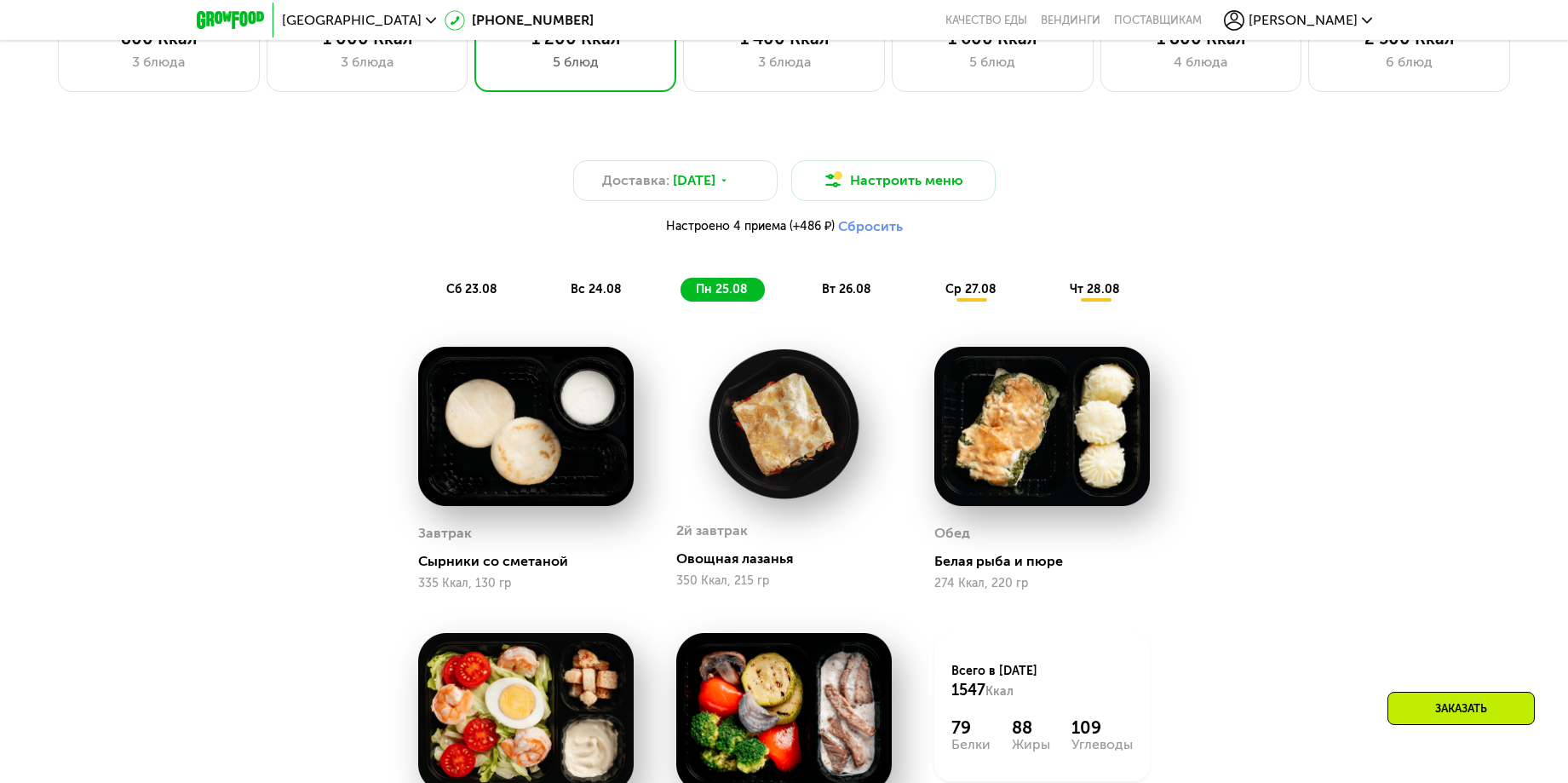
click at [852, 288] on span "вт 26.08" at bounding box center [846, 289] width 49 height 15
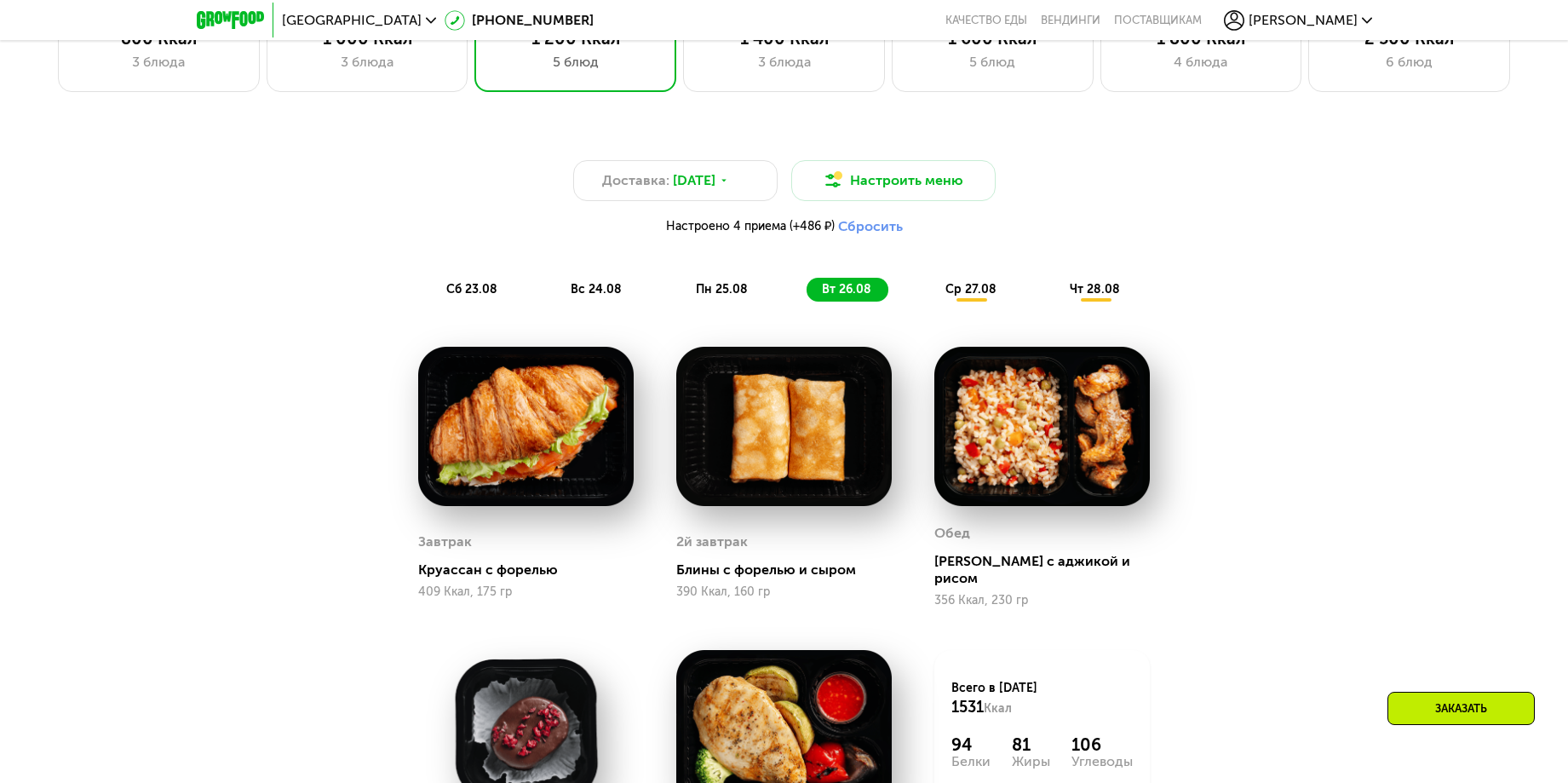
scroll to position [1063, 0]
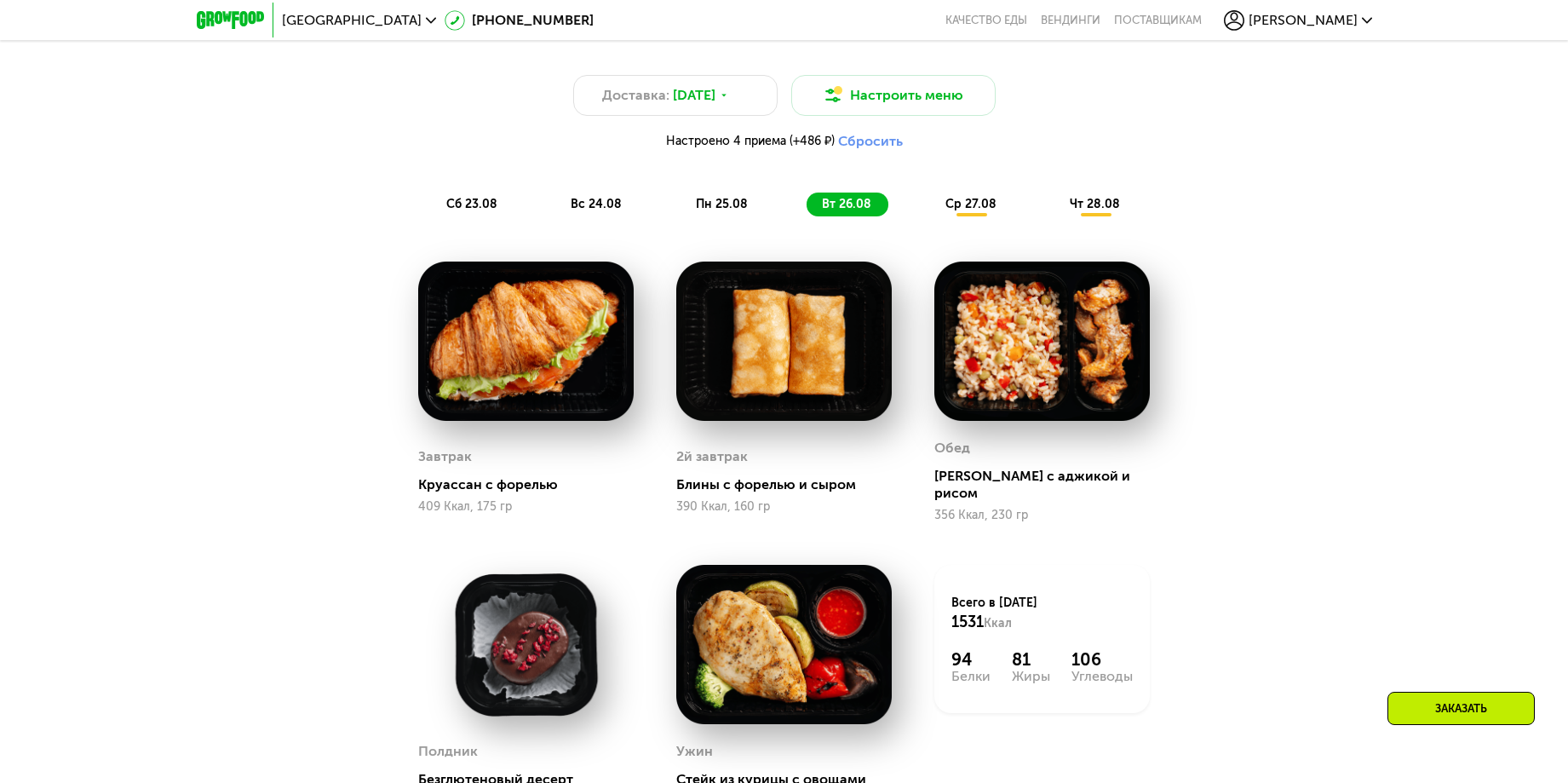
click at [961, 205] on span "ср 27.08" at bounding box center [970, 204] width 51 height 15
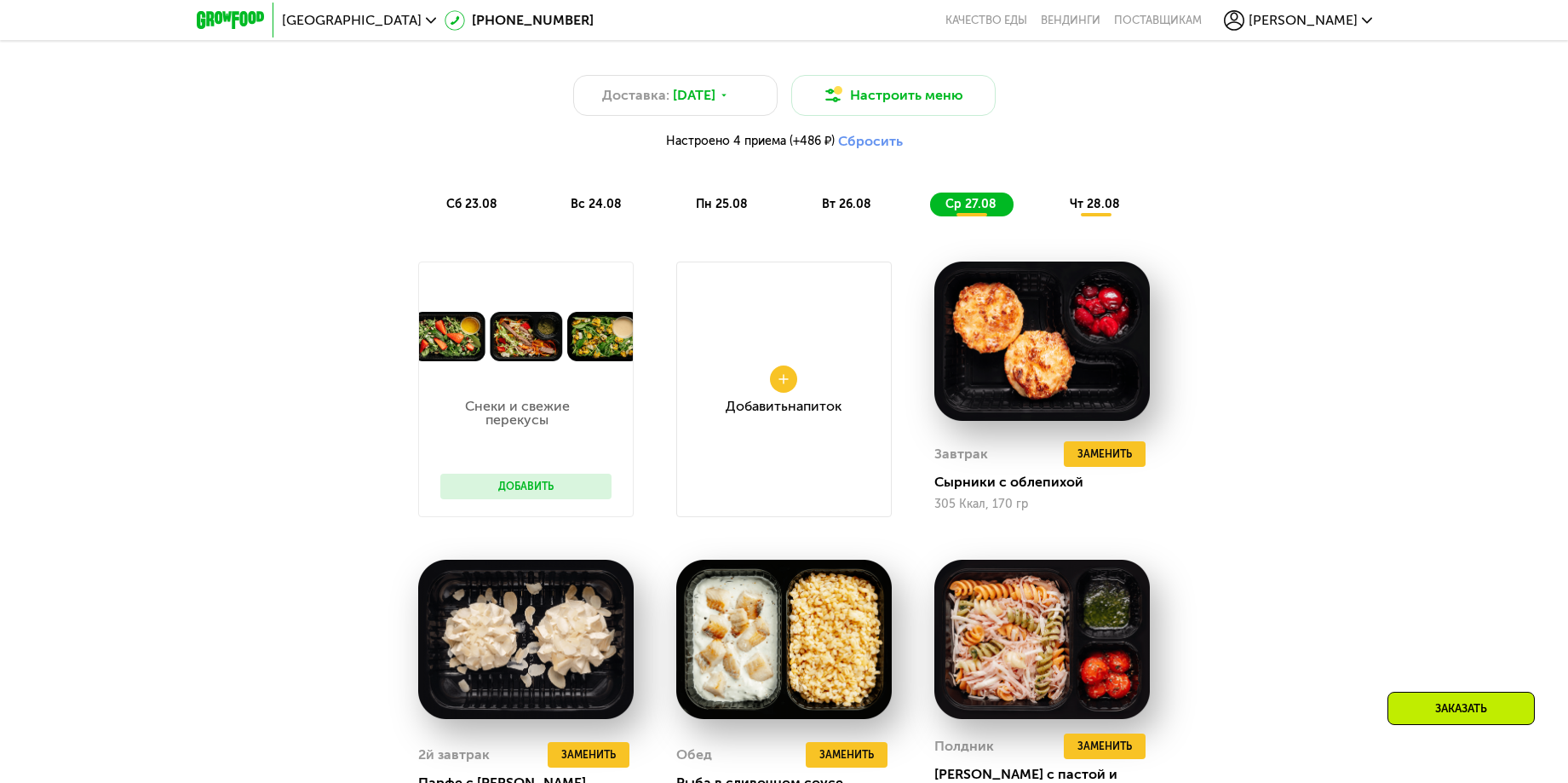
click at [1108, 206] on span "чт 28.08" at bounding box center [1095, 204] width 50 height 15
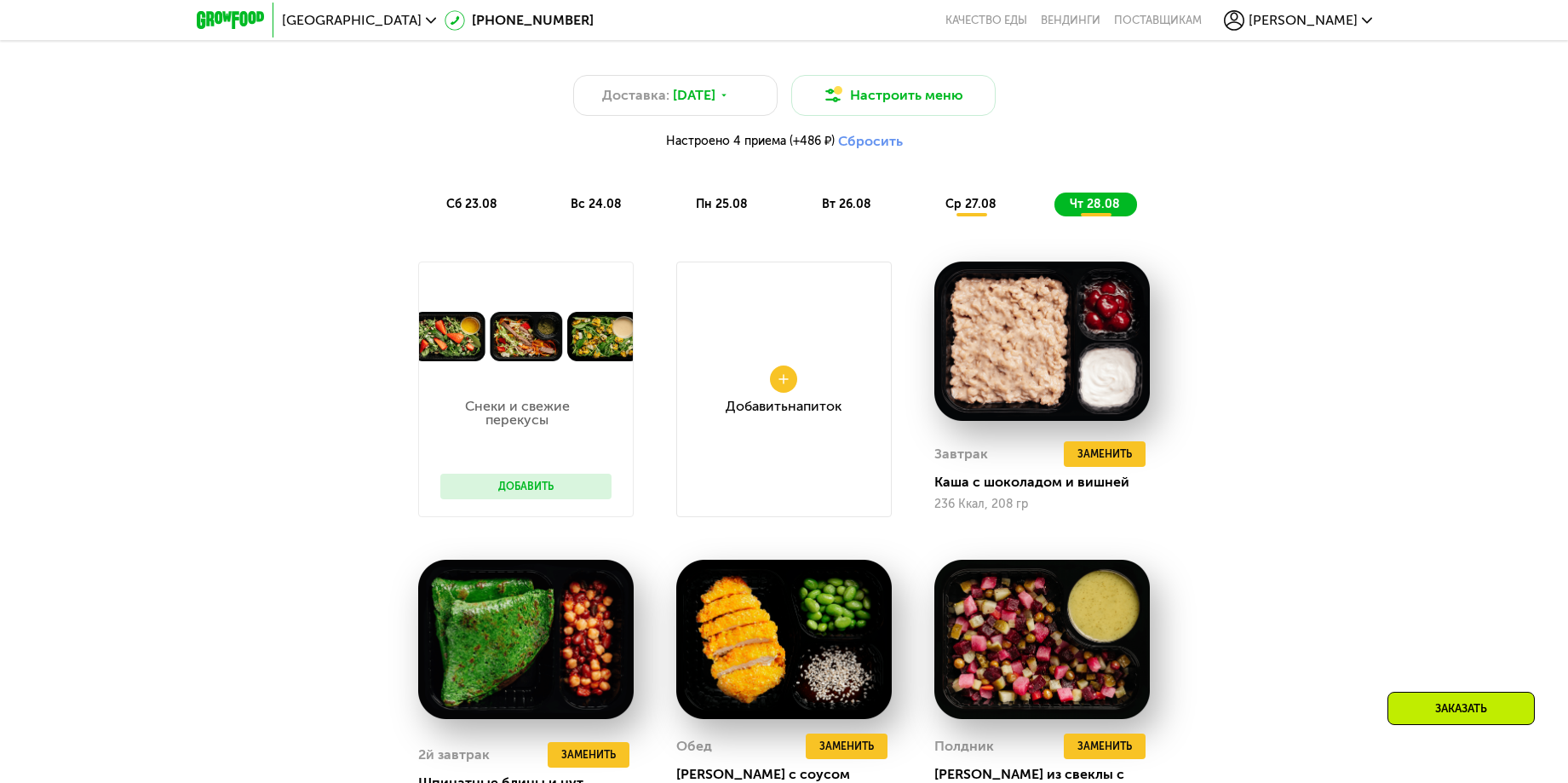
scroll to position [893, 0]
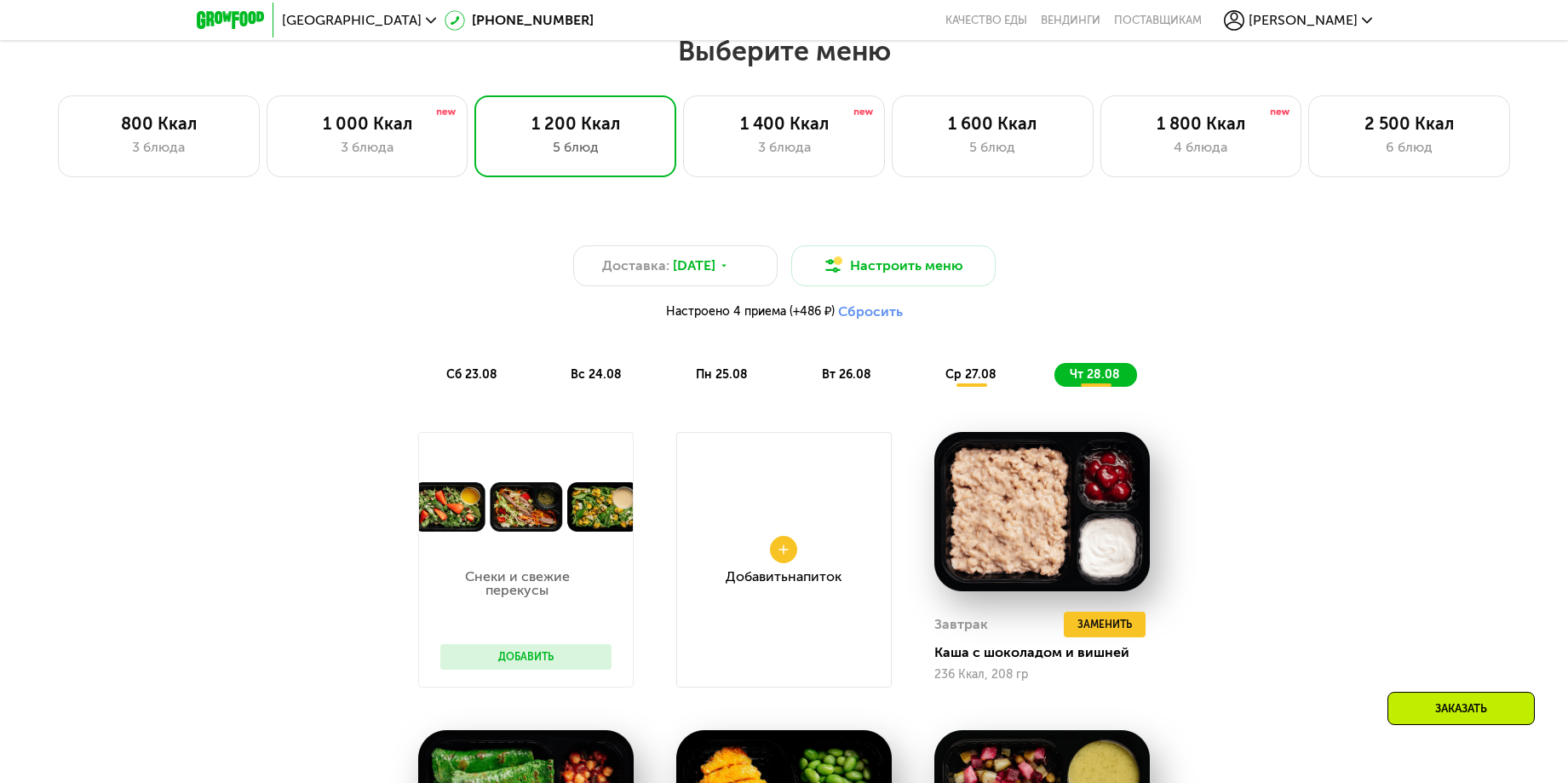
click at [474, 380] on span "сб 23.08" at bounding box center [471, 375] width 51 height 15
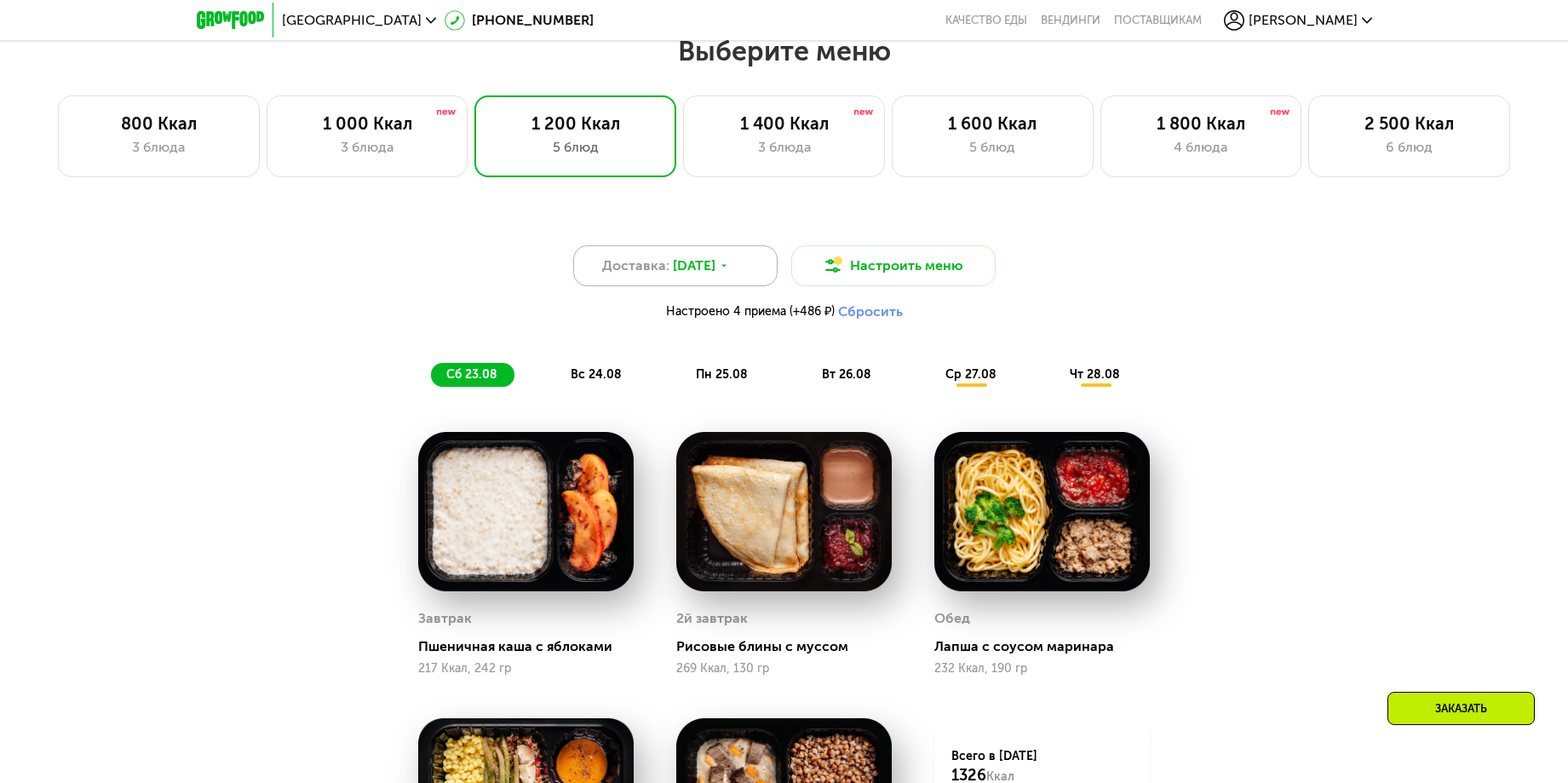
click at [739, 277] on div "Доставка: 22 авг, пт" at bounding box center [675, 265] width 204 height 41
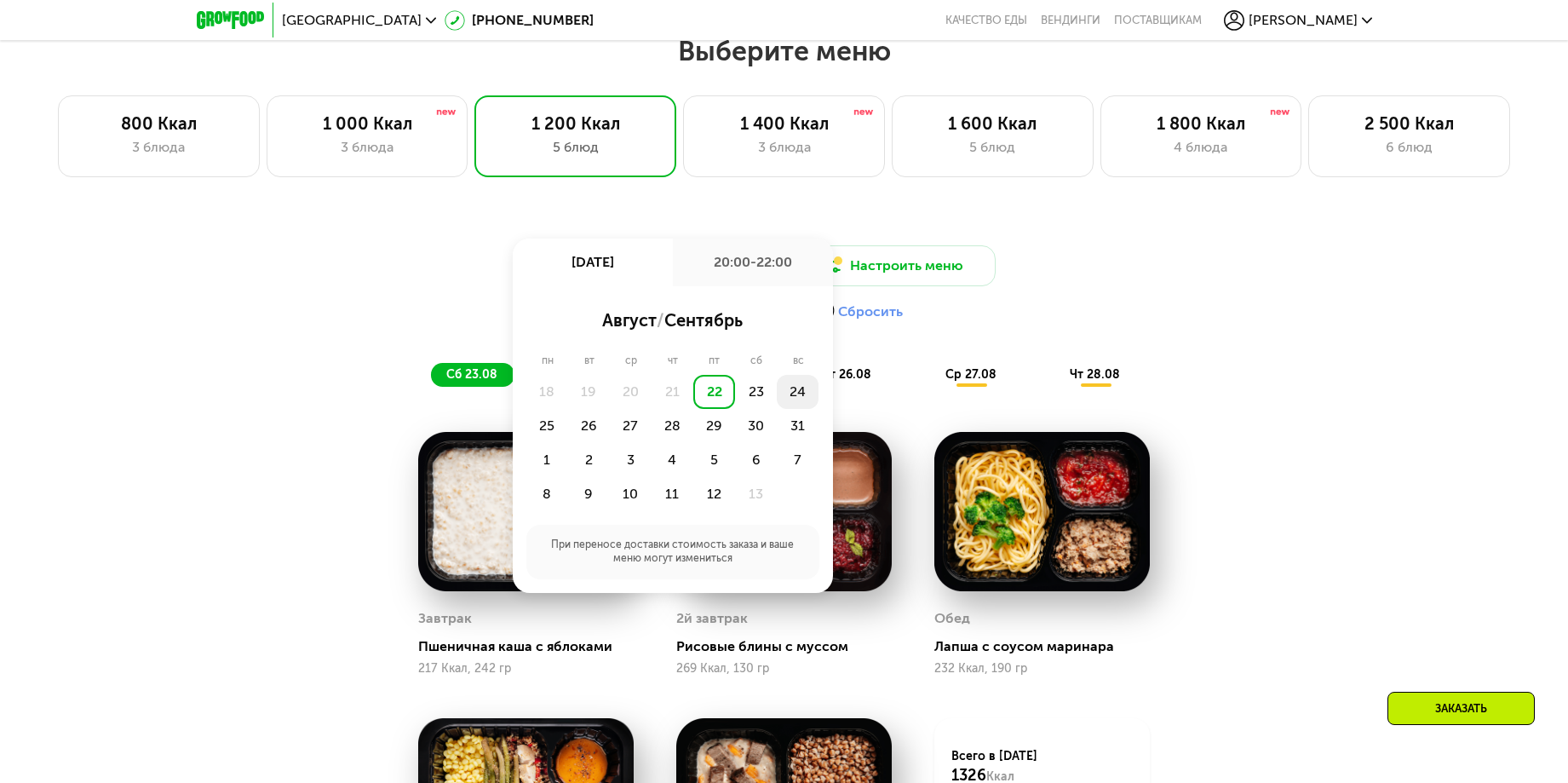
click at [568, 409] on div "24" at bounding box center [546, 426] width 42 height 34
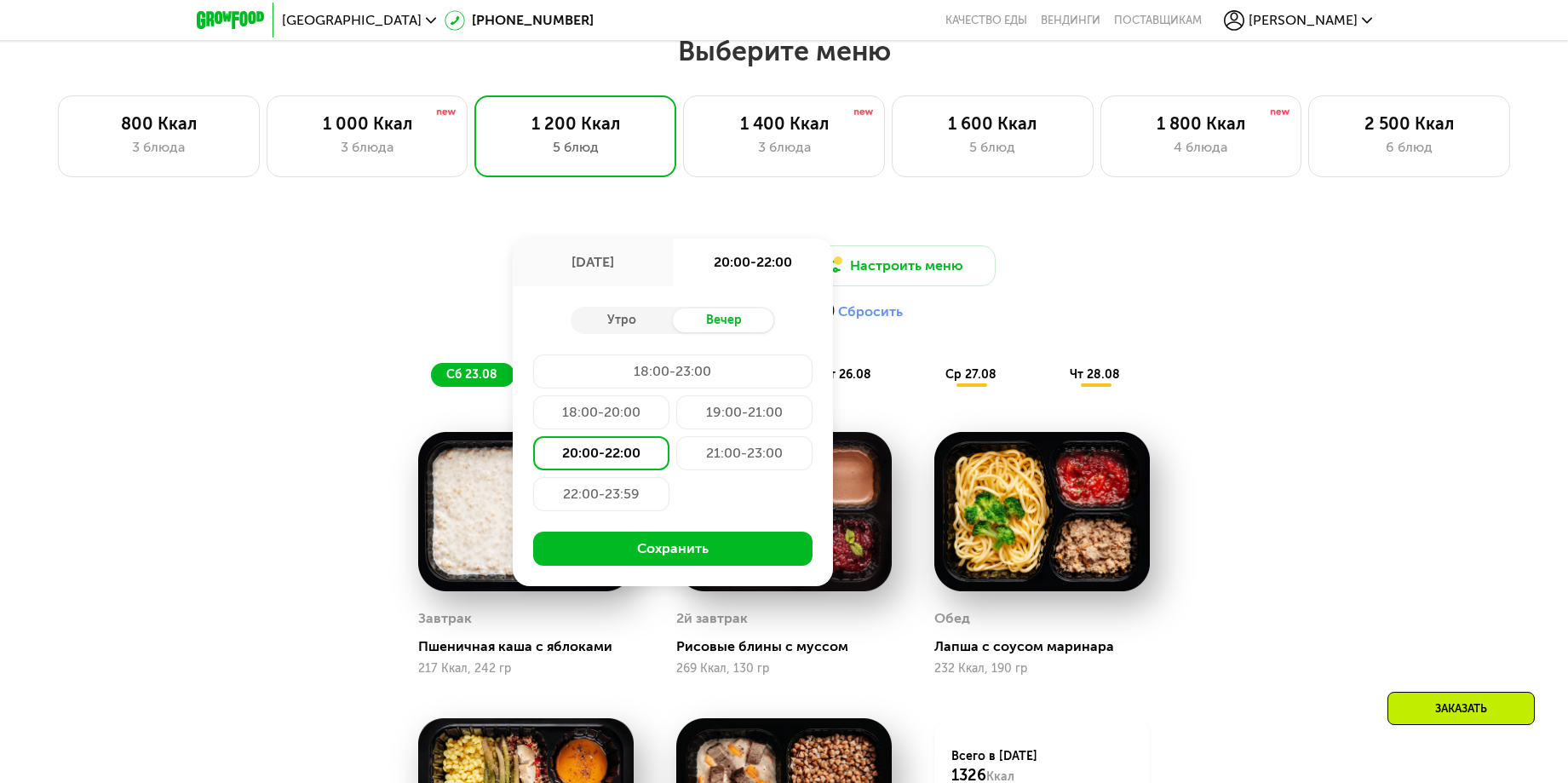
click at [675, 544] on button "Сохранить" at bounding box center [673, 548] width 279 height 34
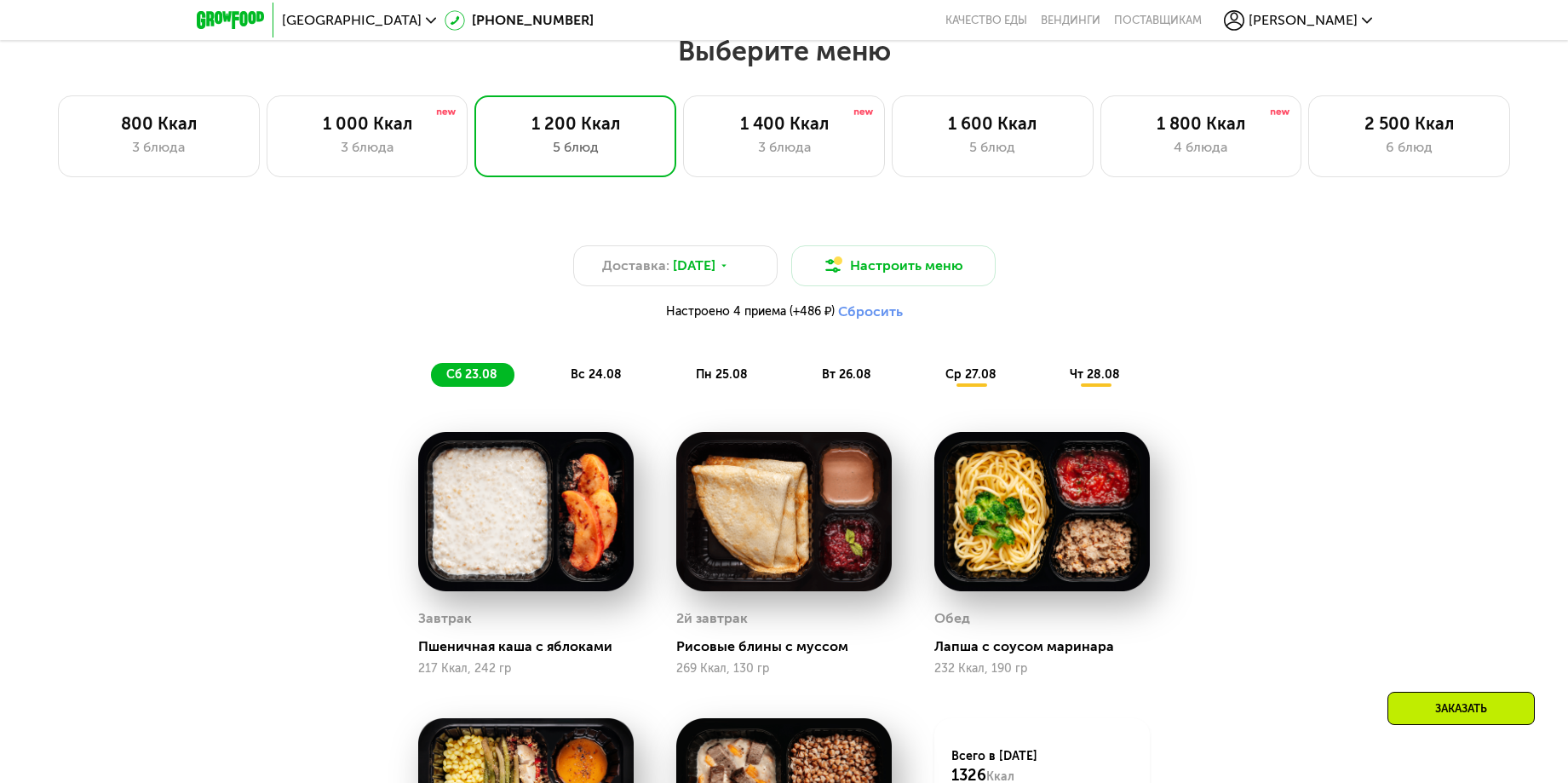
click at [589, 376] on span "вс 24.08" at bounding box center [596, 375] width 51 height 15
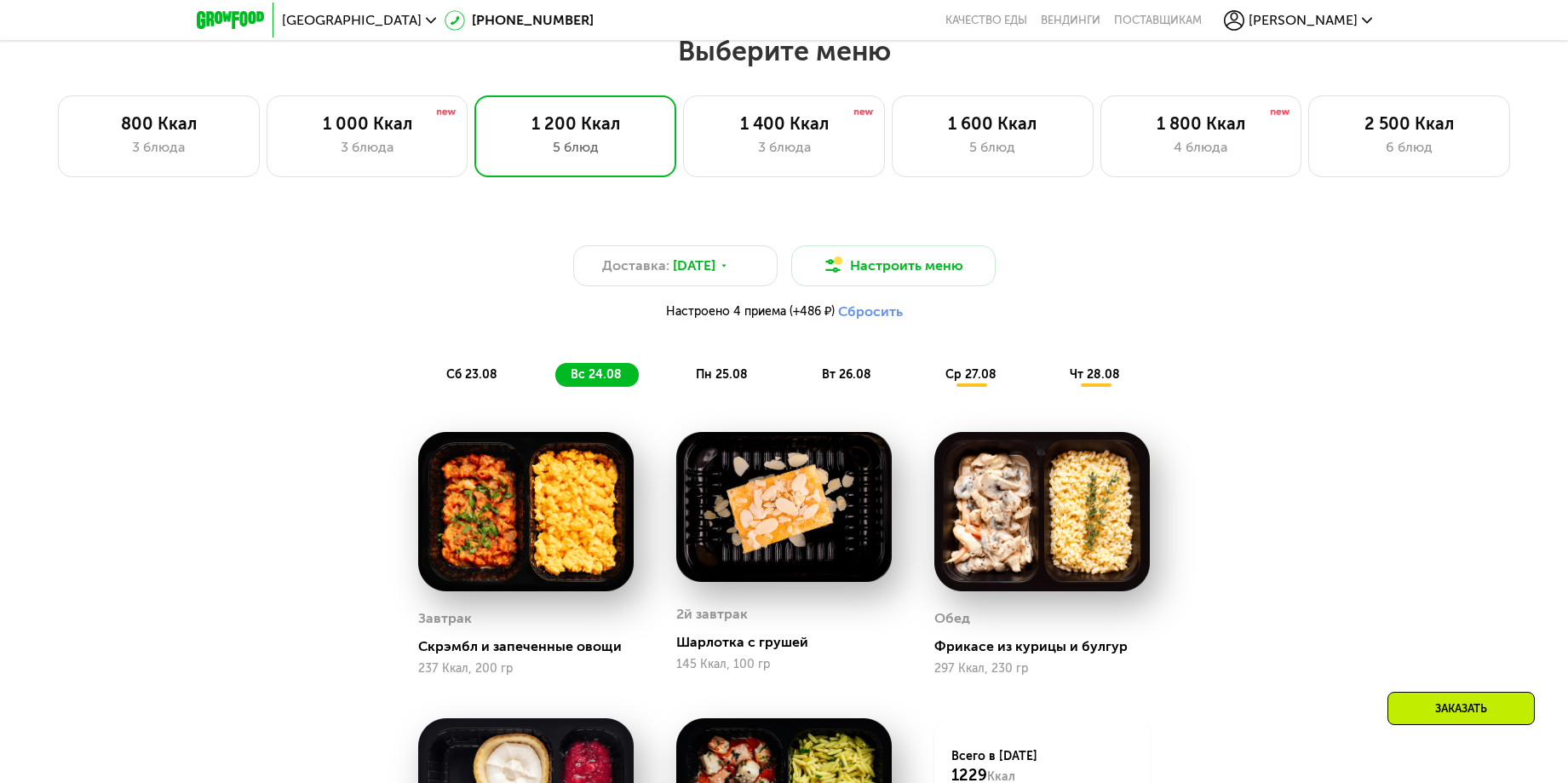
click at [705, 377] on span "пн 25.08" at bounding box center [722, 375] width 52 height 15
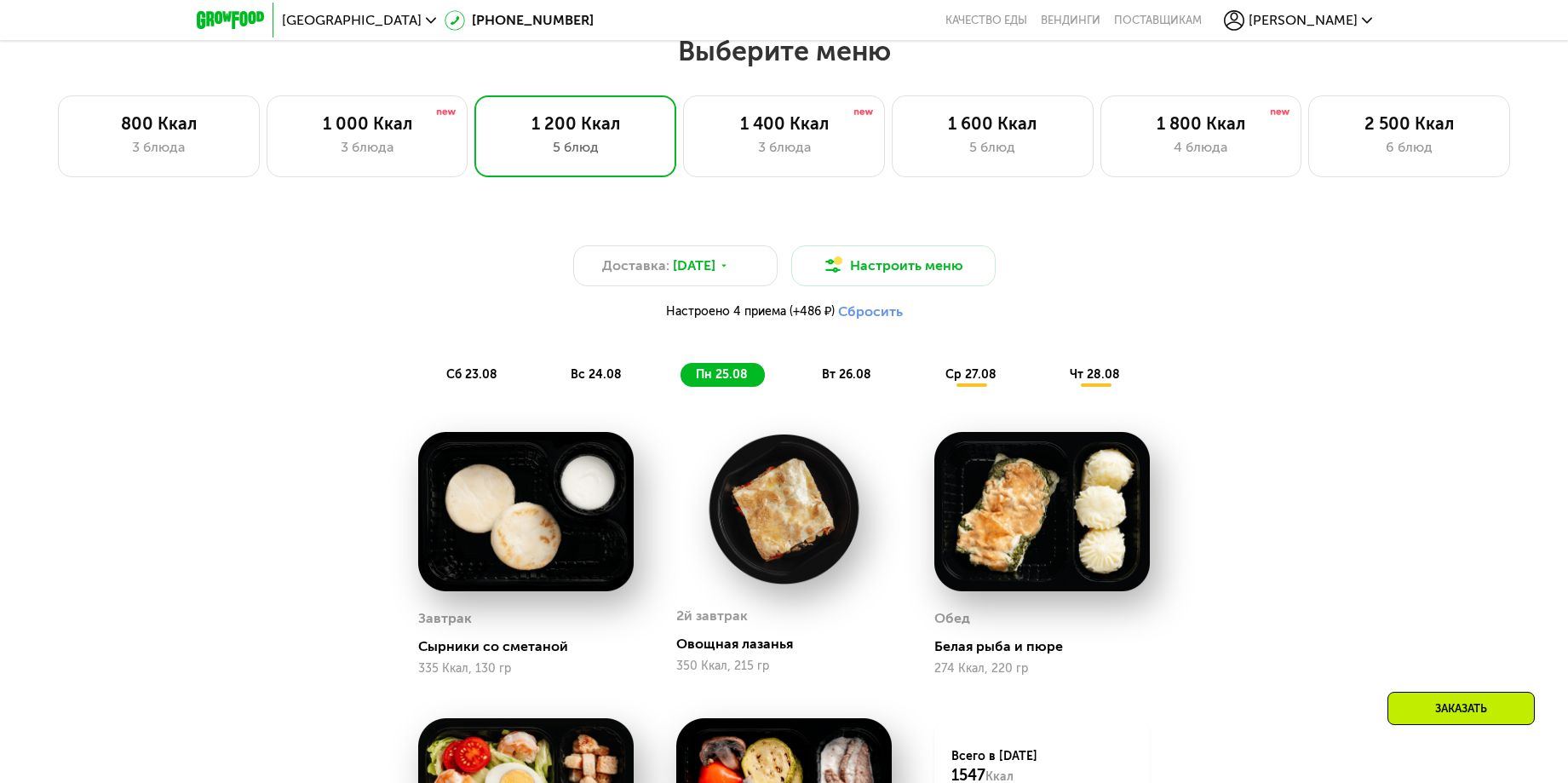
click at [831, 375] on span "вт 26.08" at bounding box center [846, 375] width 49 height 15
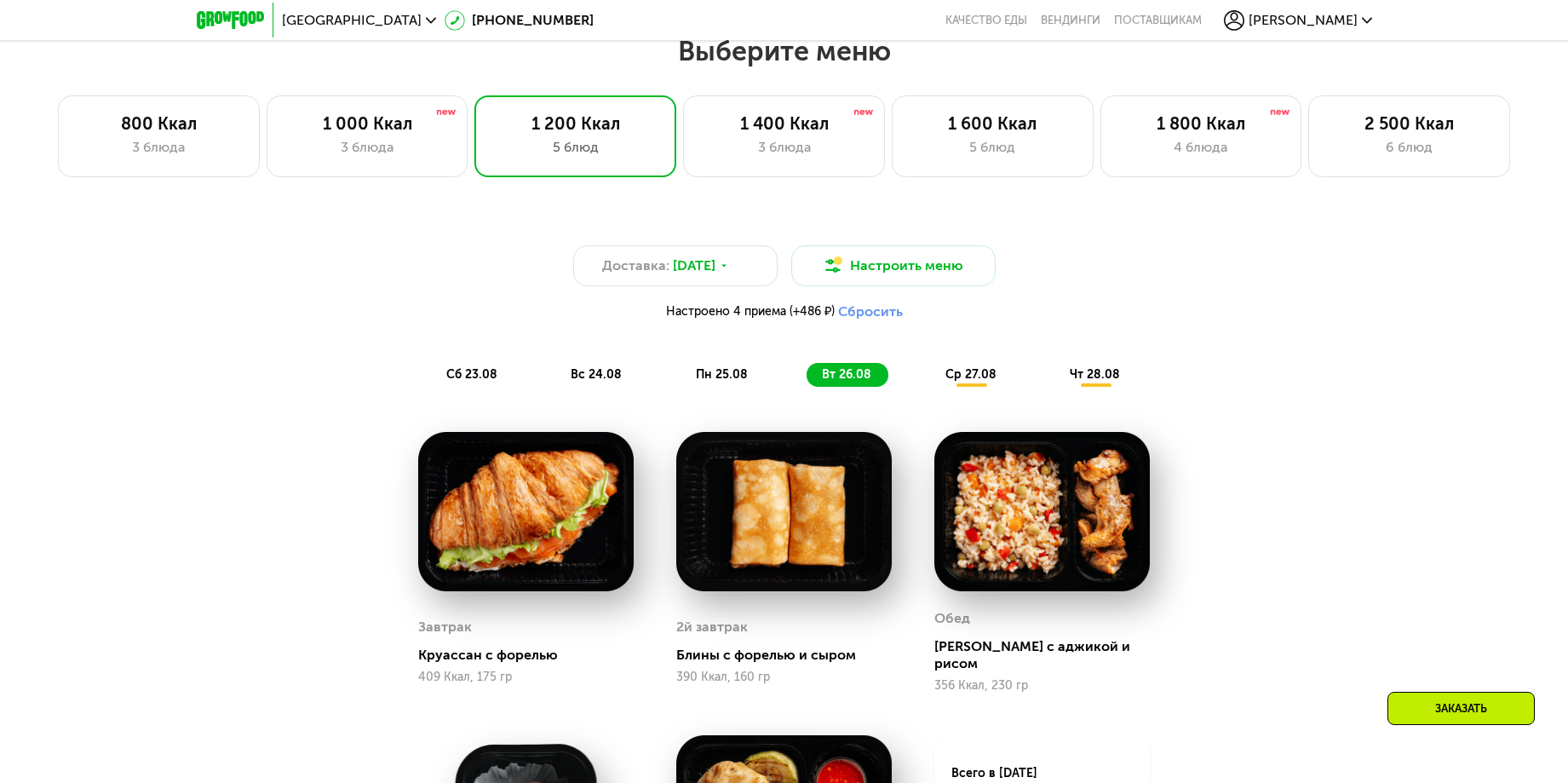
click at [983, 375] on span "ср 27.08" at bounding box center [970, 375] width 51 height 15
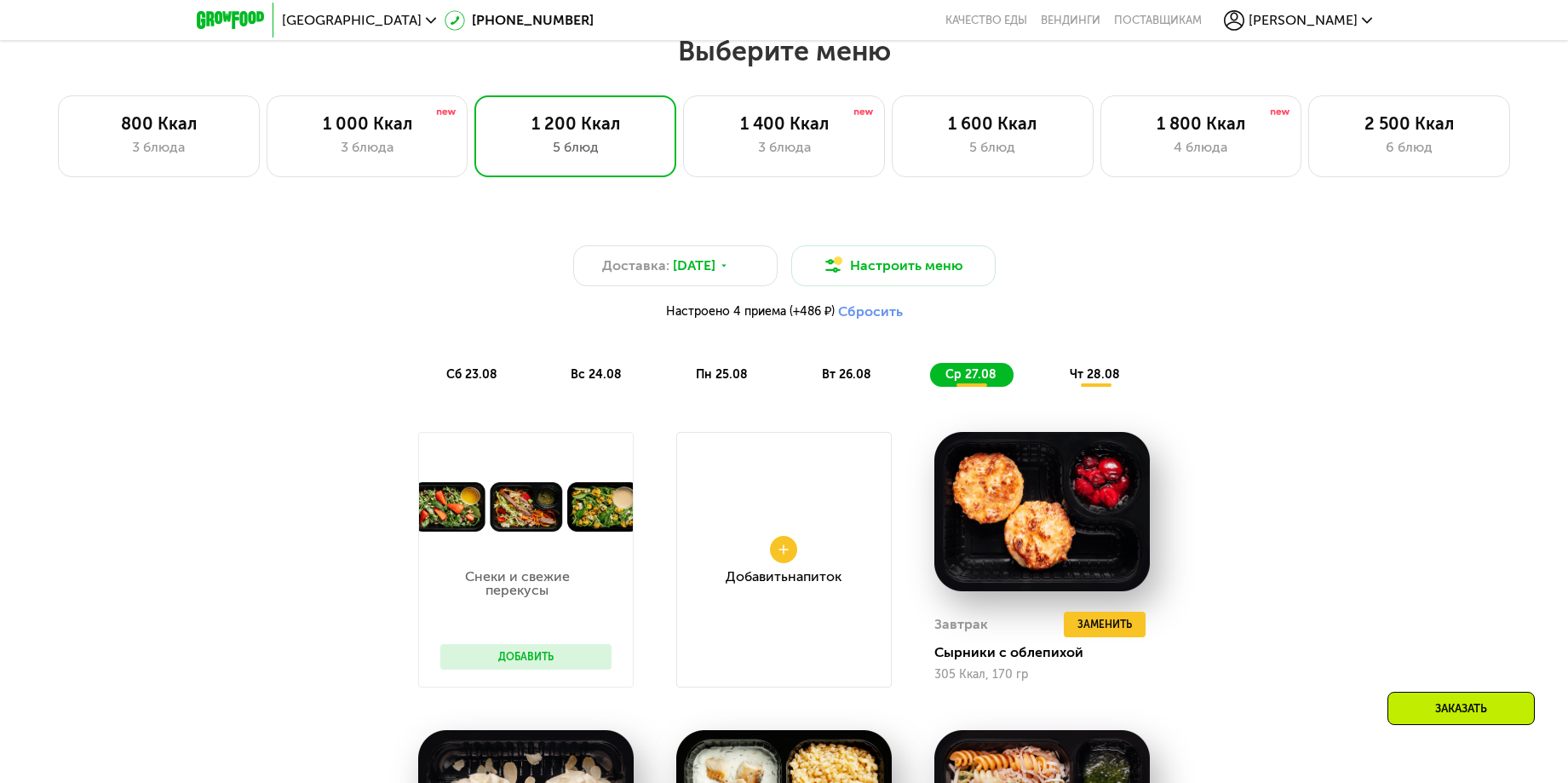
click at [1096, 379] on span "чт 28.08" at bounding box center [1095, 375] width 50 height 15
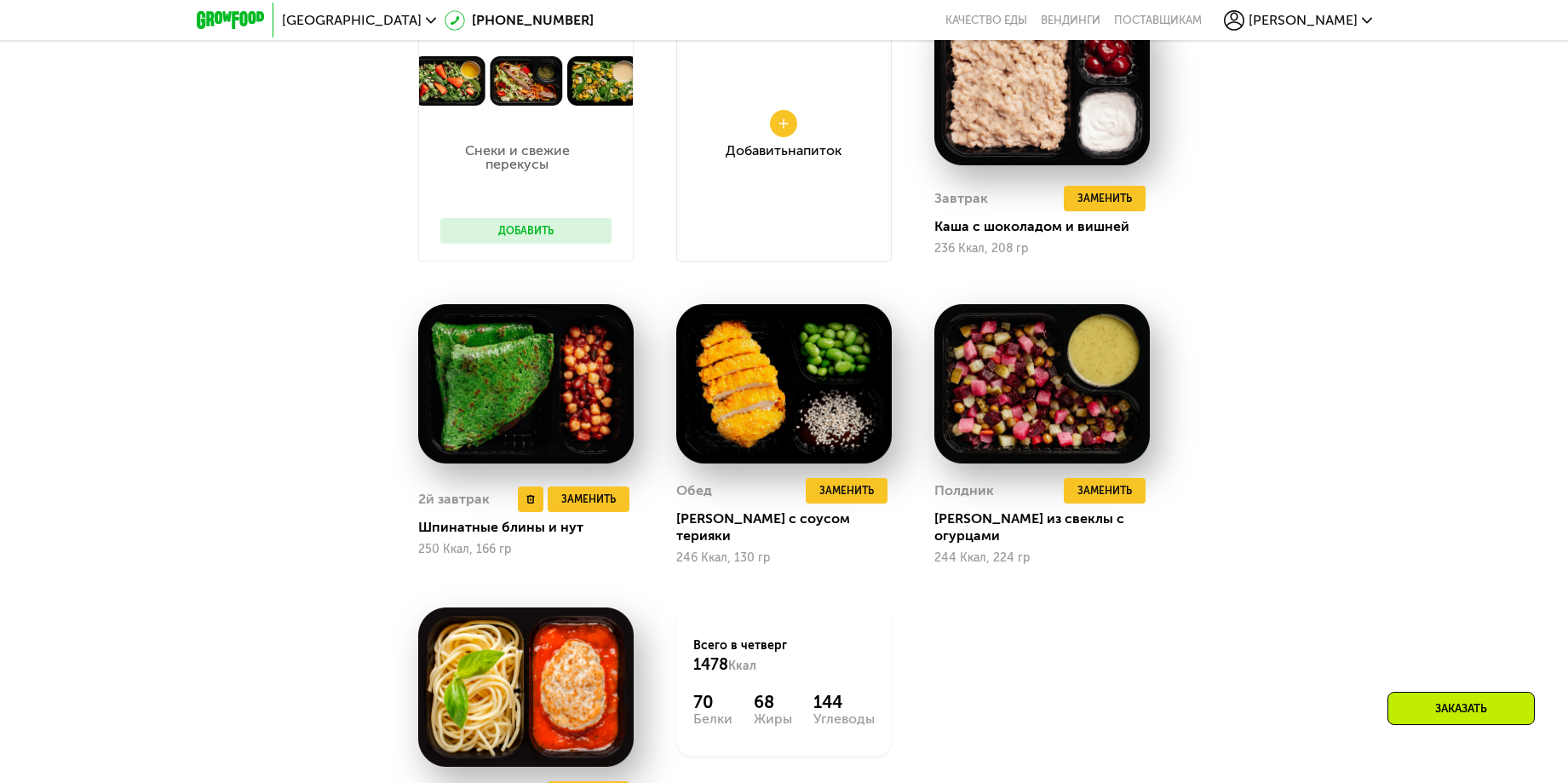
scroll to position [979, 0]
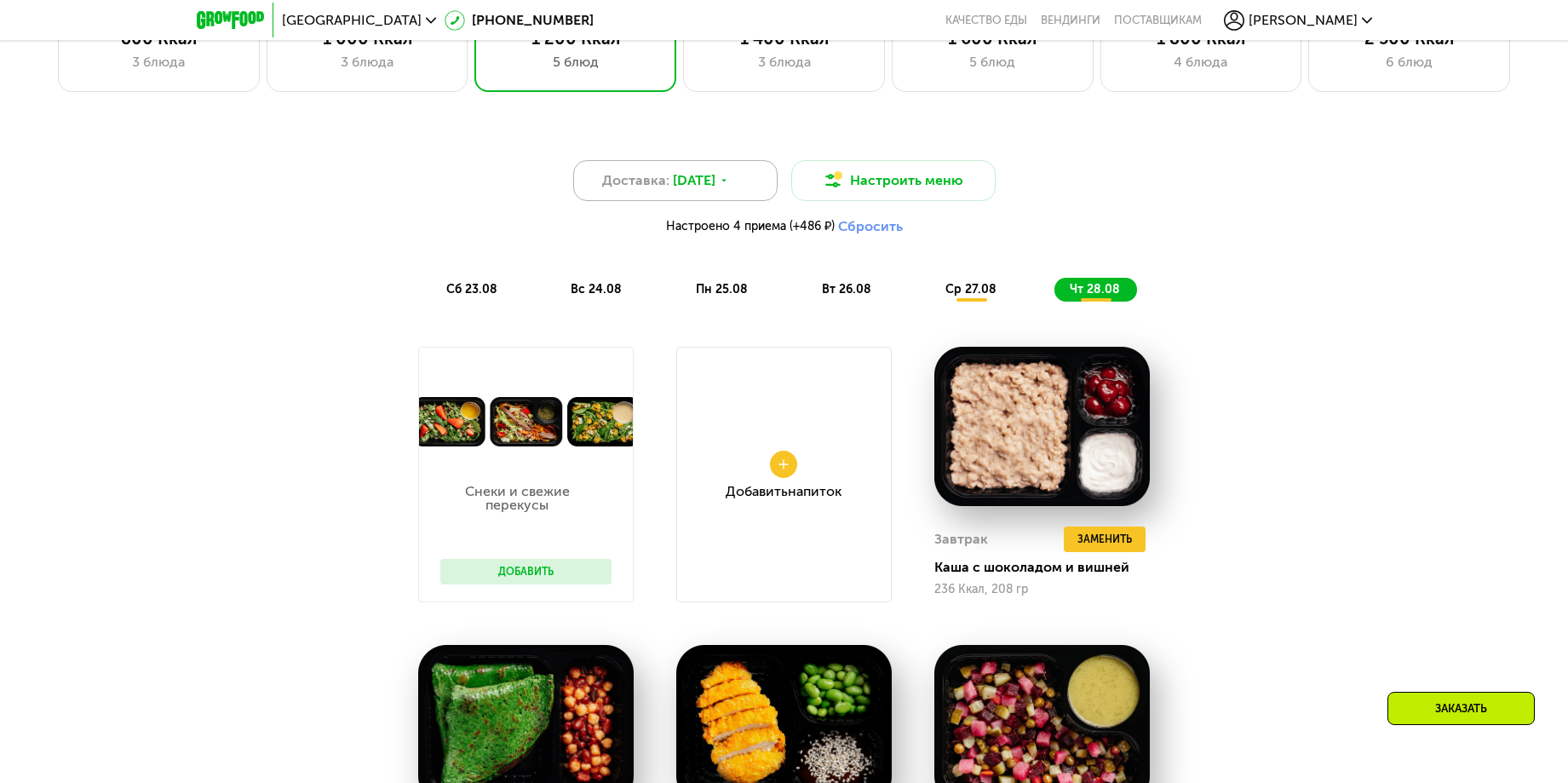
click at [696, 190] on span "[DATE]" at bounding box center [694, 181] width 43 height 20
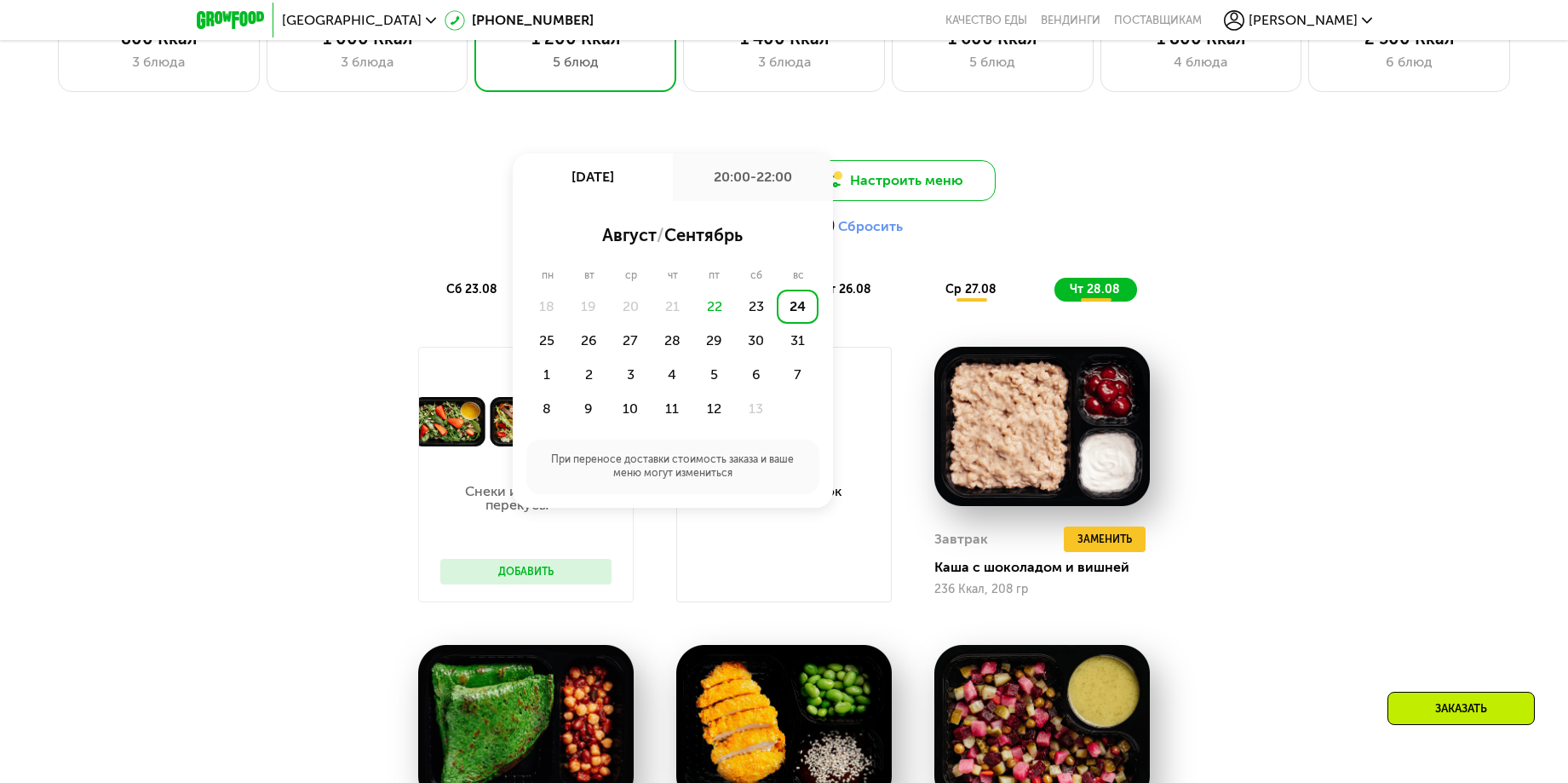
click at [901, 178] on button "Настроить меню" at bounding box center [893, 181] width 204 height 41
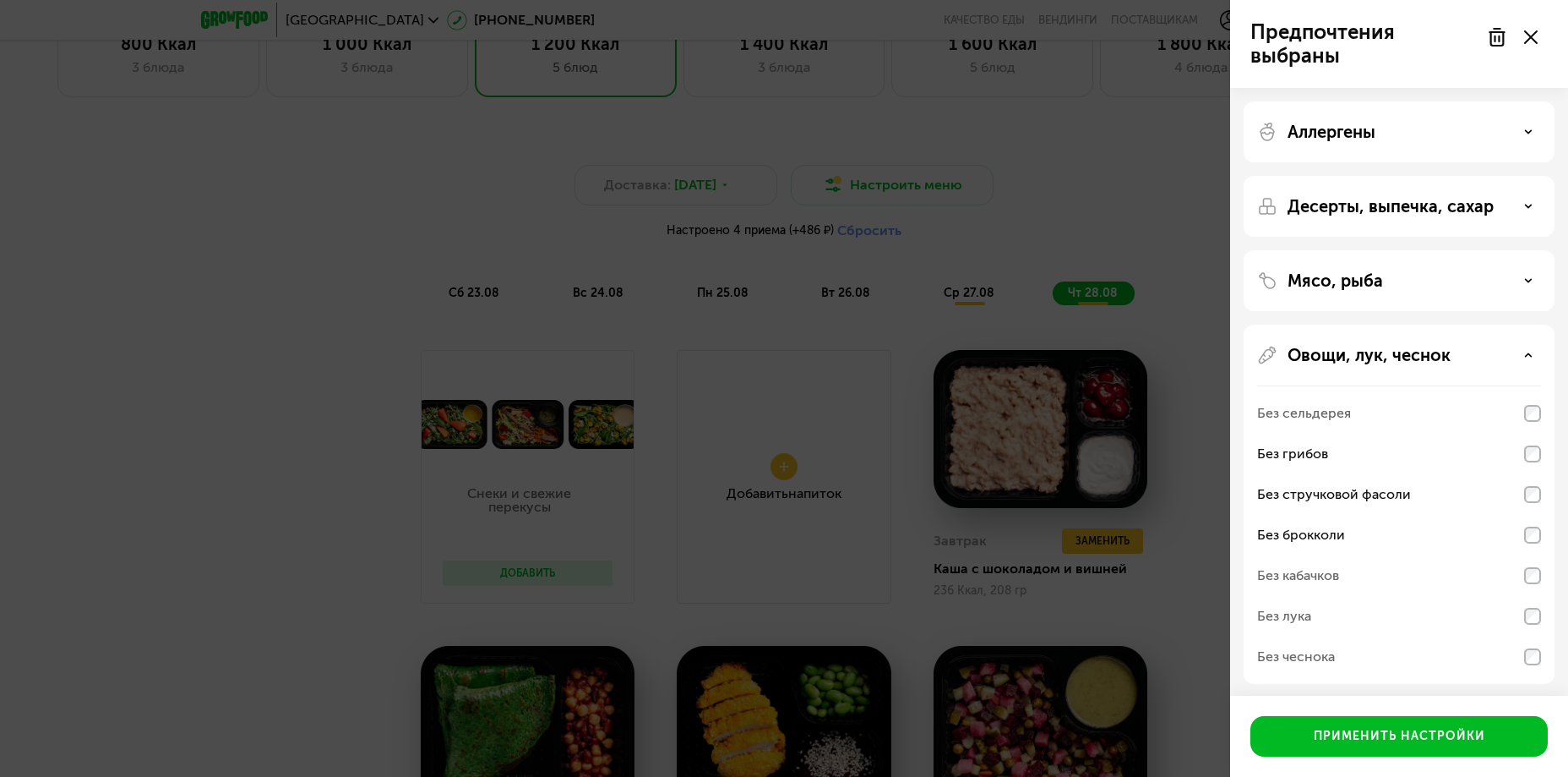
click at [634, 170] on div "Предпочтения выбраны Аллергены Десерты, выпечка, сахар Мясо, рыба Овощи, лук, ч…" at bounding box center [784, 388] width 1568 height 777
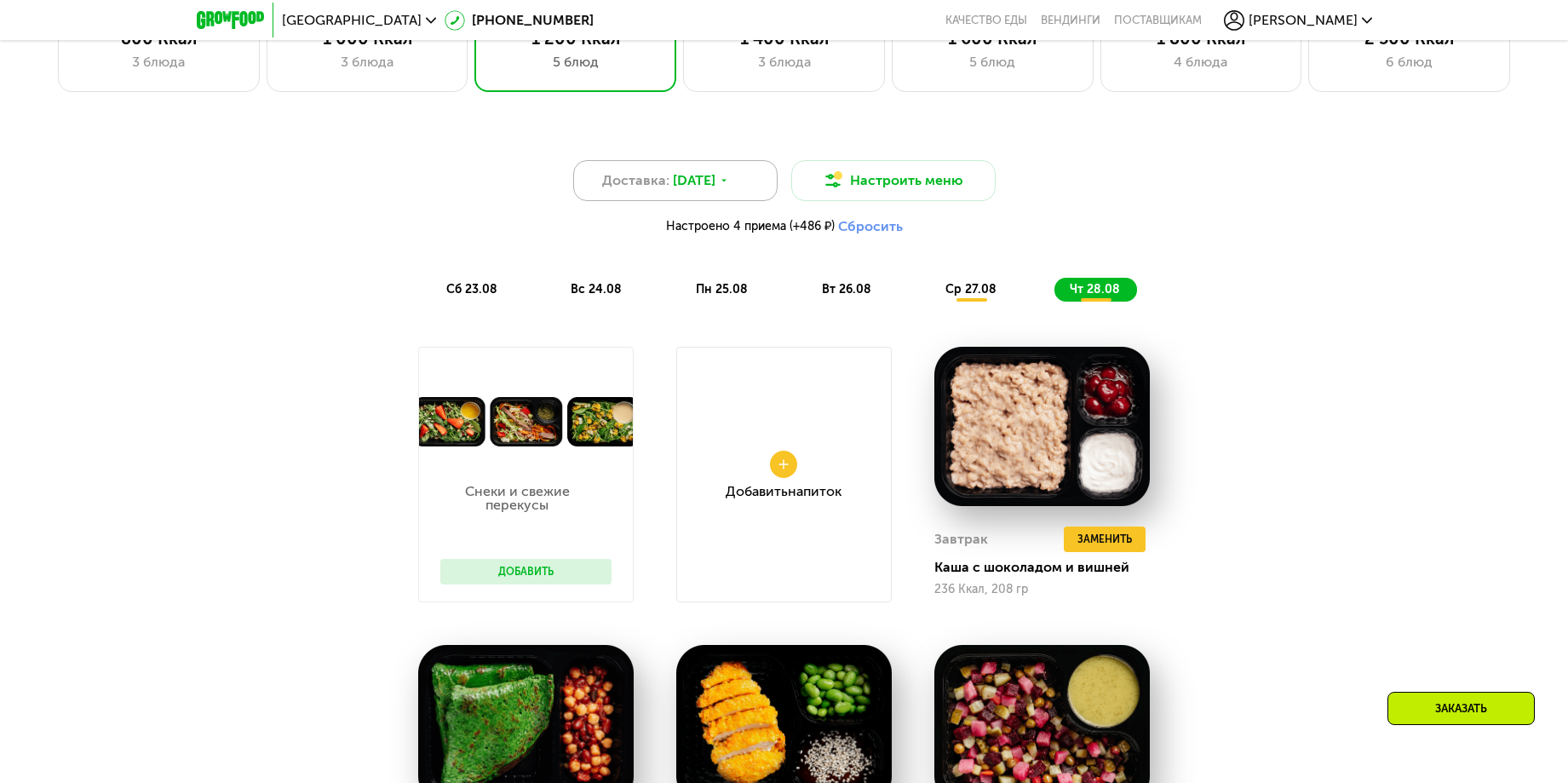
click at [715, 182] on span "22 авг, пт" at bounding box center [694, 181] width 43 height 20
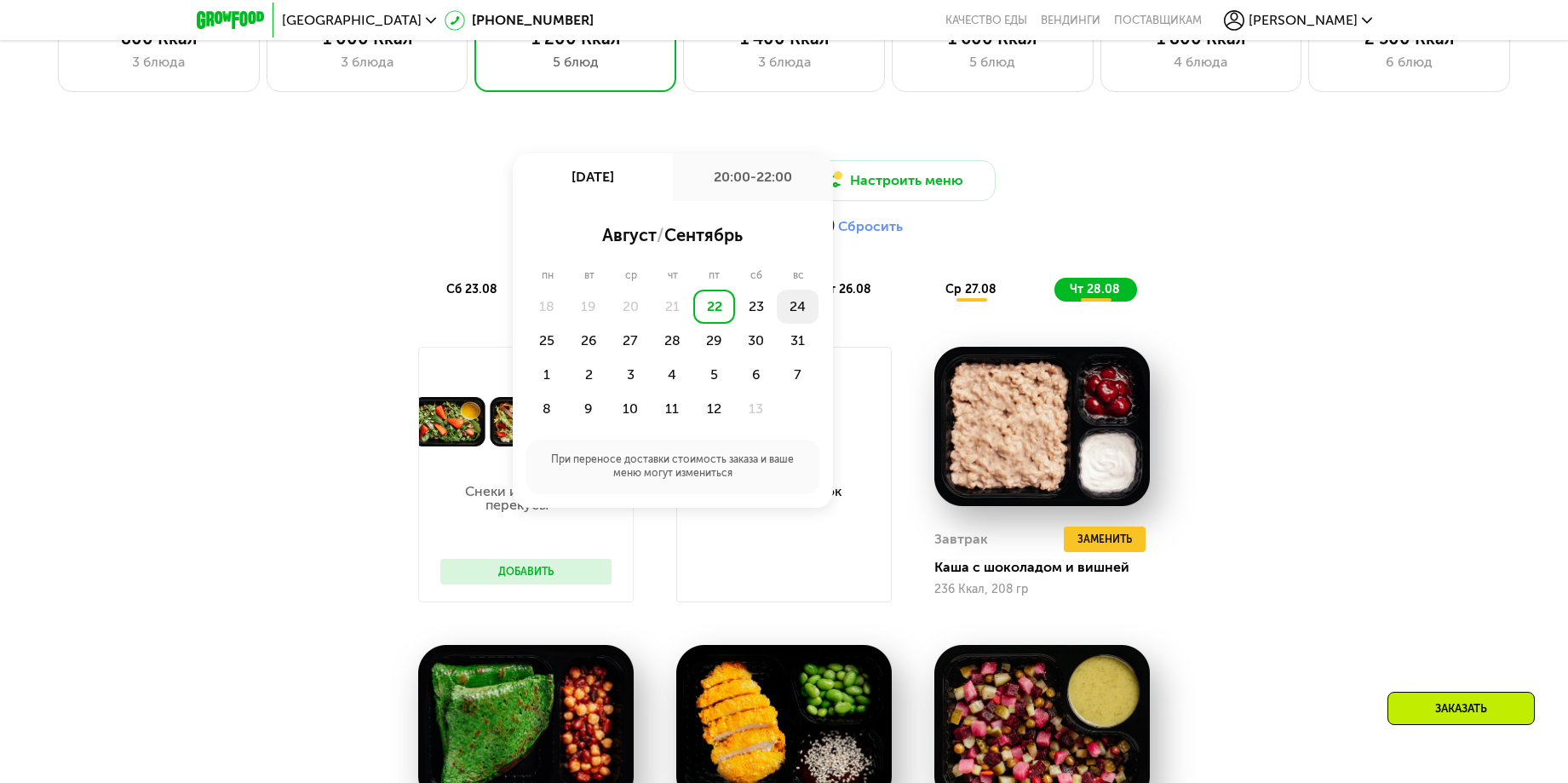
click at [568, 324] on div "24" at bounding box center [546, 340] width 42 height 34
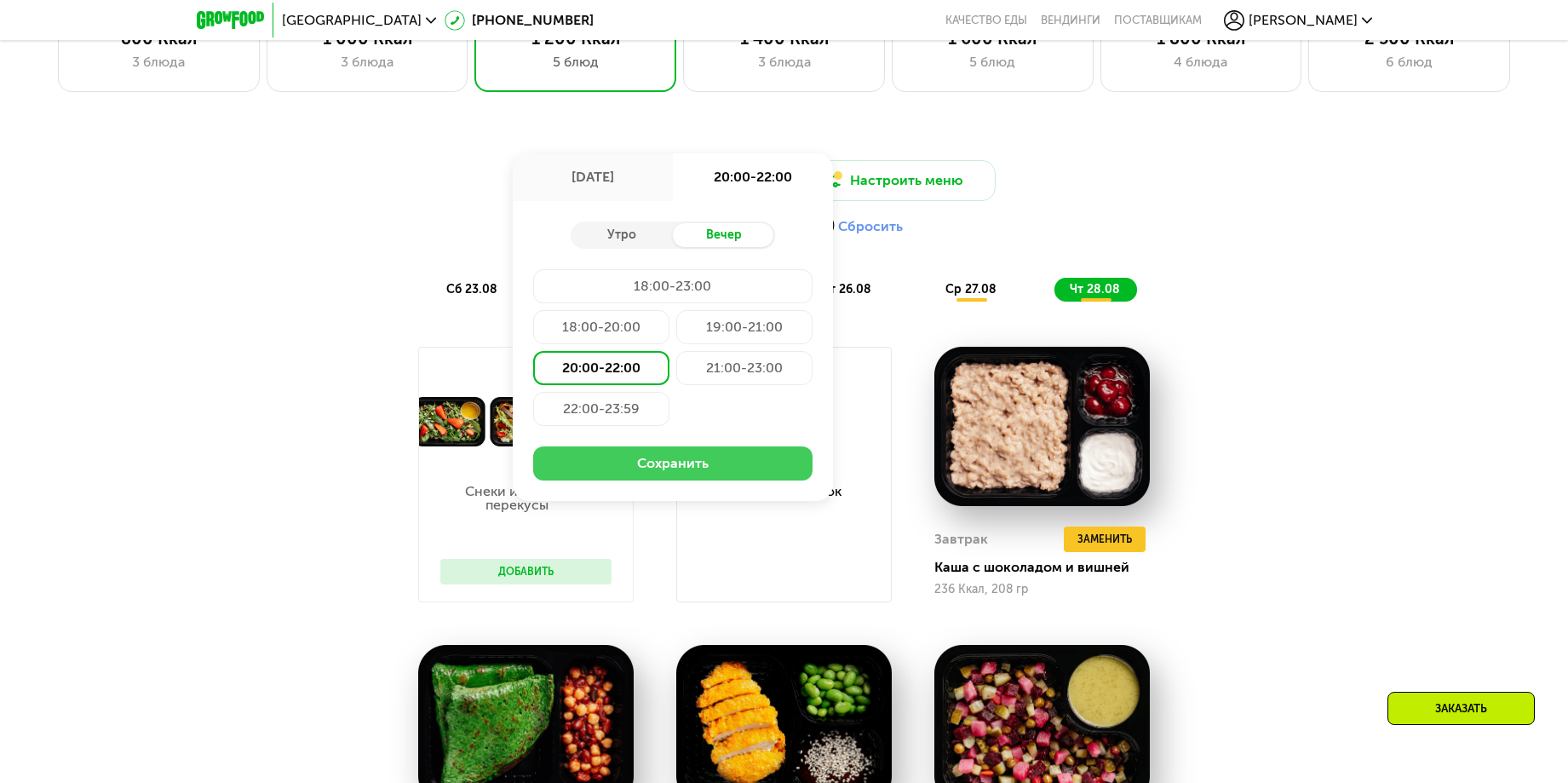
click at [688, 475] on button "Сохранить" at bounding box center [673, 463] width 279 height 34
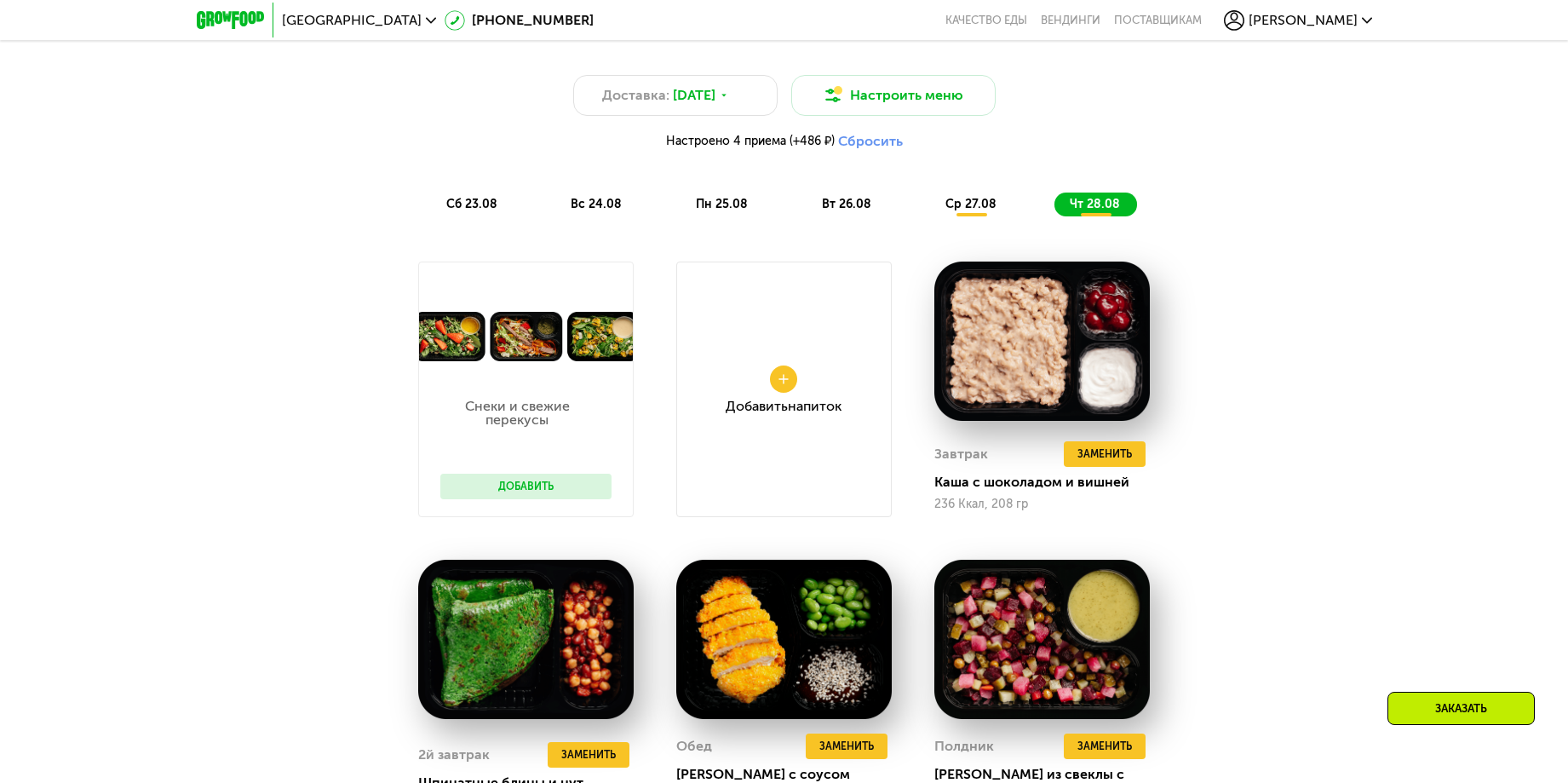
scroll to position [1149, 0]
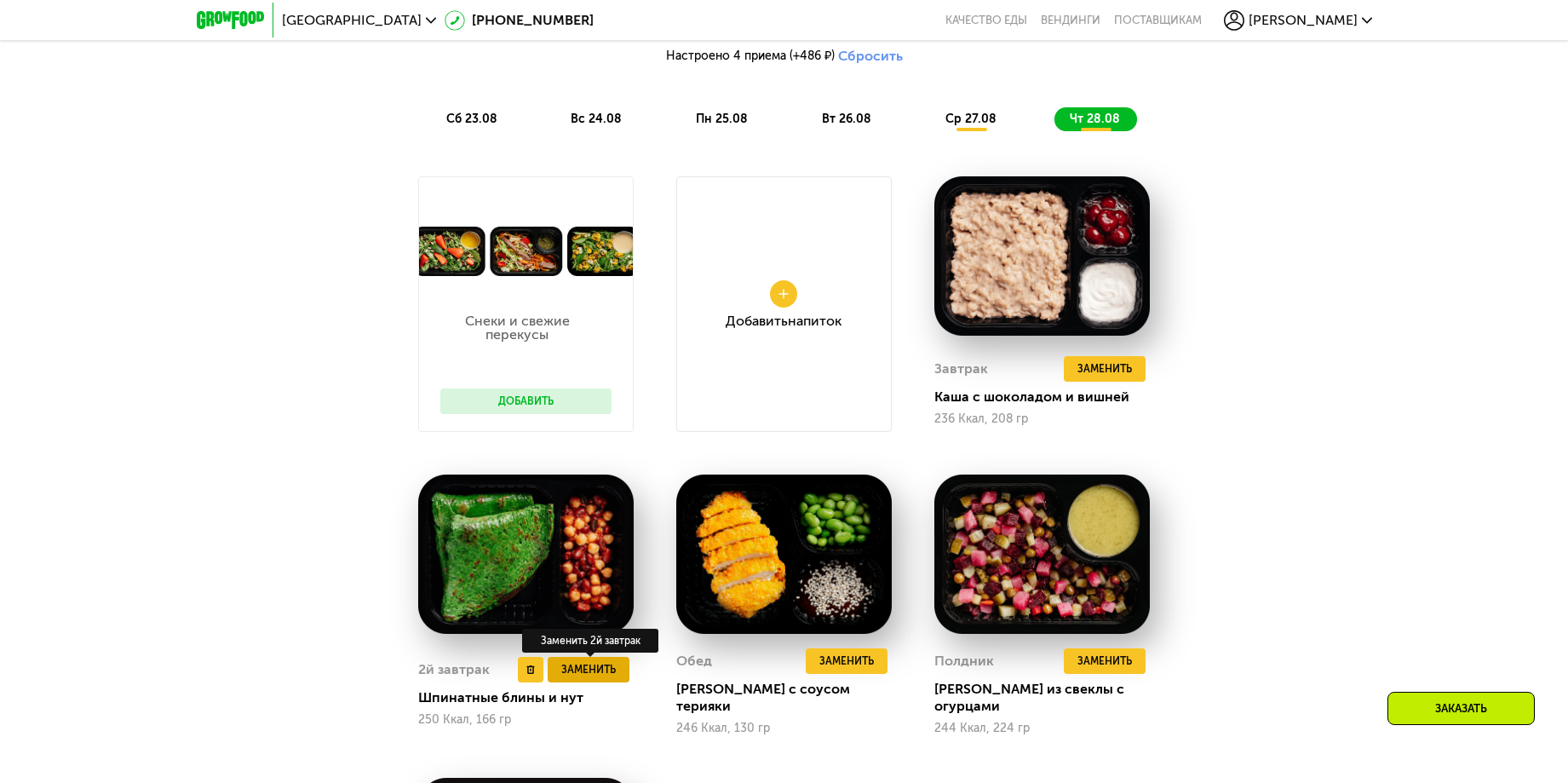
click at [591, 668] on span "Заменить" at bounding box center [588, 669] width 55 height 17
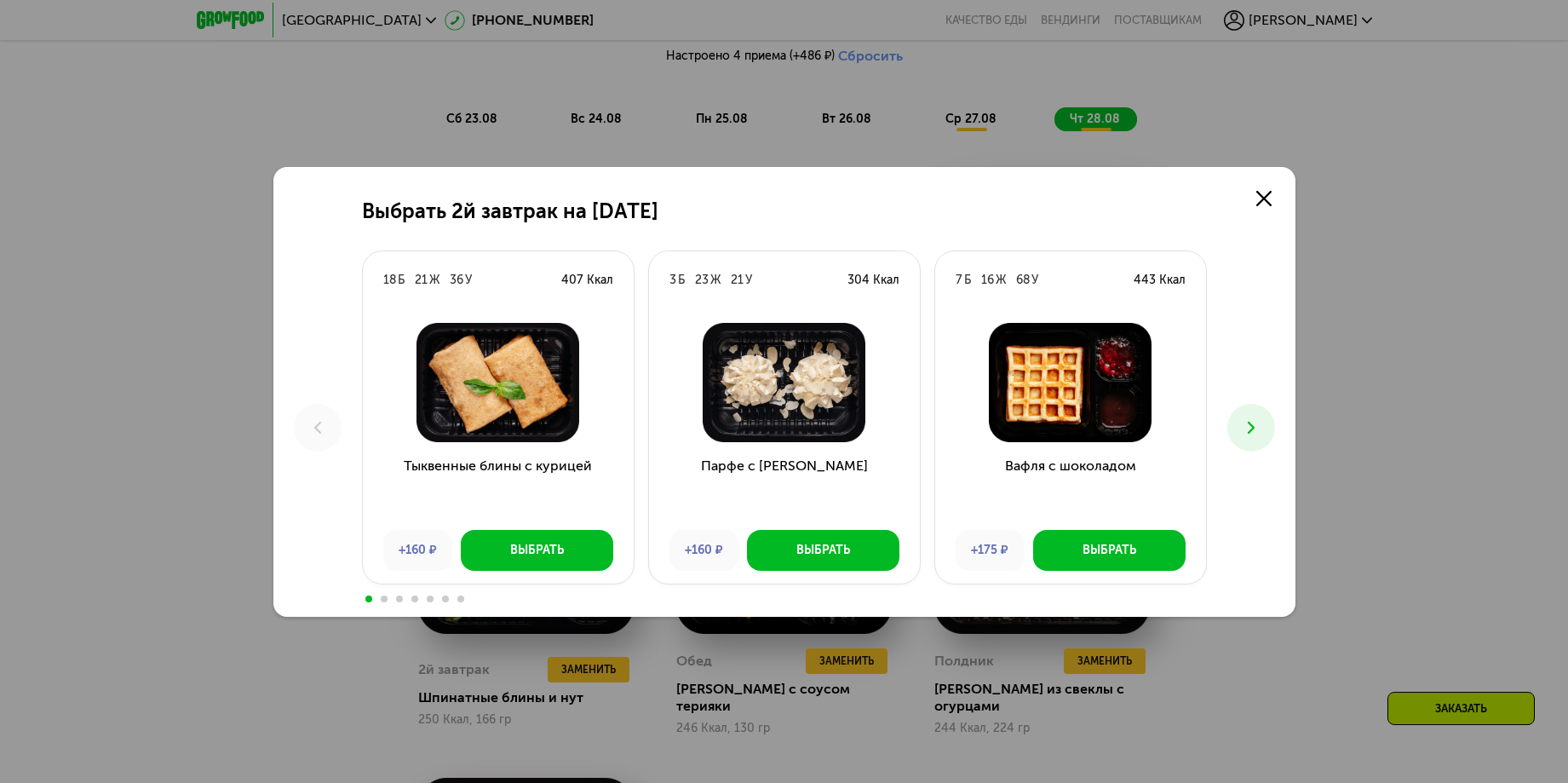
click at [1240, 427] on icon at bounding box center [1251, 428] width 20 height 20
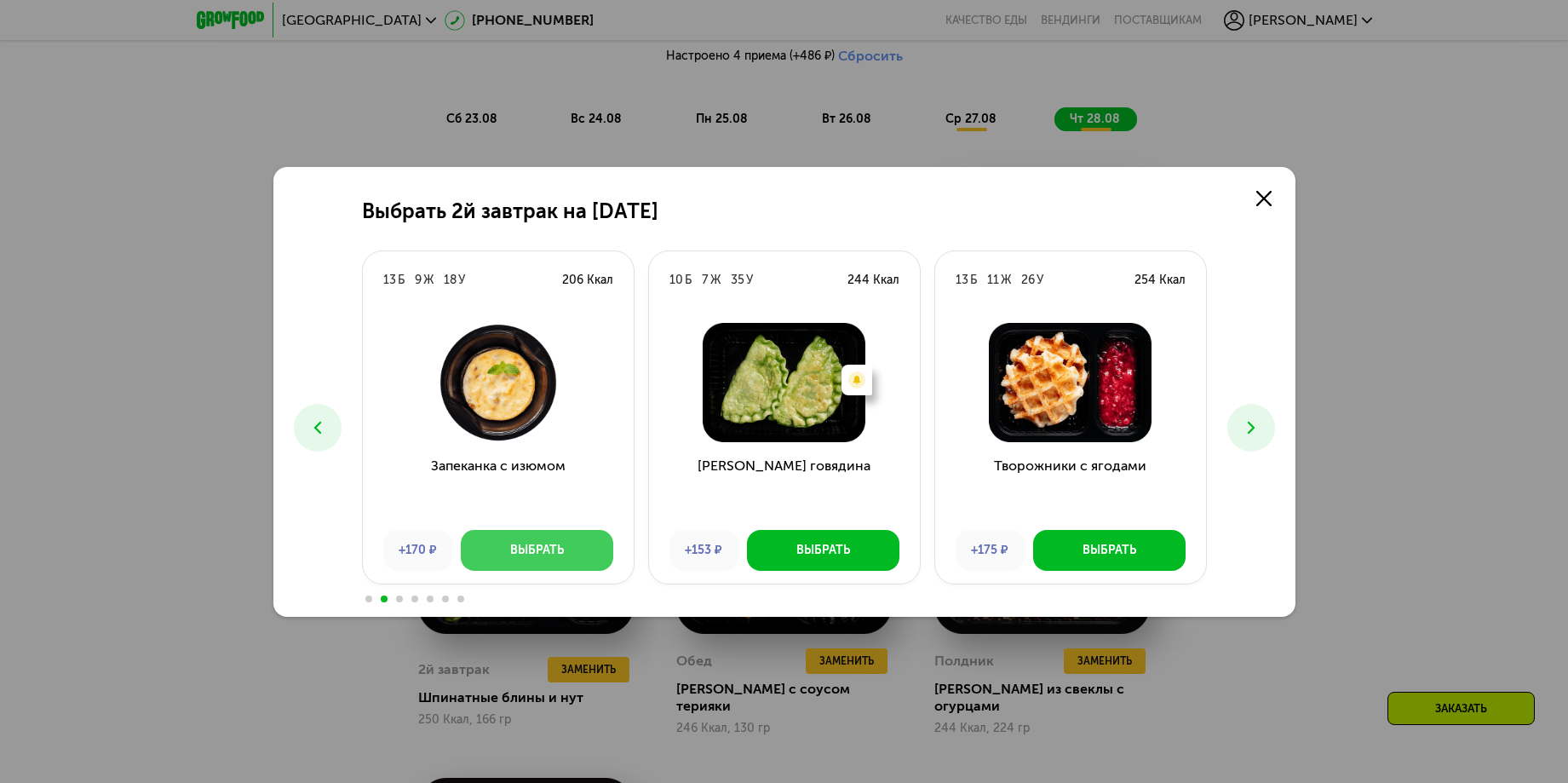
click at [529, 558] on div "Выбрать" at bounding box center [537, 550] width 54 height 17
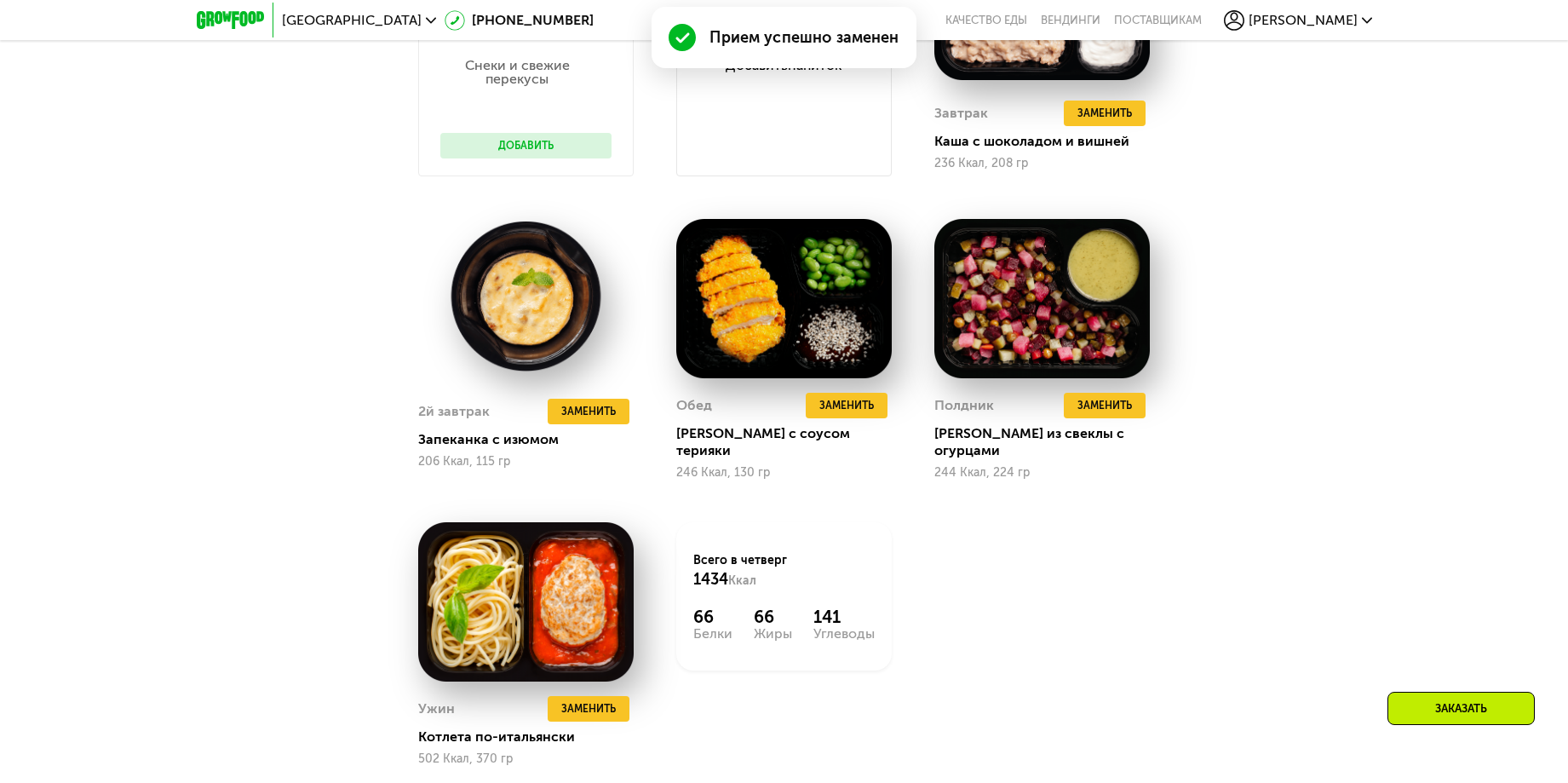
scroll to position [979, 0]
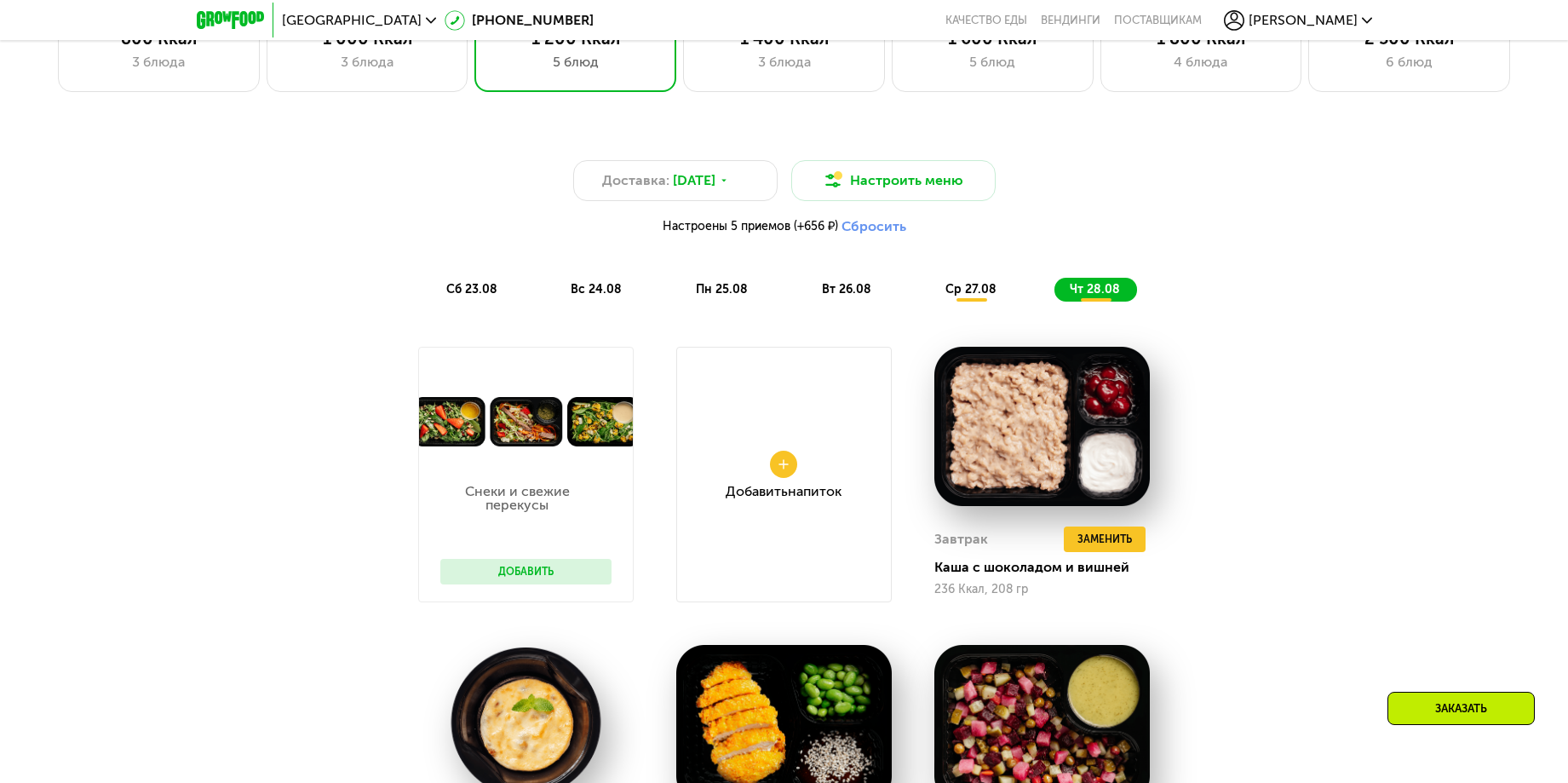
click at [468, 296] on span "сб 23.08" at bounding box center [471, 289] width 51 height 15
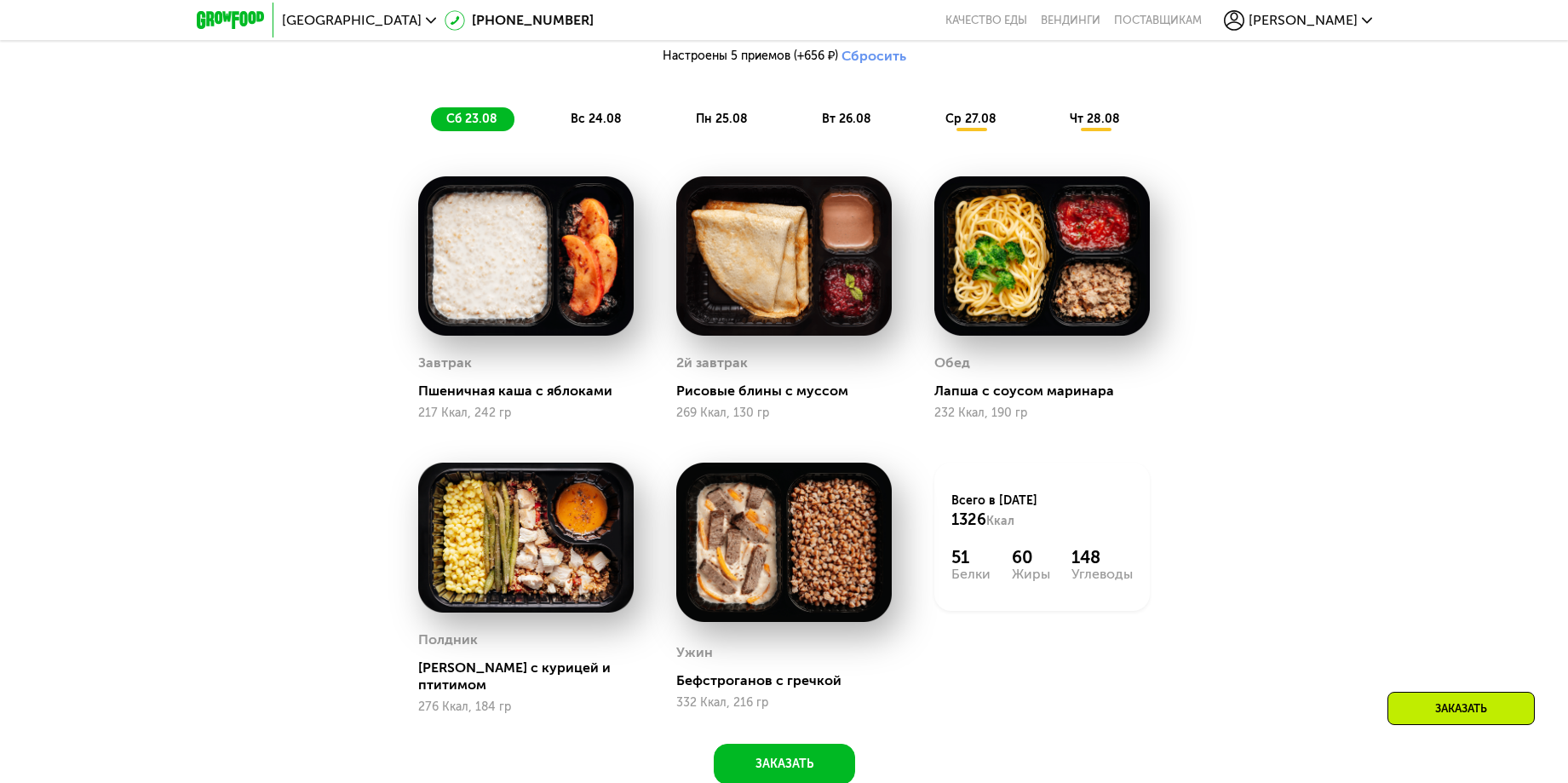
scroll to position [1063, 0]
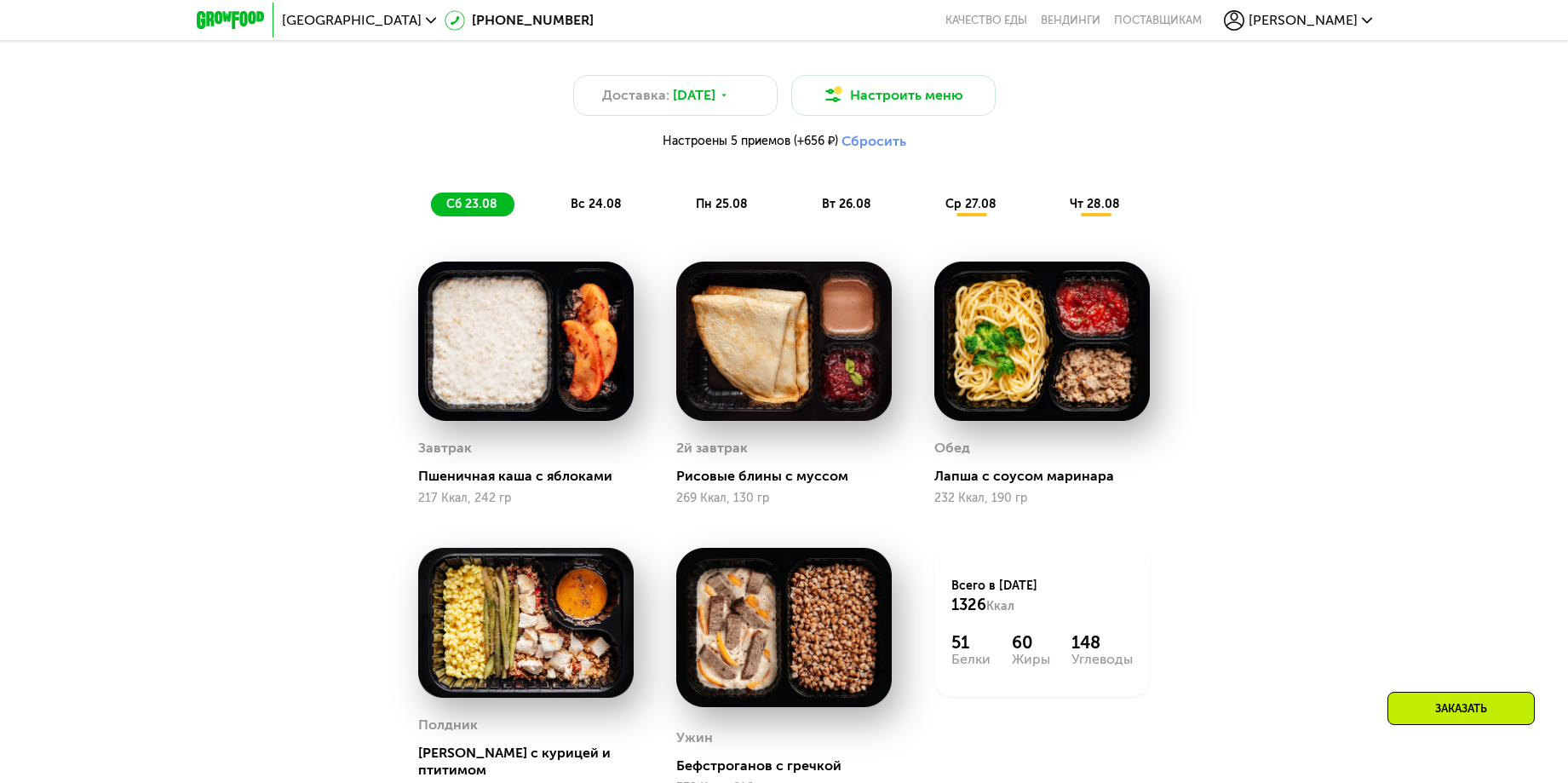
click at [591, 210] on span "вс 24.08" at bounding box center [596, 204] width 51 height 15
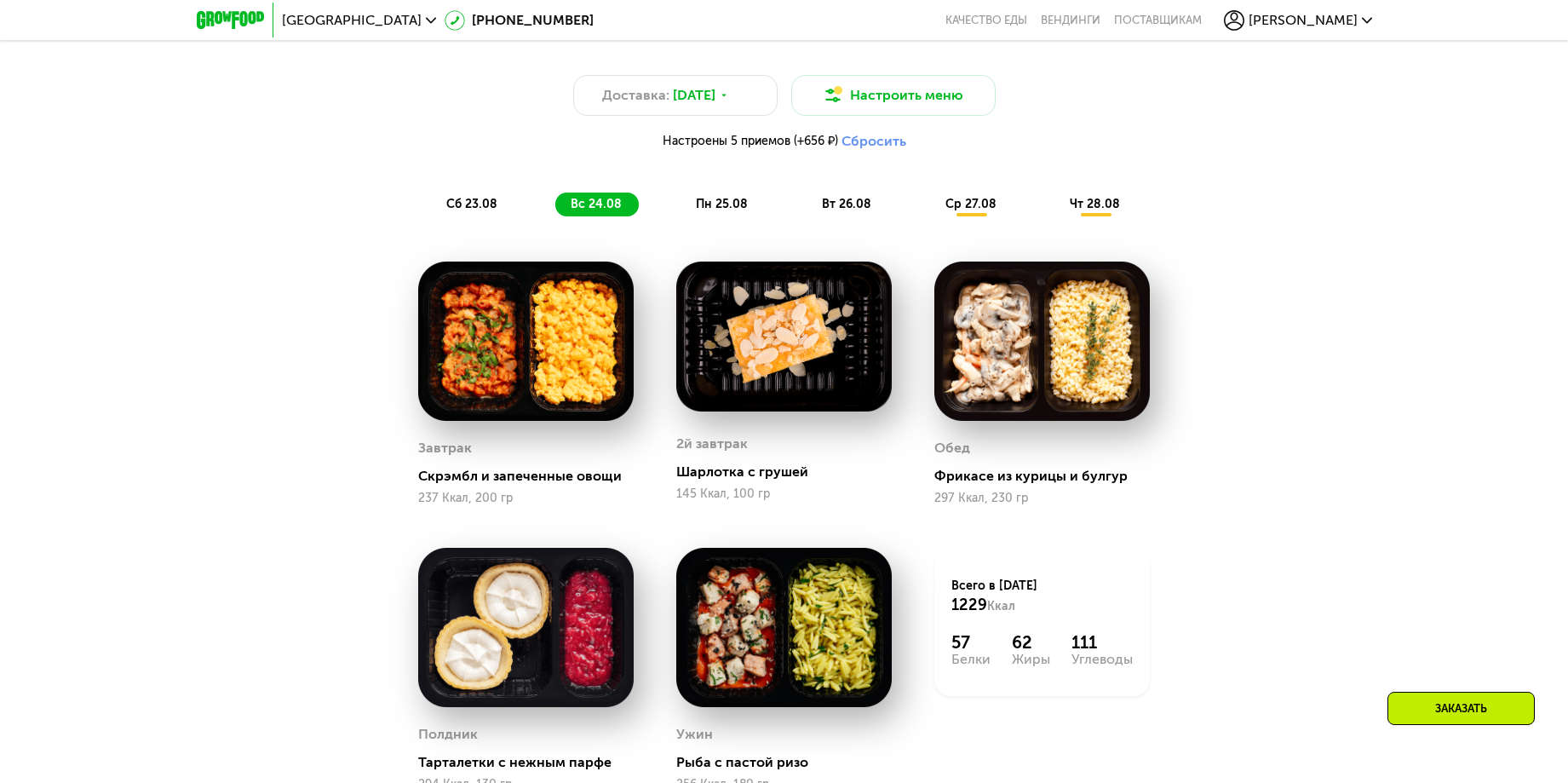
click at [725, 204] on span "пн 25.08" at bounding box center [722, 204] width 52 height 15
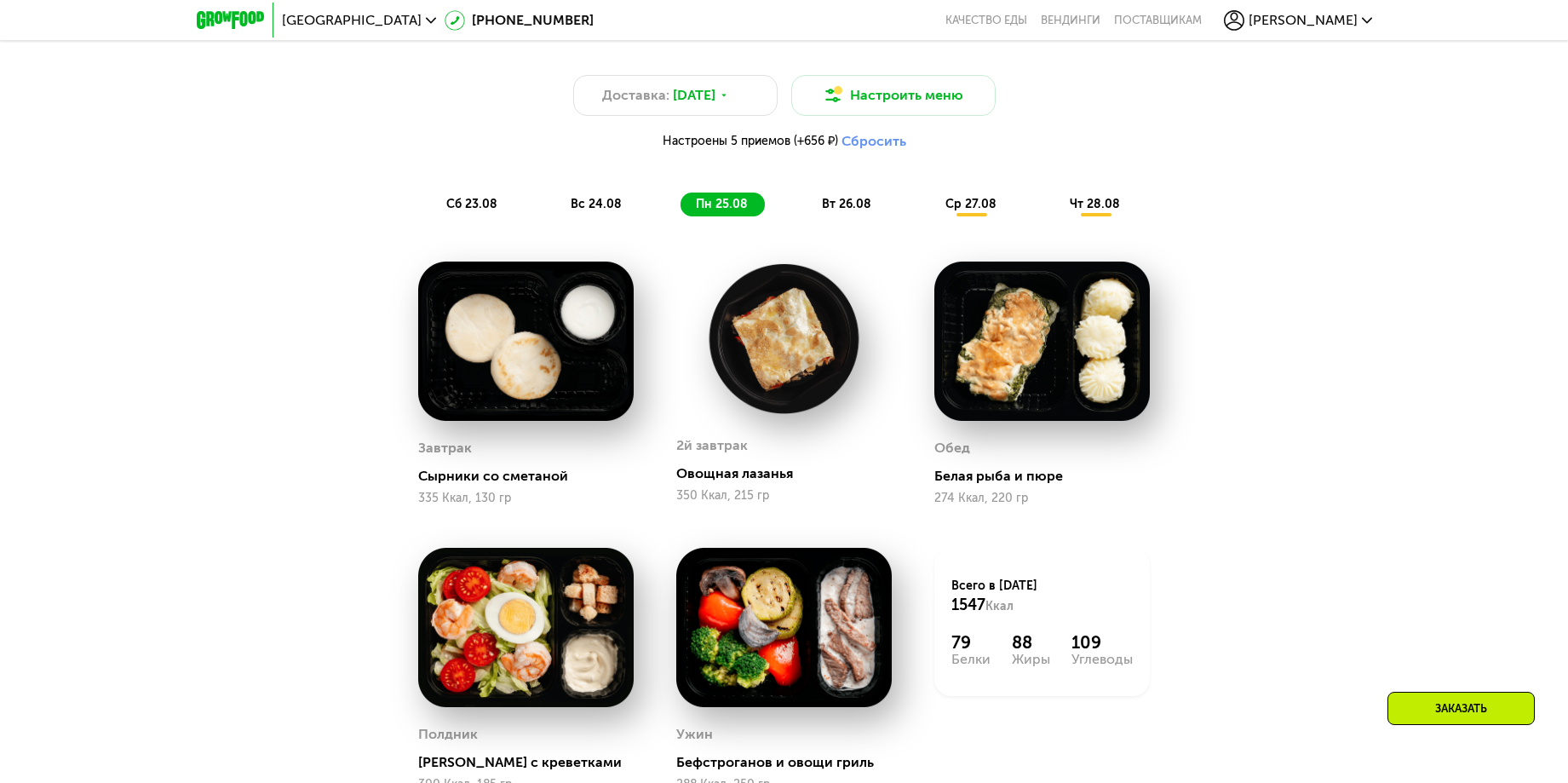
click at [851, 204] on span "вт 26.08" at bounding box center [846, 204] width 49 height 15
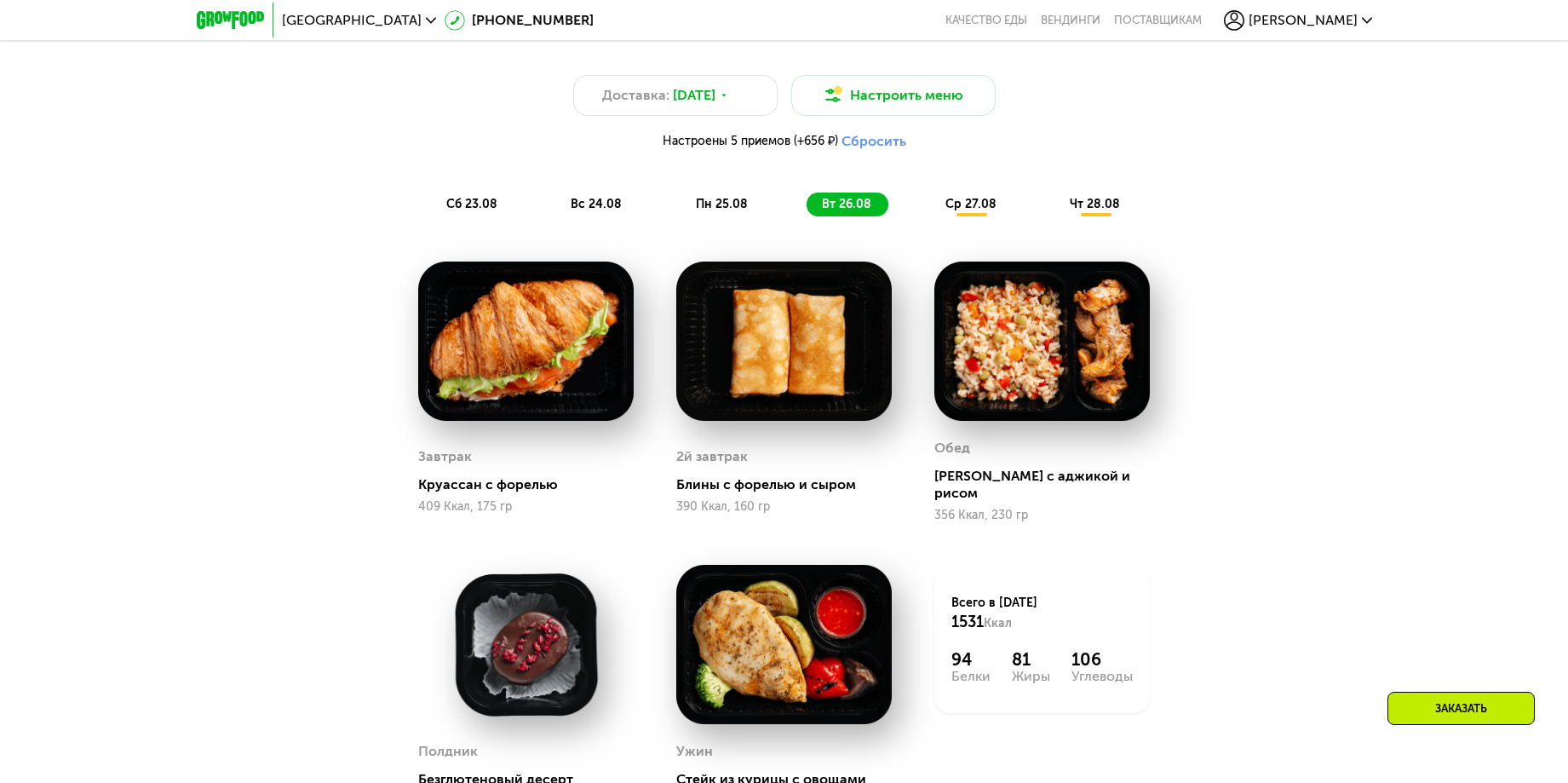
click at [974, 204] on span "ср 27.08" at bounding box center [970, 204] width 51 height 15
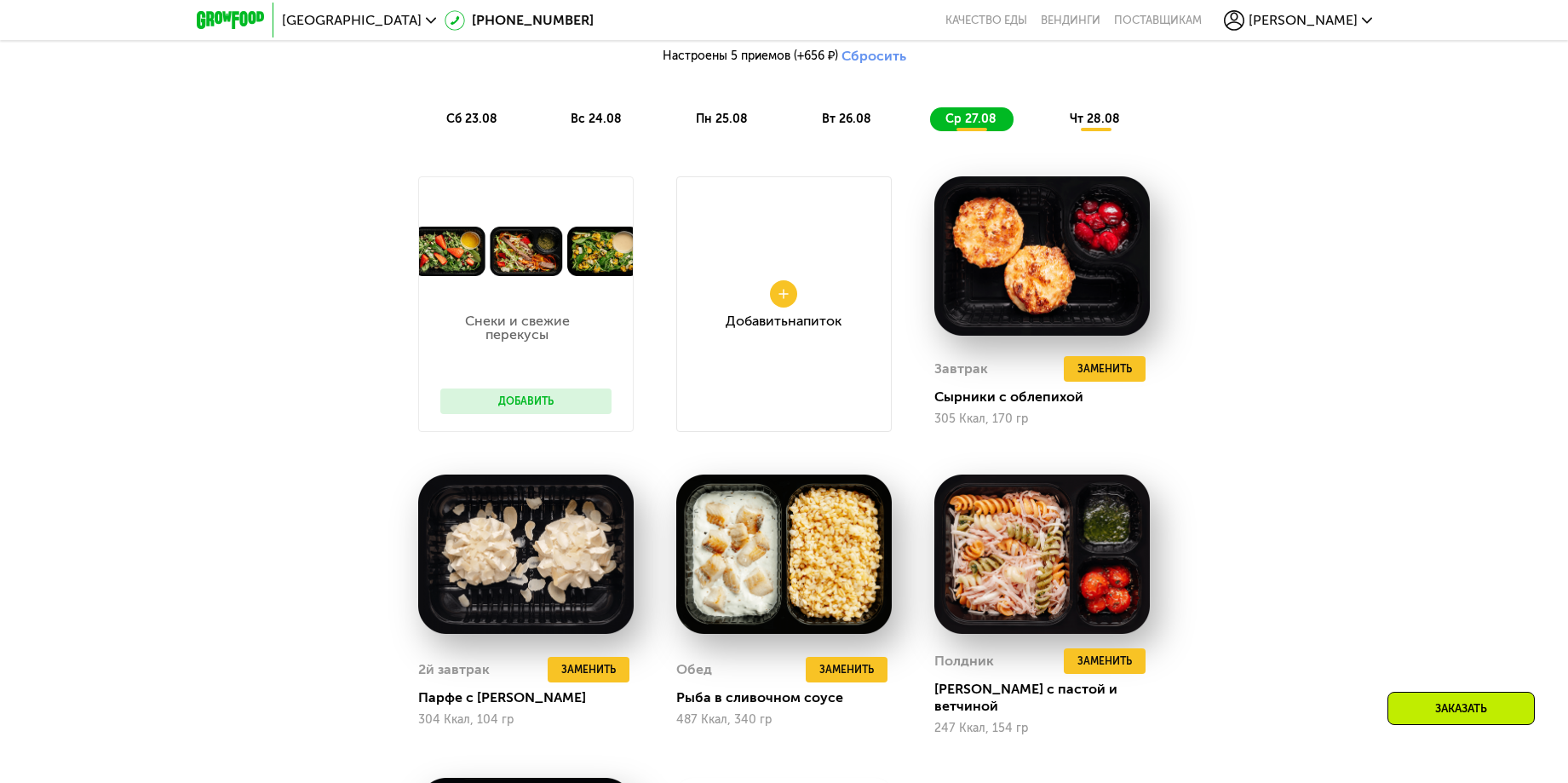
scroll to position [979, 0]
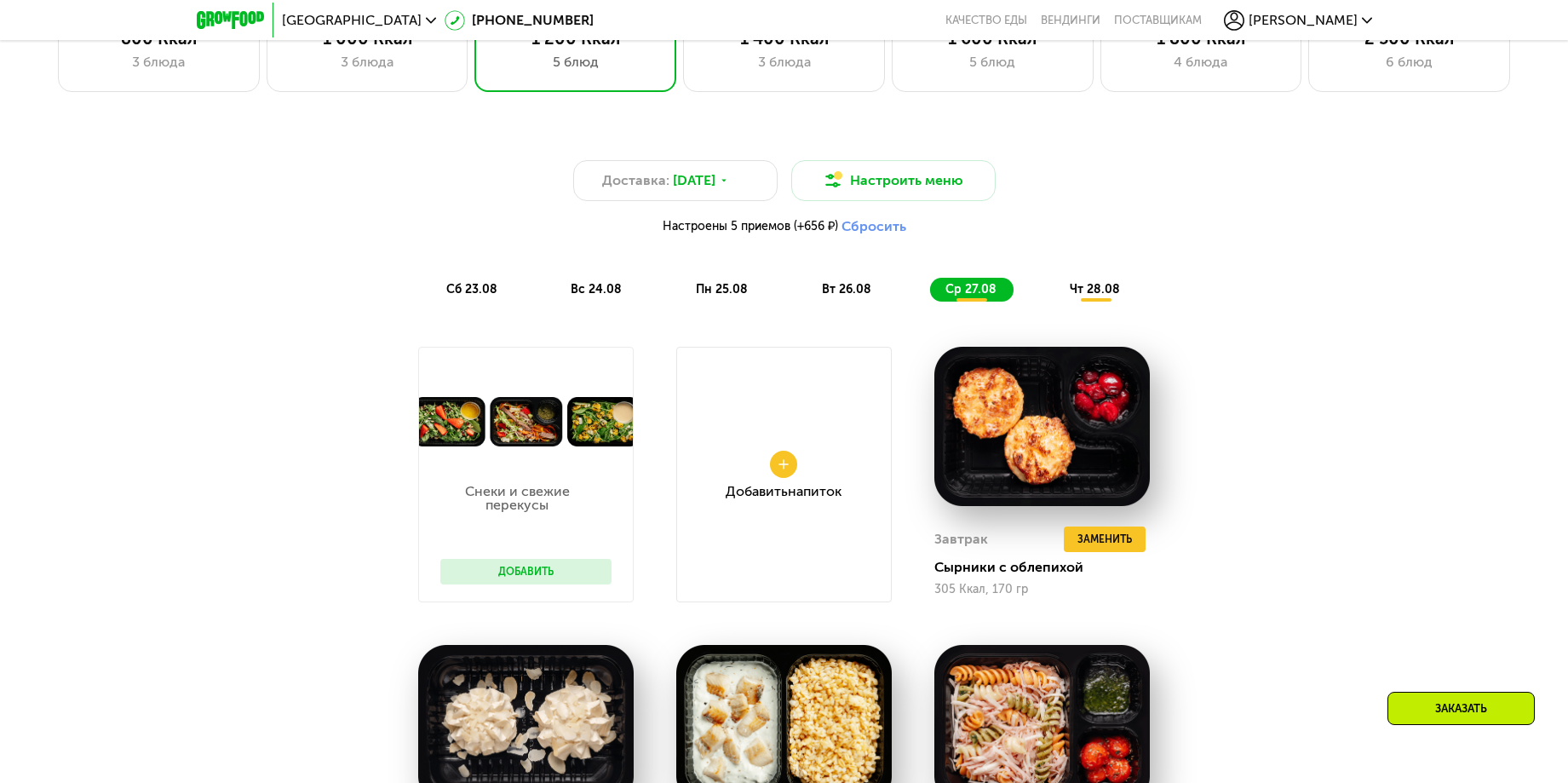
click at [1094, 286] on div "чт 28.08" at bounding box center [1095, 289] width 83 height 24
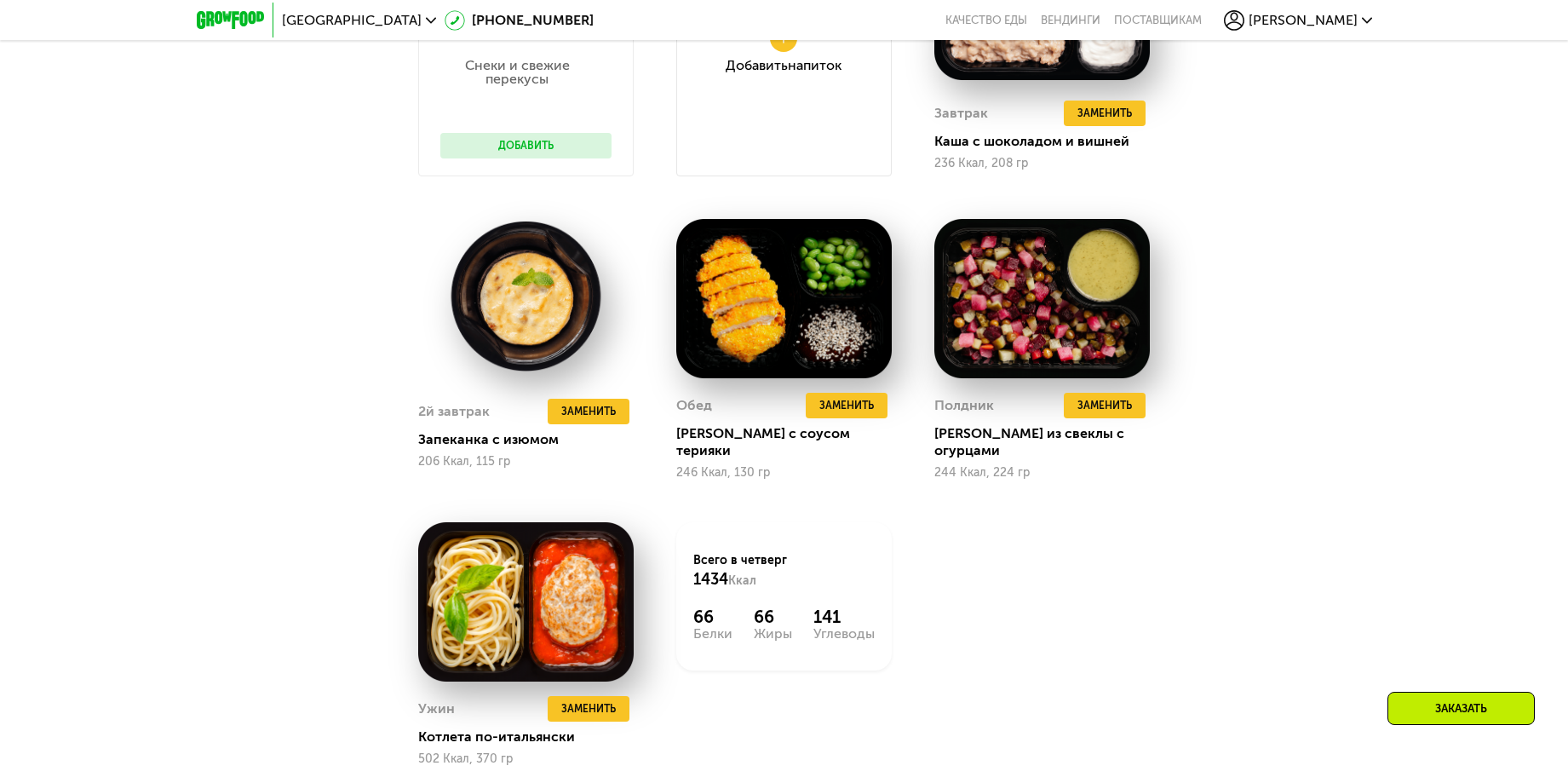
click at [1449, 707] on div "Заказать" at bounding box center [1460, 708] width 148 height 33
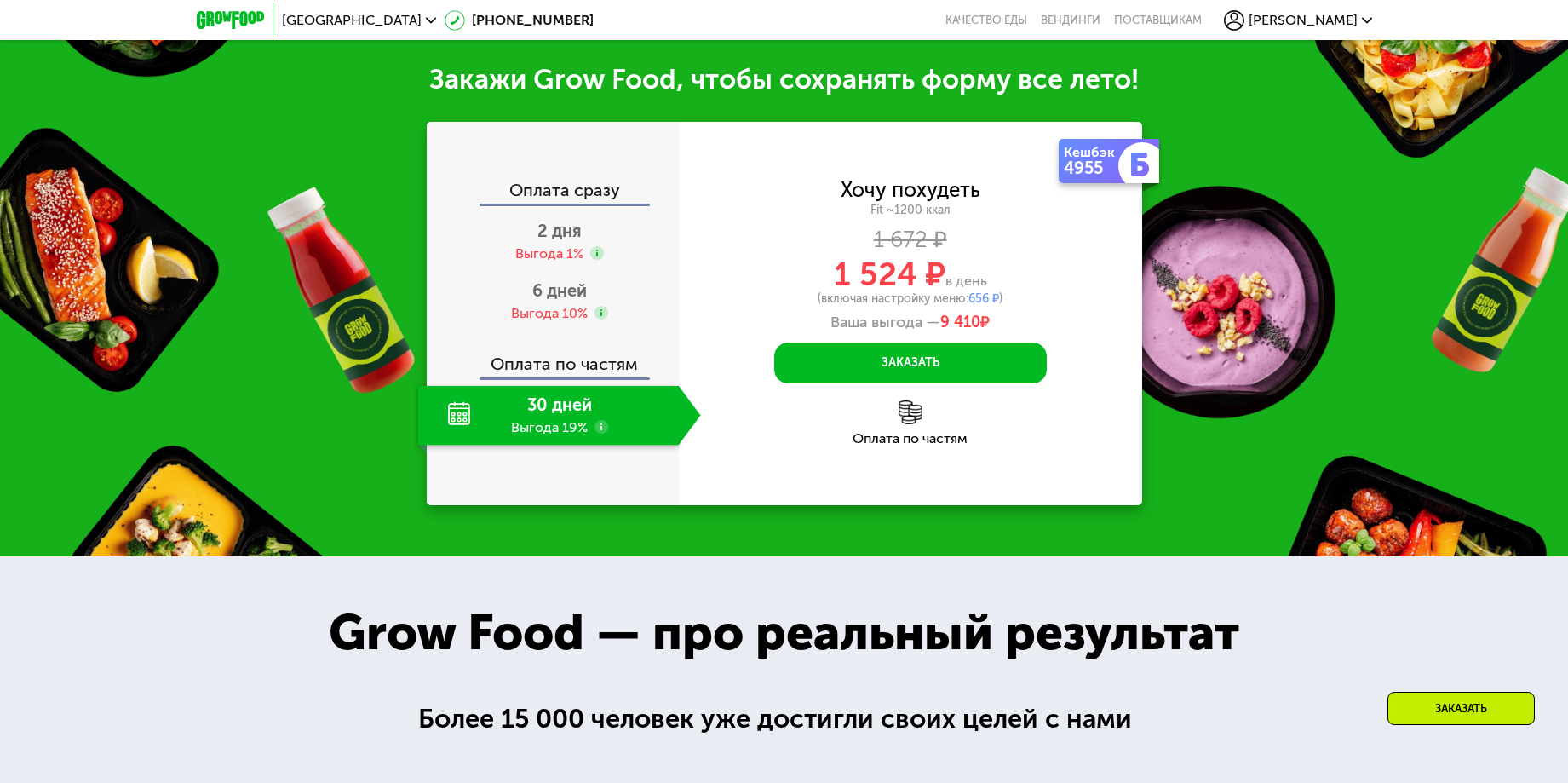
scroll to position [2187, 0]
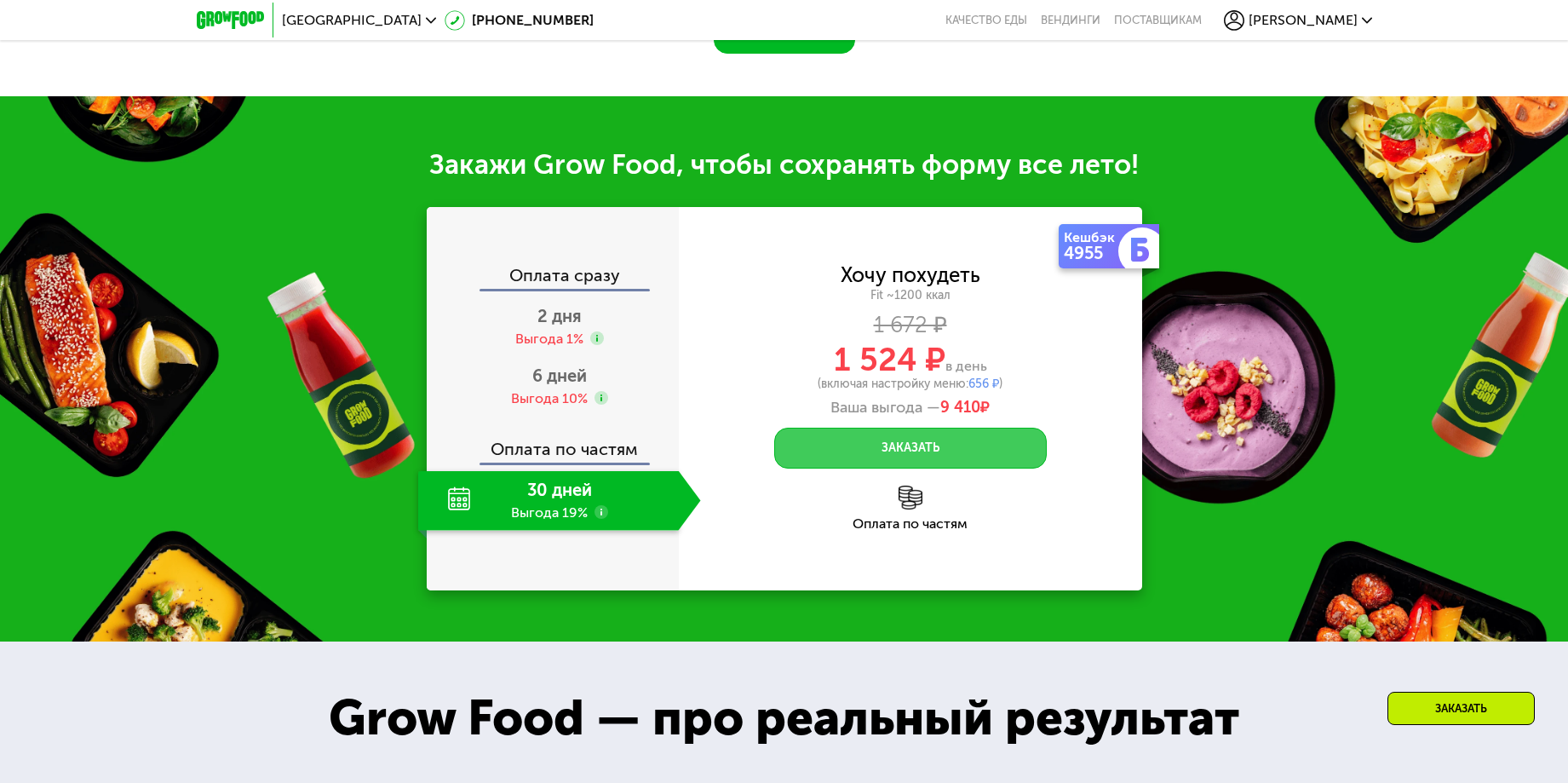
click at [944, 430] on button "Заказать" at bounding box center [910, 448] width 273 height 41
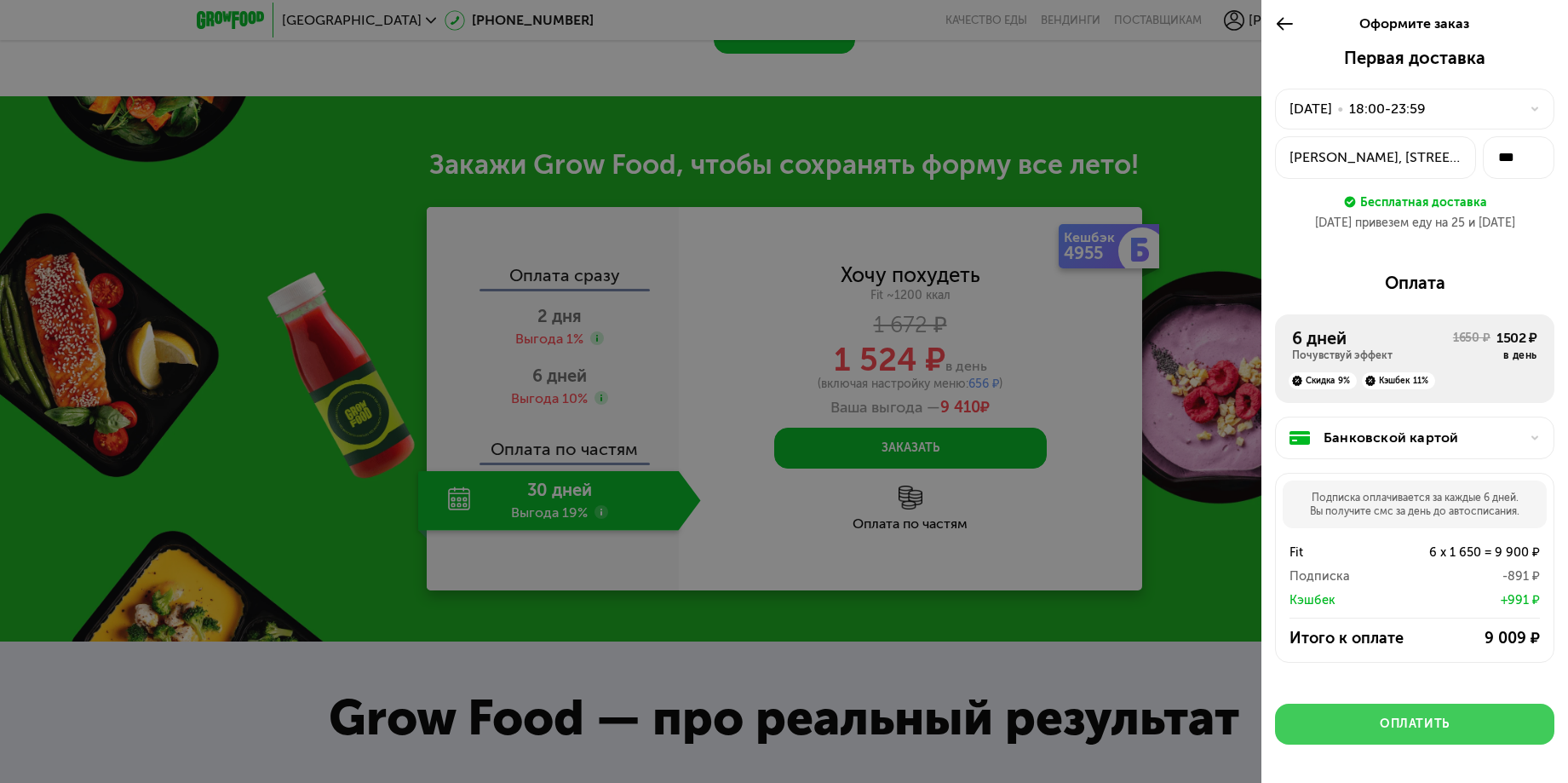
click at [1421, 726] on div "Оплатить" at bounding box center [1414, 724] width 70 height 17
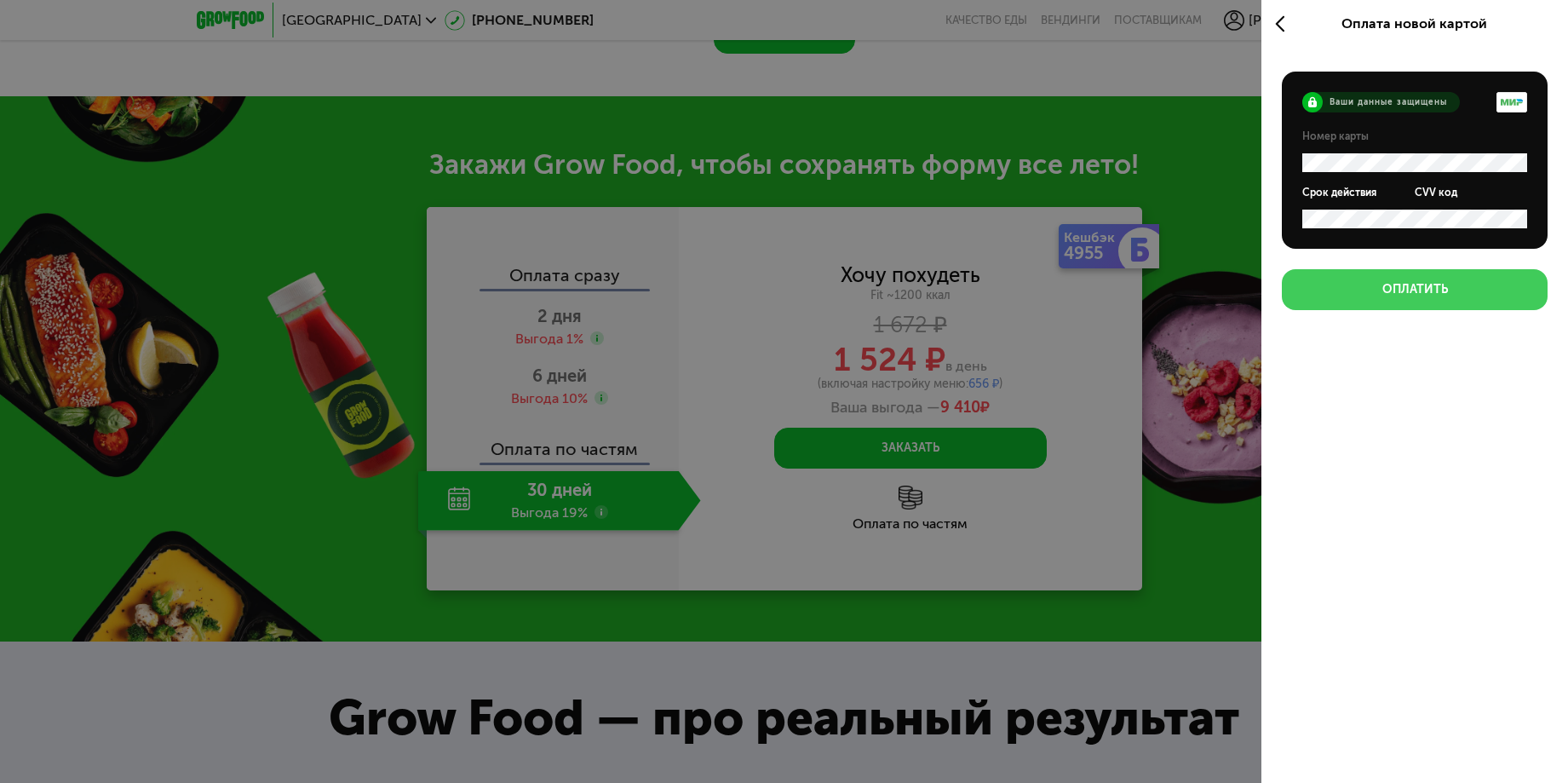
click at [1401, 287] on div "Оплатить" at bounding box center [1415, 289] width 66 height 17
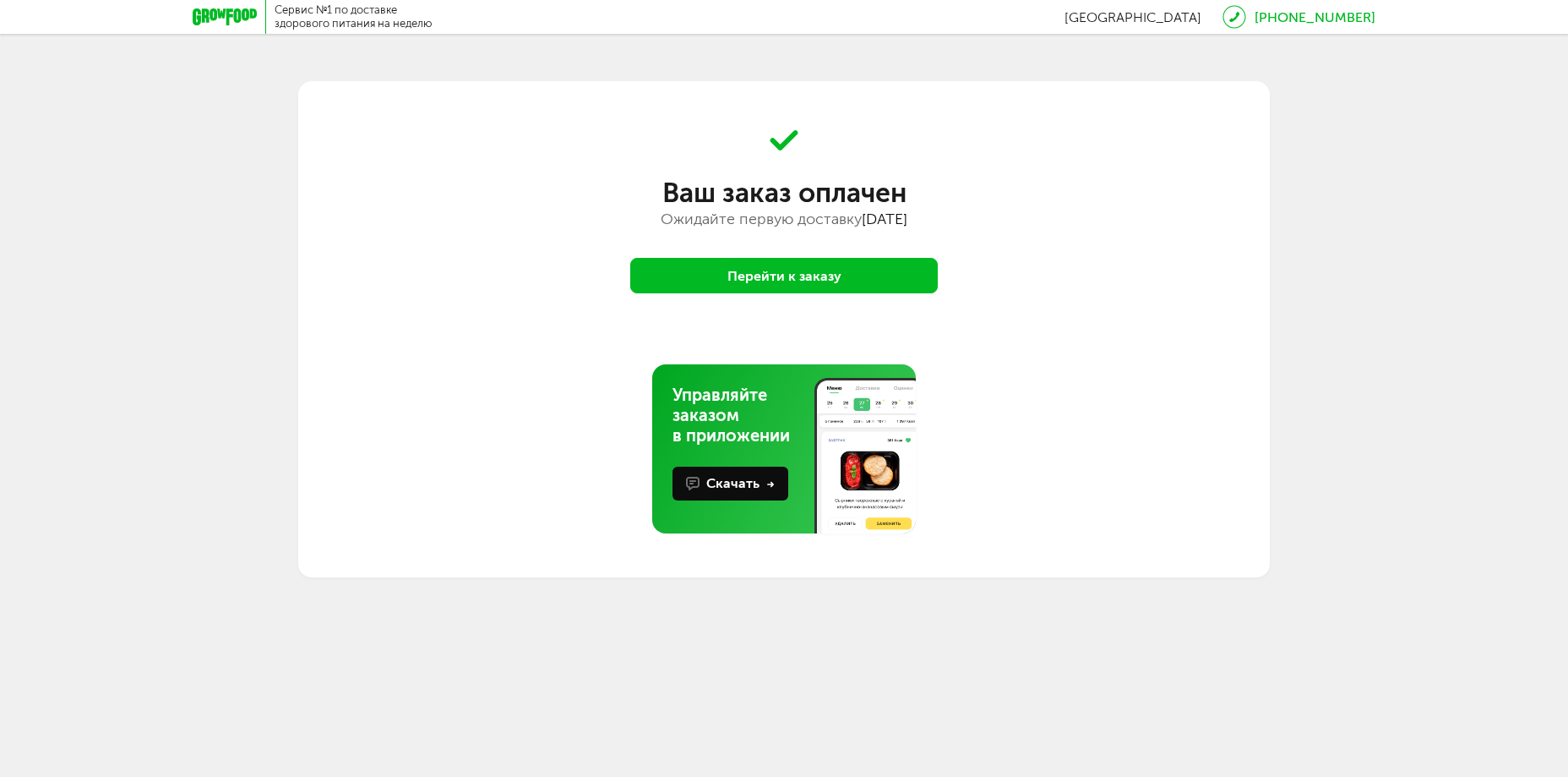
click at [818, 280] on button "Перейти к заказу" at bounding box center [784, 275] width 307 height 36
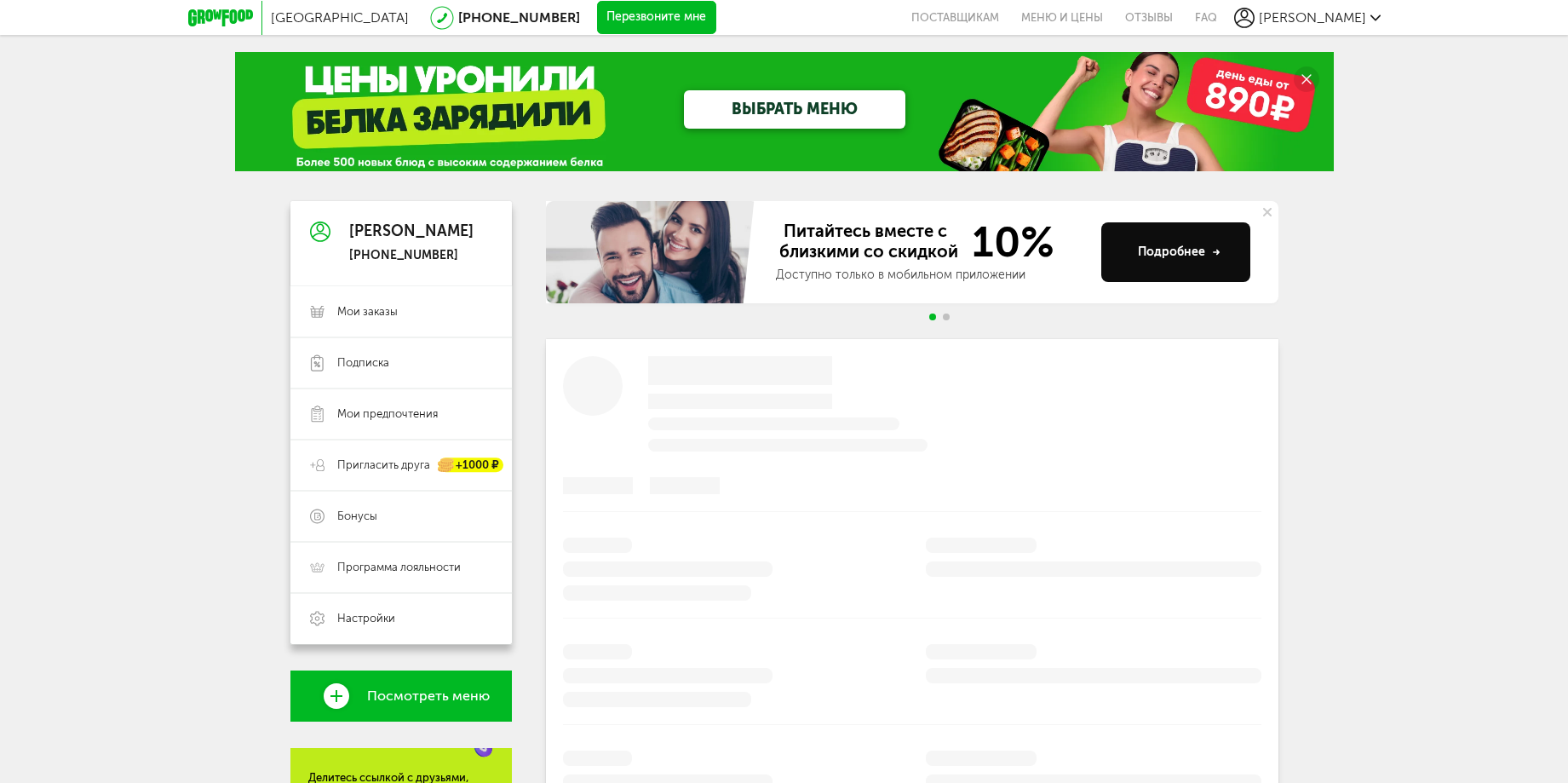
click at [1372, 10] on div "[PERSON_NAME]" at bounding box center [1307, 18] width 147 height 20
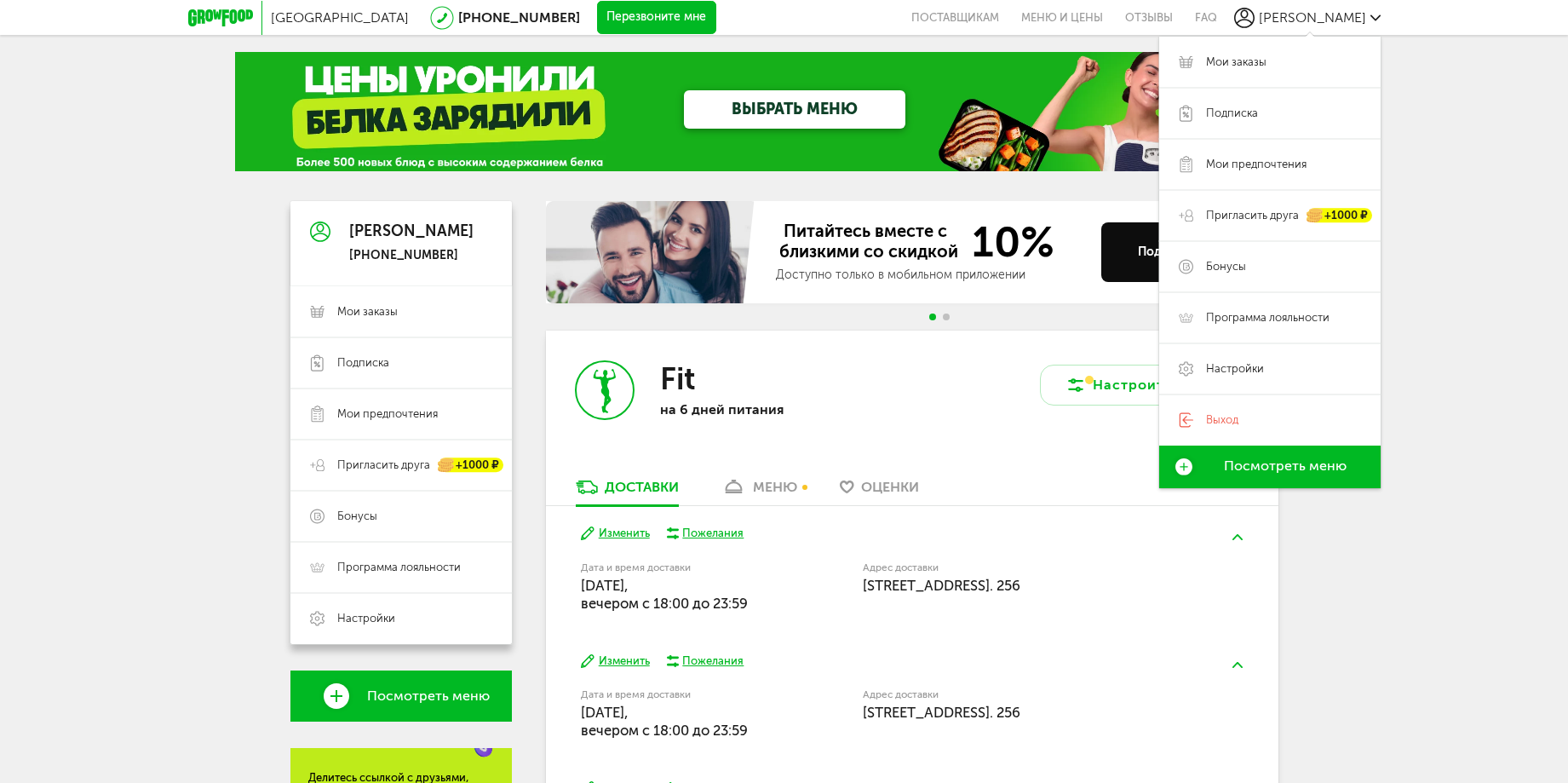
scroll to position [255, 0]
